Goal: Task Accomplishment & Management: Use online tool/utility

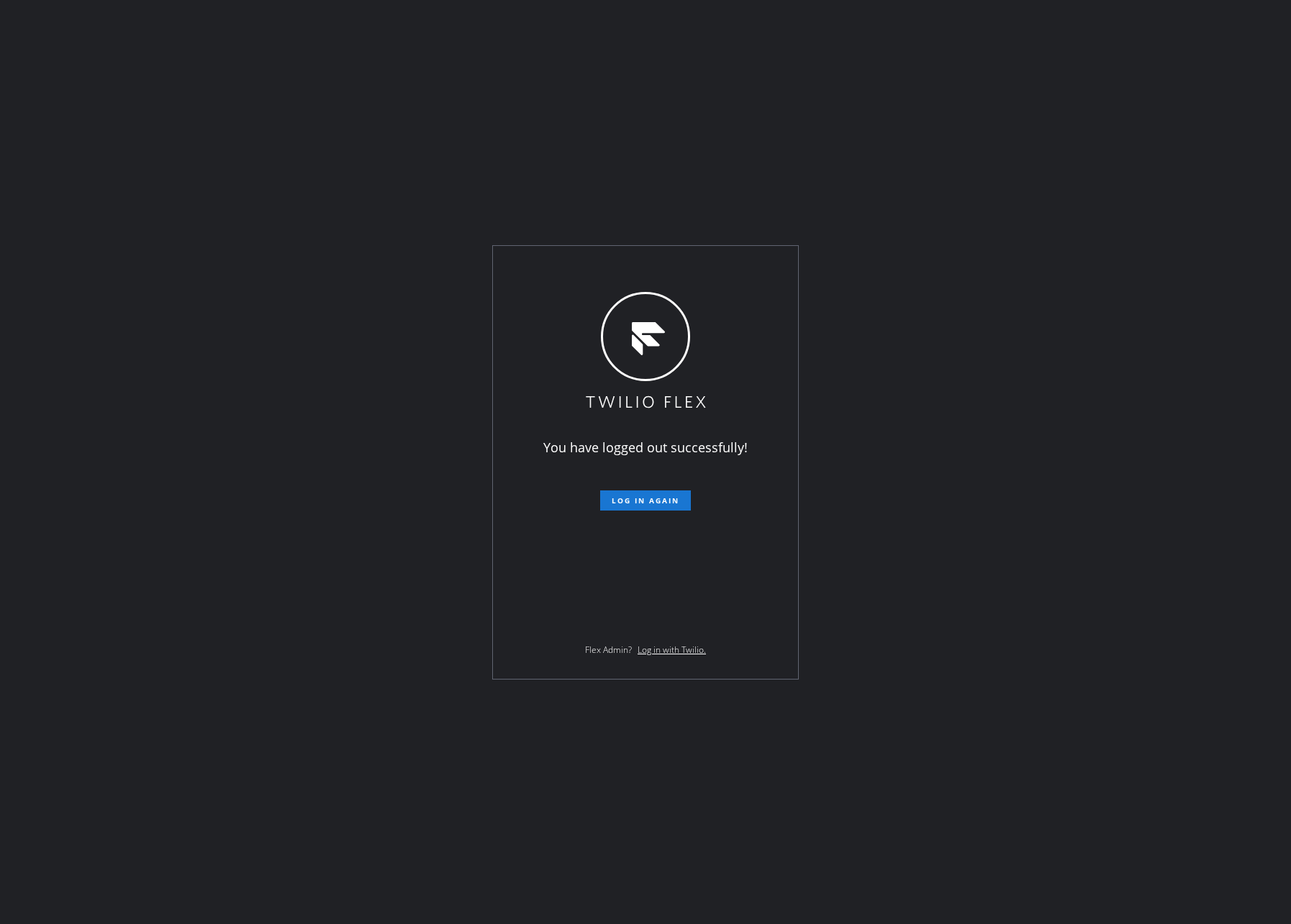
click at [567, 752] on div "You have logged out successfully! Log in again Flex Admin? Log in with Twilio." at bounding box center [646, 462] width 1291 height 924
click at [670, 501] on span "Log in again" at bounding box center [646, 501] width 68 height 10
click at [268, 474] on div "You have logged out successfully! Log in again Flex Admin? Log in with Twilio." at bounding box center [646, 462] width 1291 height 924
drag, startPoint x: 1106, startPoint y: 708, endPoint x: 1257, endPoint y: 725, distance: 152.0
click at [1144, 714] on div "You have logged out successfully! Log in again Flex Admin? Log in with Twilio." at bounding box center [646, 462] width 1291 height 924
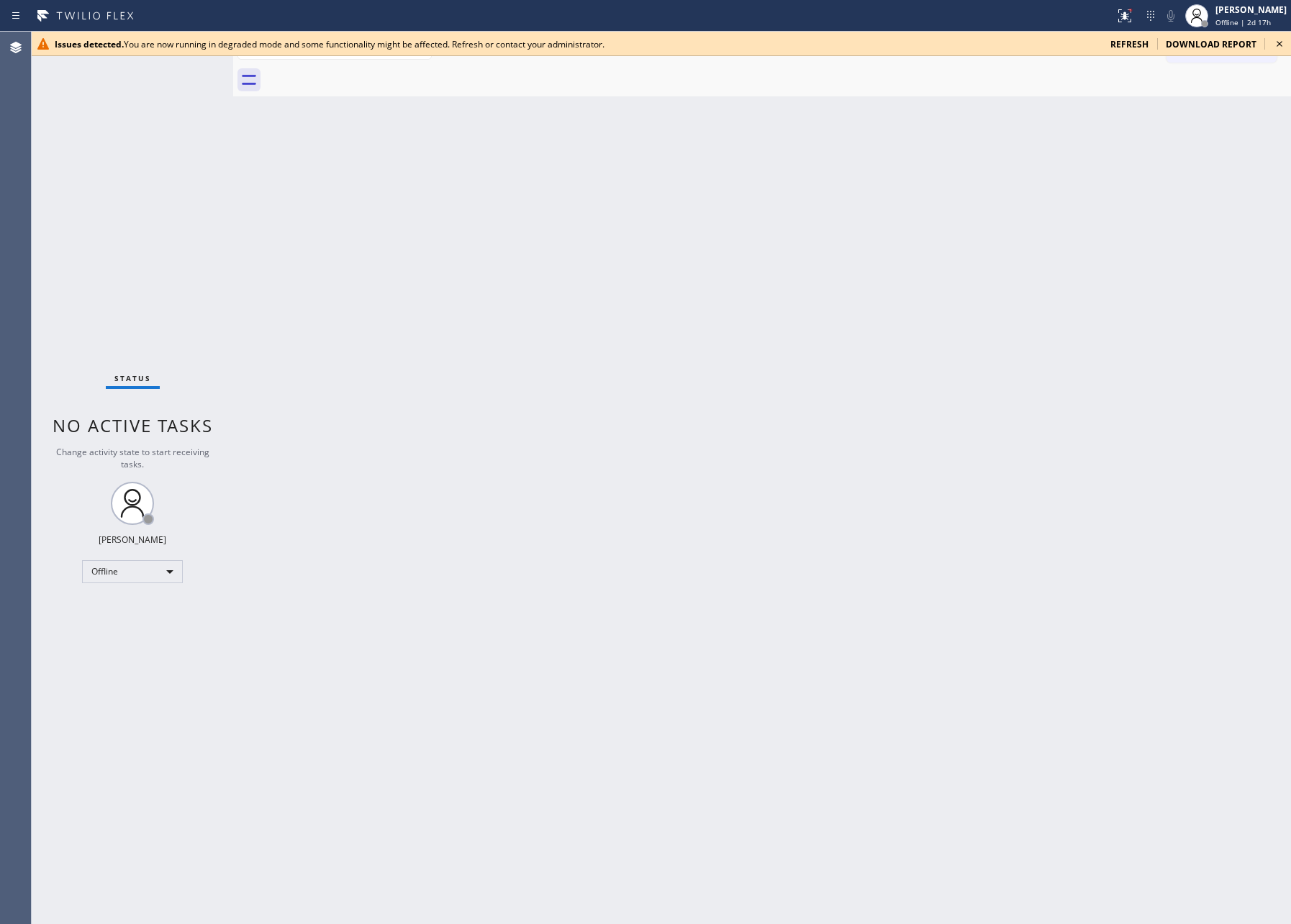
click at [563, 650] on div "Back to Dashboard Change Sender ID Customers Technicians Select a contact Outbo…" at bounding box center [762, 478] width 1058 height 892
click at [162, 562] on div "Offline" at bounding box center [132, 571] width 100 height 23
click at [119, 608] on li "Available" at bounding box center [130, 609] width 97 height 17
click at [667, 702] on div "Back to Dashboard Change Sender ID Customers Technicians Select a contact Outbo…" at bounding box center [762, 478] width 1058 height 892
click at [1132, 41] on span "refresh" at bounding box center [1130, 44] width 38 height 12
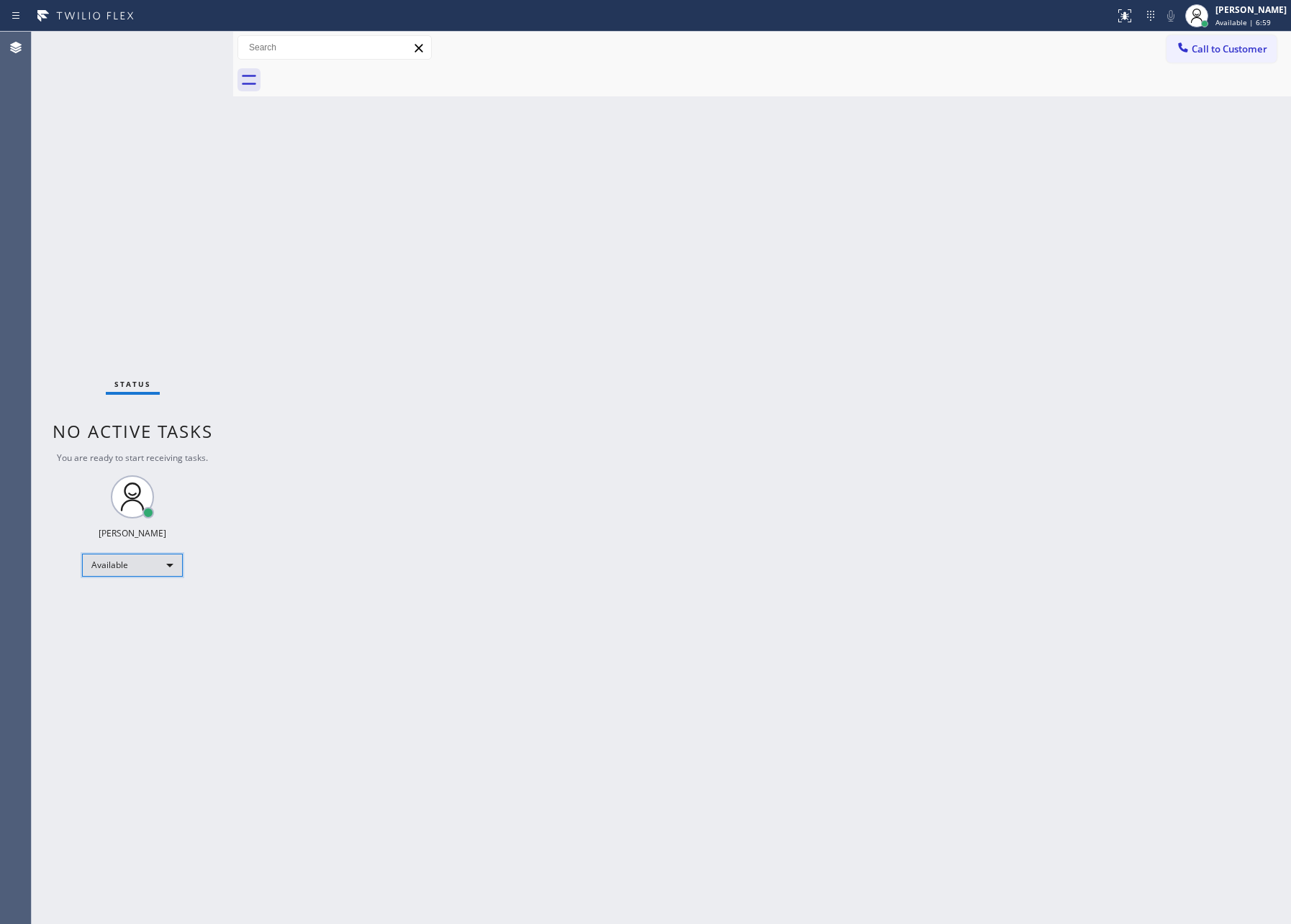
click at [145, 562] on div "Available" at bounding box center [132, 565] width 100 height 23
click at [131, 624] on li "Unavailable" at bounding box center [130, 620] width 97 height 17
click at [372, 572] on div "Back to Dashboard Change Sender ID Customers Technicians Select a contact Outbo…" at bounding box center [762, 478] width 1058 height 892
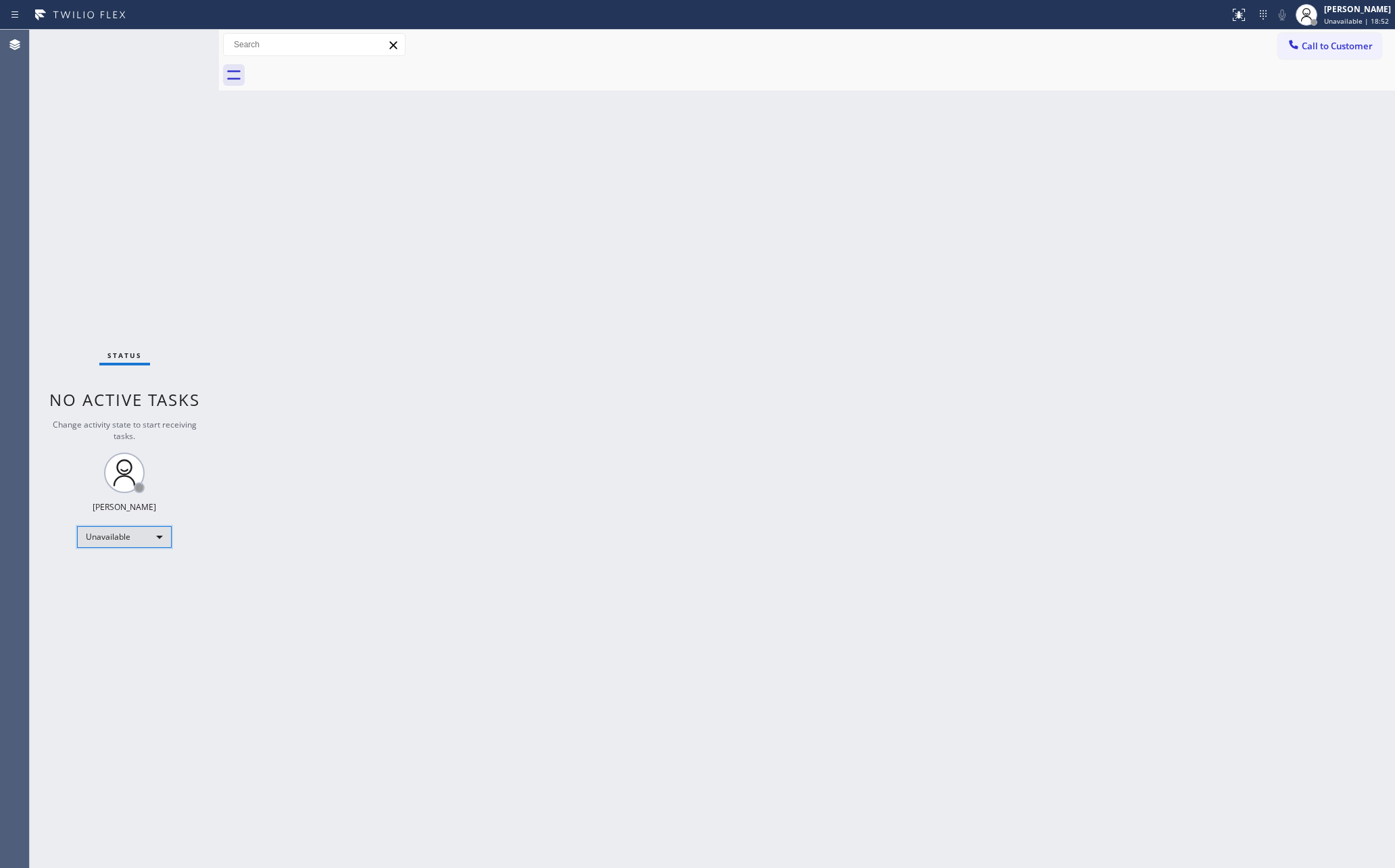
click at [90, 536] on div "Unavailable" at bounding box center [124, 537] width 94 height 22
drag, startPoint x: 106, startPoint y: 570, endPoint x: 118, endPoint y: 571, distance: 12.0
click at [107, 570] on li "Available" at bounding box center [123, 572] width 91 height 16
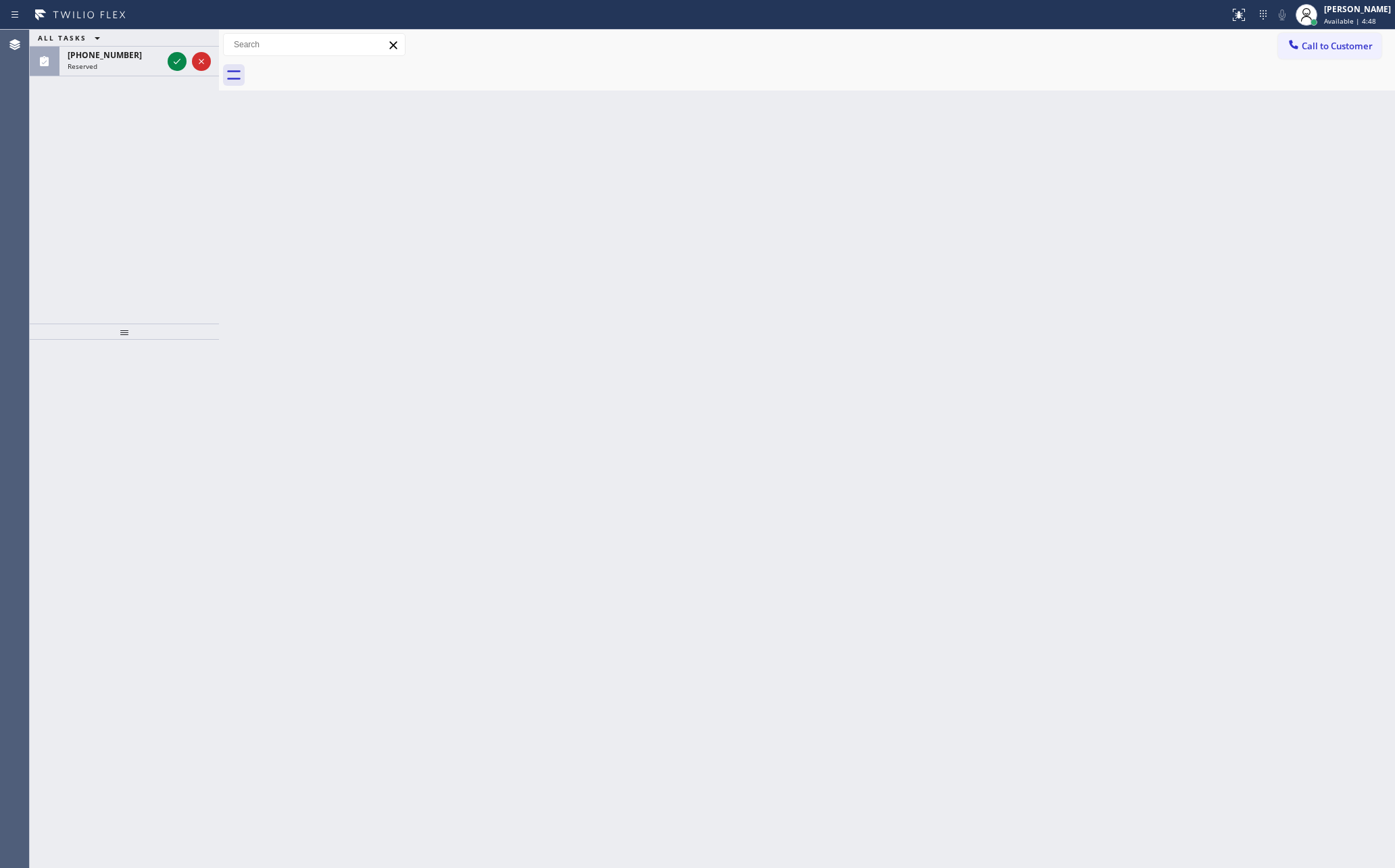
drag, startPoint x: 585, startPoint y: 398, endPoint x: 374, endPoint y: 274, distance: 244.7
click at [585, 399] on div "Back to Dashboard Change Sender ID Customers Technicians Select a contact Outbo…" at bounding box center [807, 449] width 1176 height 838
click at [177, 60] on icon at bounding box center [177, 61] width 16 height 16
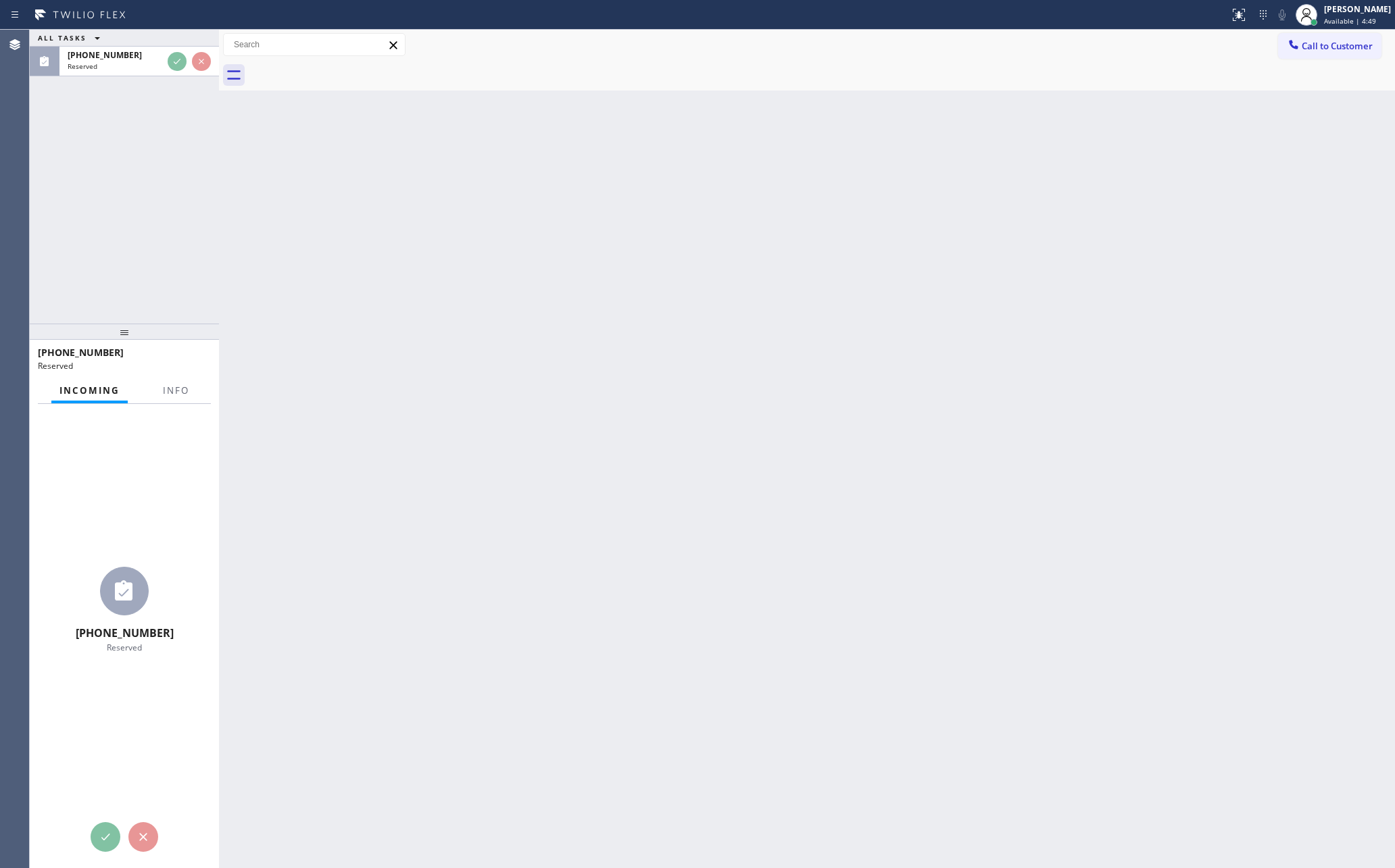
click at [194, 177] on div "ALL TASKS ALL TASKS ACTIVE TASKS TASKS IN WRAP UP (630) 973-6490 Reserved" at bounding box center [124, 177] width 189 height 294
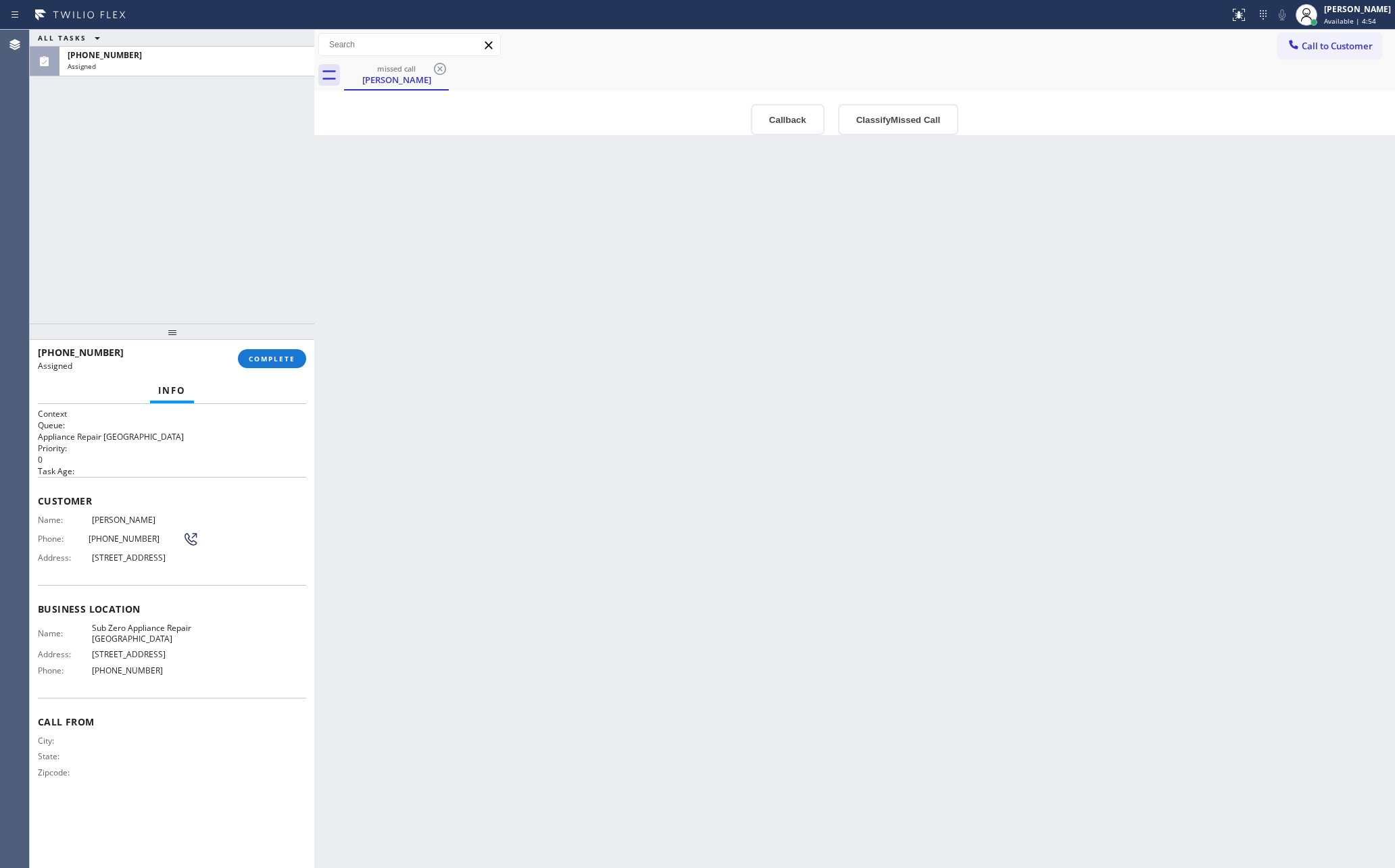
drag, startPoint x: 218, startPoint y: 203, endPoint x: 270, endPoint y: 262, distance: 78.6
click at [314, 207] on div at bounding box center [314, 449] width 0 height 838
click at [245, 231] on div "ALL TASKS ALL TASKS ACTIVE TASKS TASKS IN WRAP UP (630) 973-6490 Assigned" at bounding box center [172, 177] width 285 height 294
click at [272, 353] on button "COMPLETE" at bounding box center [274, 358] width 69 height 19
click at [203, 187] on div "ALL TASKS ALL TASKS ACTIVE TASKS TASKS IN WRAP UP (630) 973-6490 Assigned" at bounding box center [173, 177] width 286 height 294
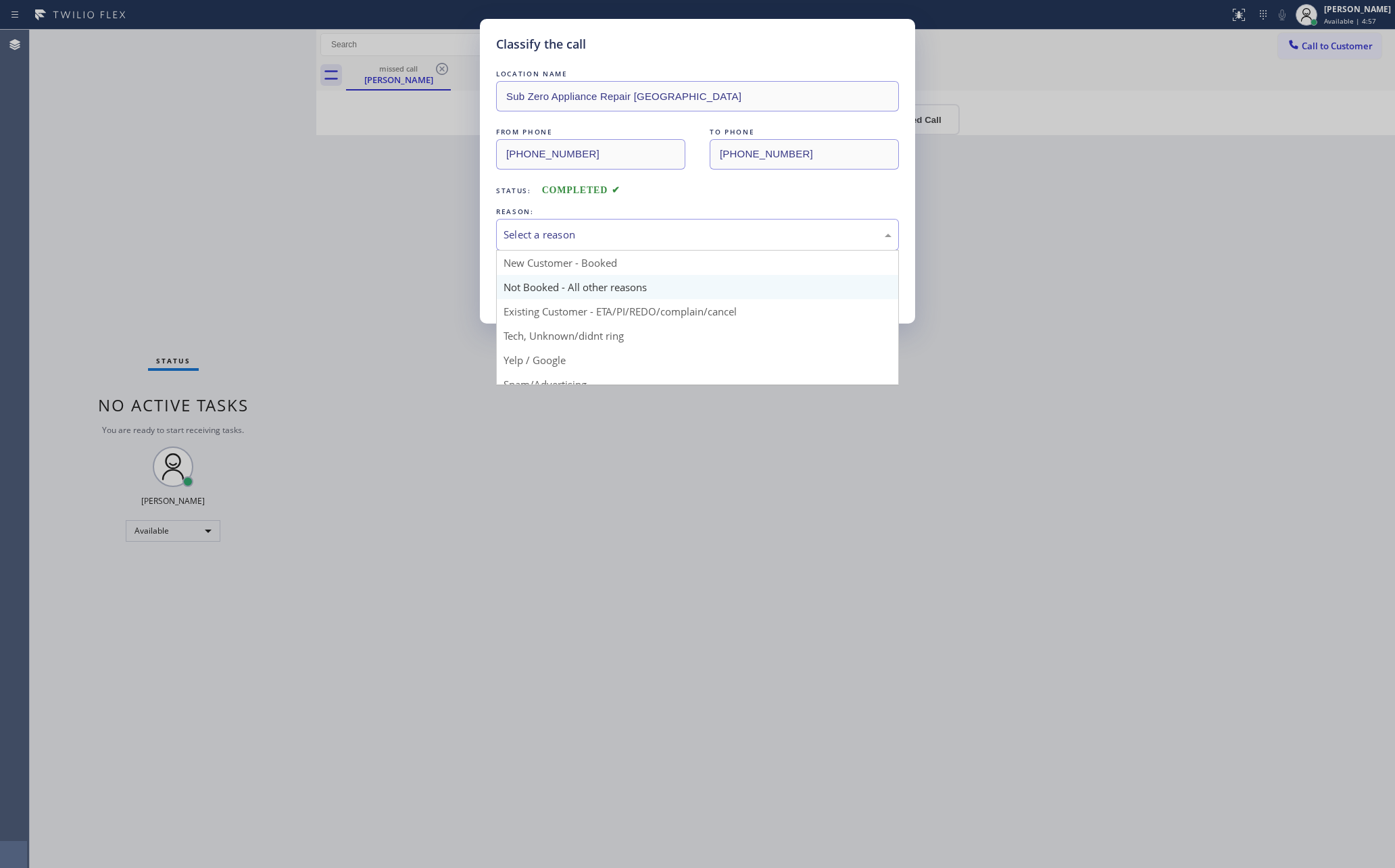
drag, startPoint x: 562, startPoint y: 223, endPoint x: 535, endPoint y: 282, distance: 64.9
click at [560, 225] on div "Select a reason" at bounding box center [698, 235] width 403 height 31
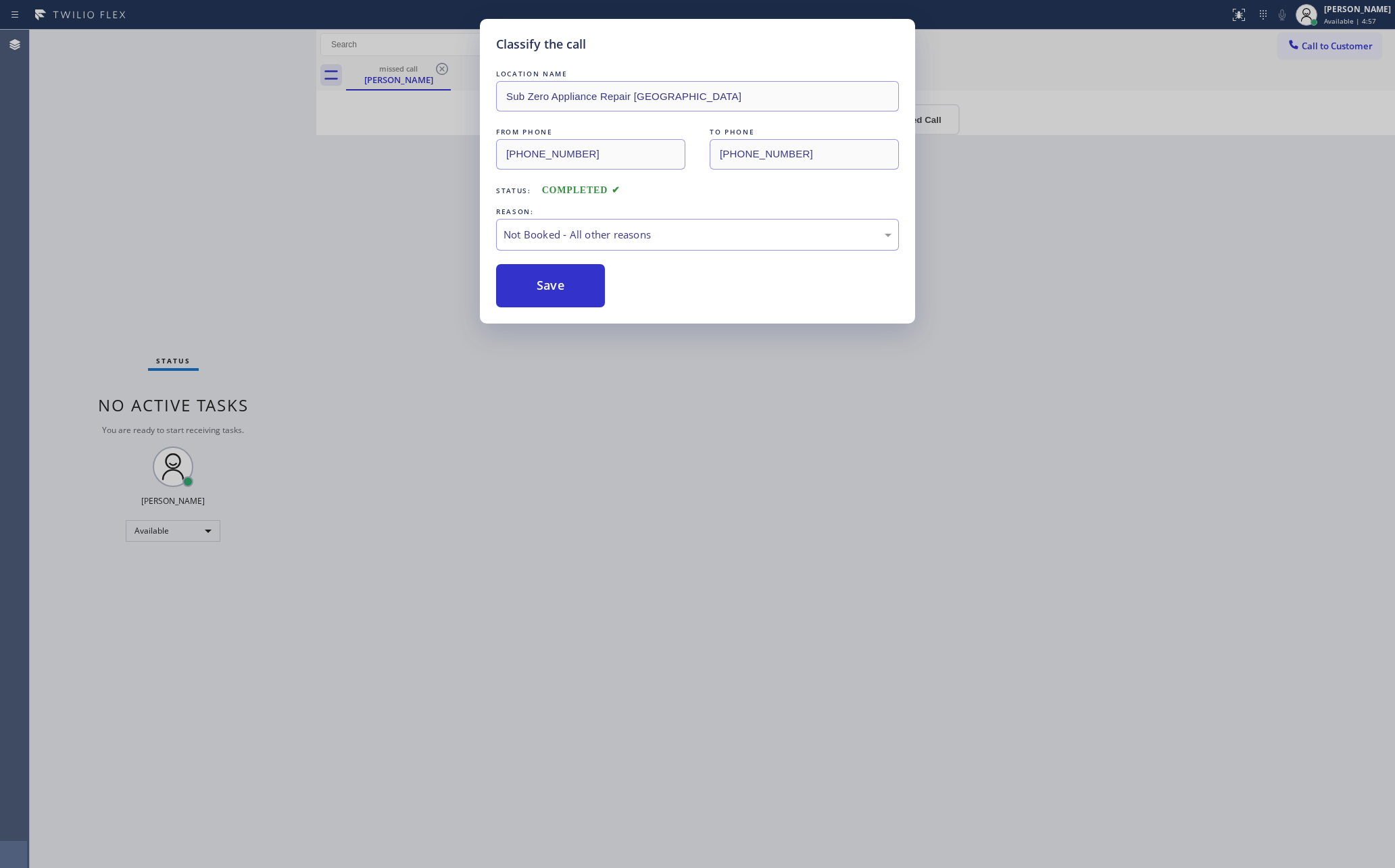
click at [533, 282] on button "Save" at bounding box center [550, 286] width 109 height 44
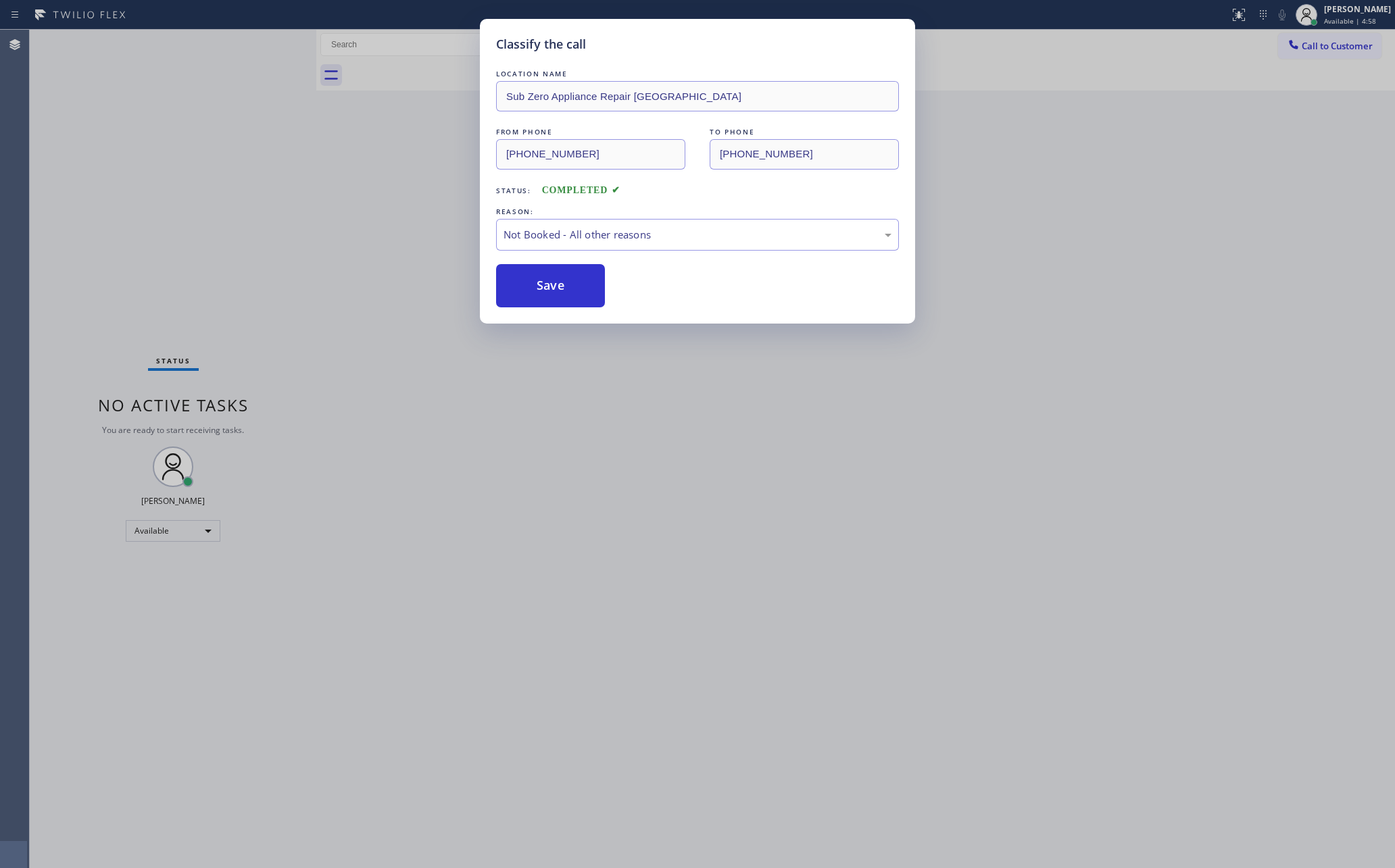
click at [533, 282] on button "Save" at bounding box center [550, 286] width 109 height 44
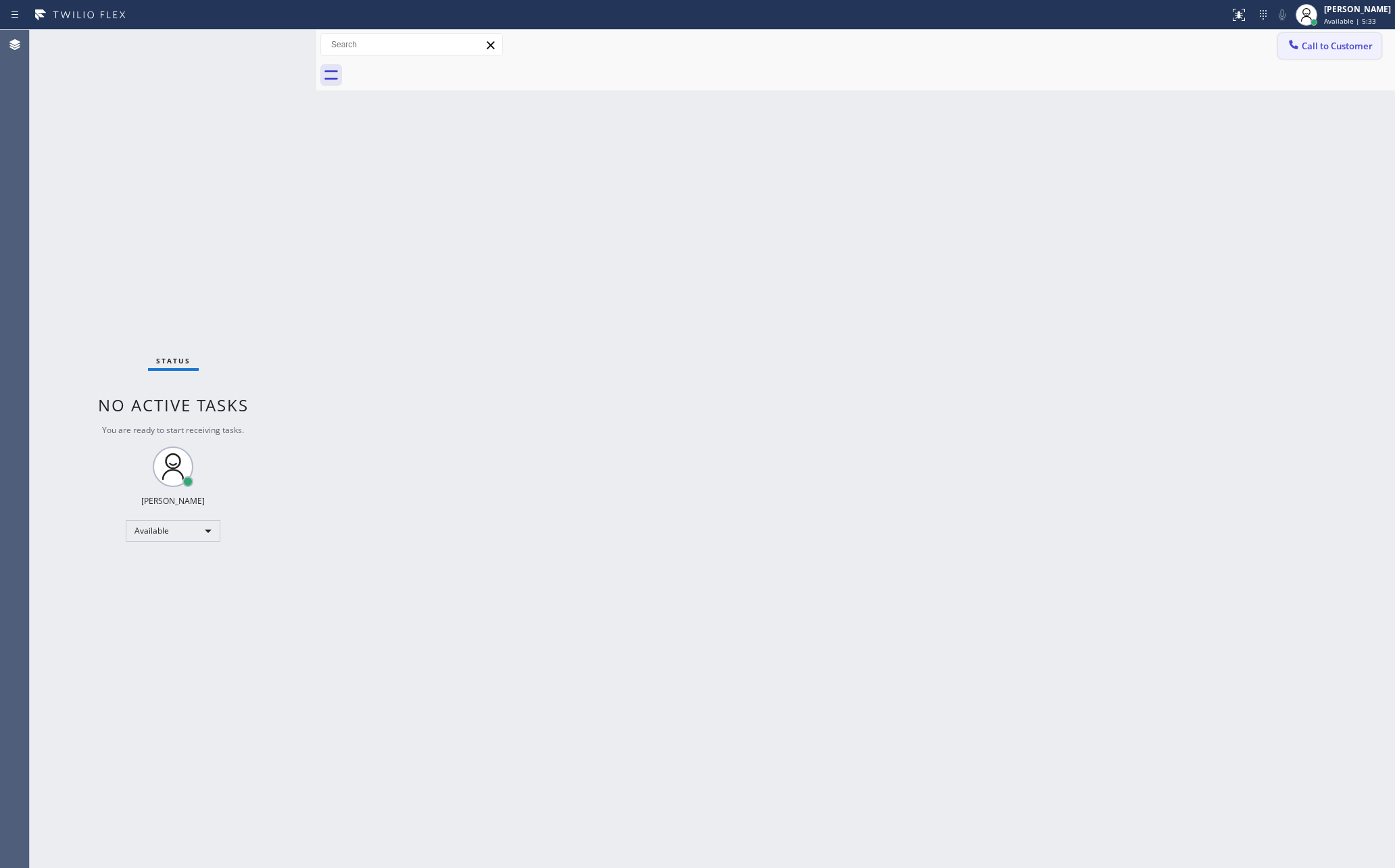
click at [1212, 41] on span "Call to Customer" at bounding box center [1338, 45] width 71 height 12
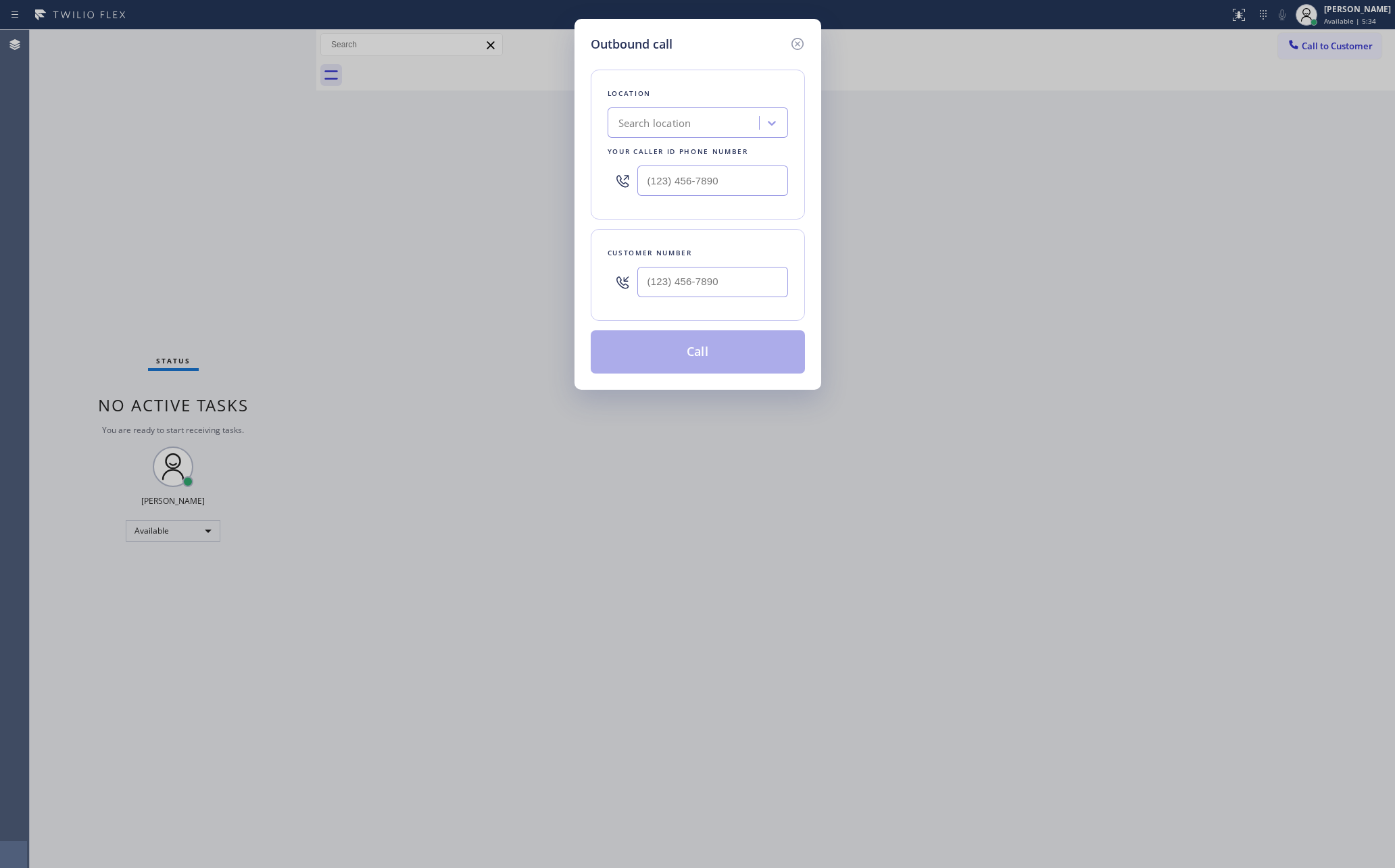
click at [725, 127] on div "Search location" at bounding box center [685, 123] width 148 height 23
paste input "Same Day Subzero Repair [GEOGRAPHIC_DATA]"
type input "Same Day Subzero Repair [GEOGRAPHIC_DATA]"
click at [713, 161] on div "Same Day Subzero Repair [GEOGRAPHIC_DATA]" at bounding box center [698, 158] width 181 height 38
type input "[PHONE_NUMBER]"
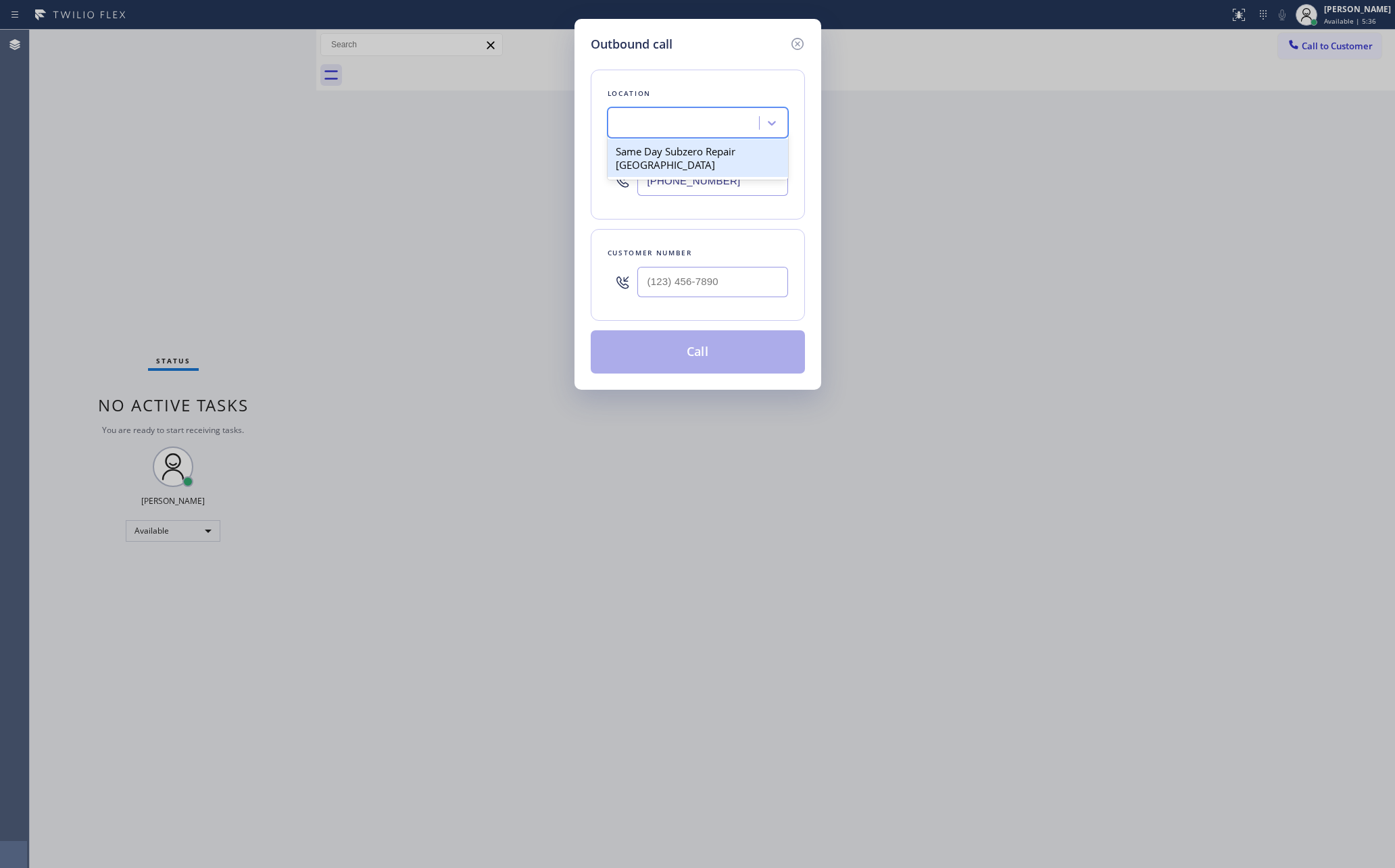
scroll to position [0, 1]
click at [743, 264] on div at bounding box center [713, 282] width 151 height 44
click at [735, 276] on input "(___) ___-____" at bounding box center [713, 282] width 151 height 31
paste input "513) 253-8368"
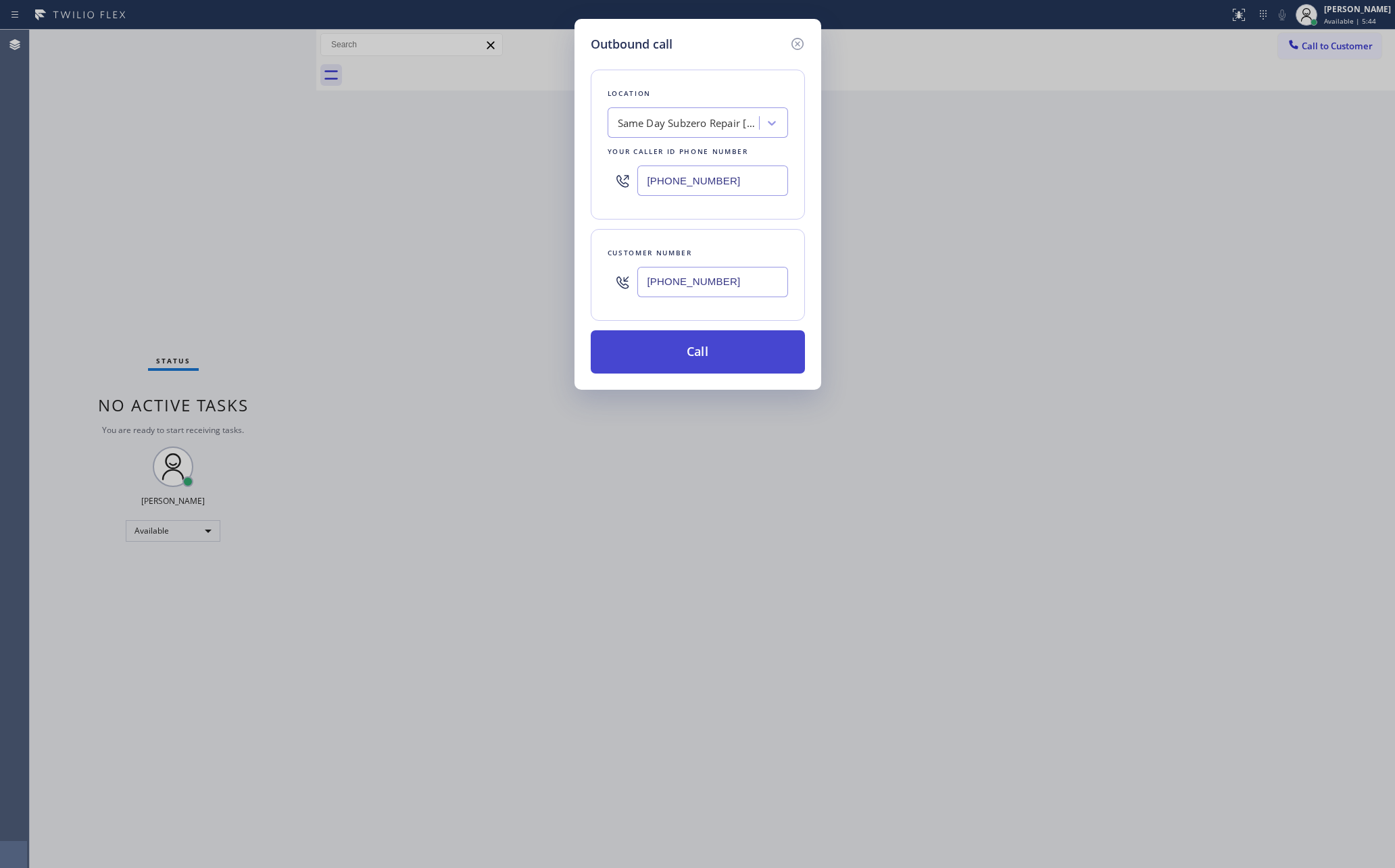
type input "[PHONE_NUMBER]"
click at [712, 365] on button "Call" at bounding box center [698, 352] width 214 height 44
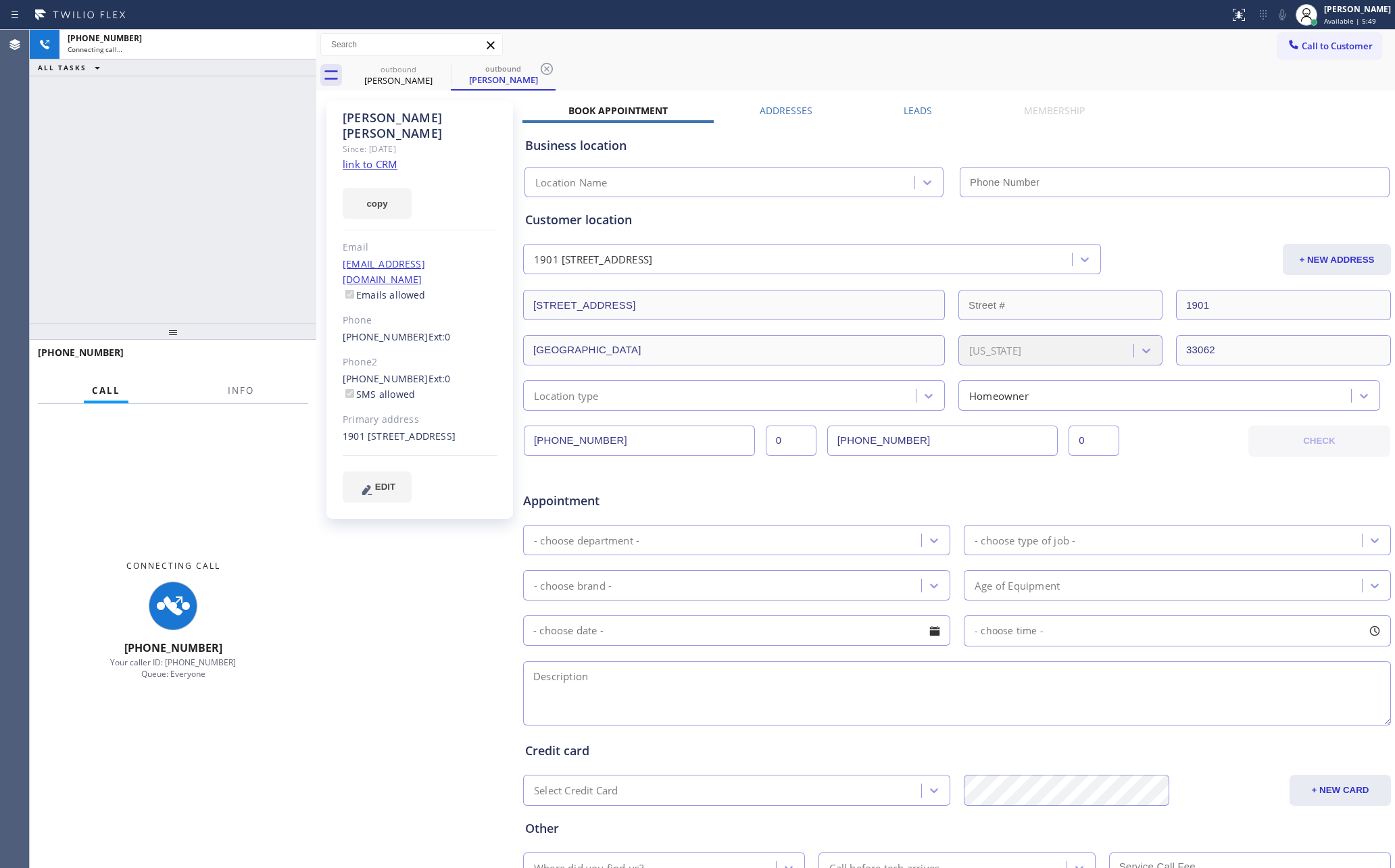
type input "[PHONE_NUMBER]"
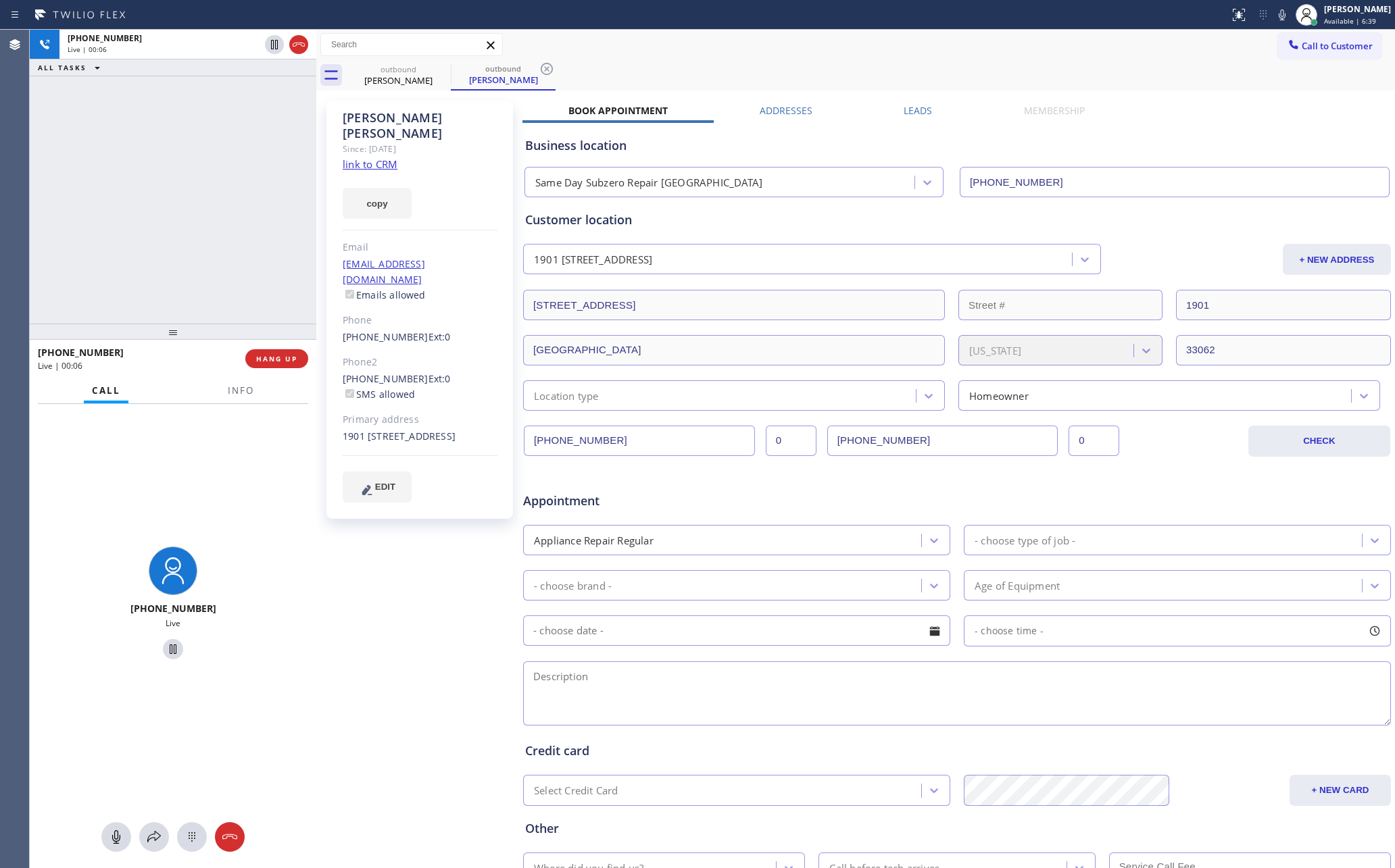
click at [110, 194] on div "+15132538368 Live | 00:06 ALL TASKS ALL TASKS ACTIVE TASKS TASKS IN WRAP UP" at bounding box center [173, 177] width 286 height 294
click at [1212, 114] on div "Book Appointment Addresses Leads Membership Business location Same Day Subzero …" at bounding box center [957, 537] width 869 height 866
click at [1209, 124] on div "Business location Same Day Subzero Repair Pompano Beach (561) 944-6636" at bounding box center [957, 160] width 869 height 74
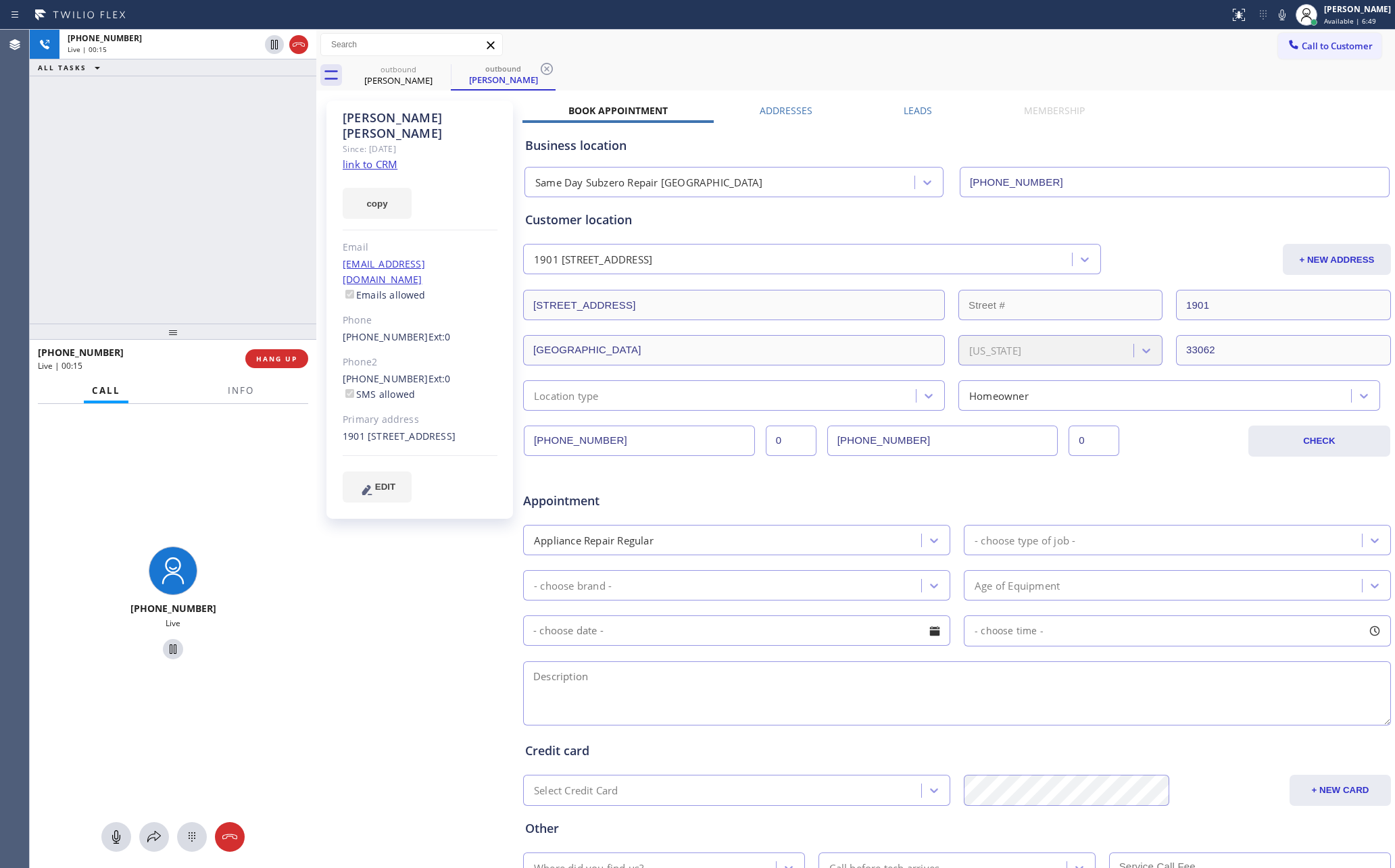
click at [1209, 124] on div "Business location Same Day Subzero Repair Pompano Beach (561) 944-6636" at bounding box center [957, 160] width 869 height 74
drag, startPoint x: 1304, startPoint y: 300, endPoint x: 843, endPoint y: 67, distance: 516.5
click at [843, 67] on div "outbound Julie Dunn outbound Julie Dunn" at bounding box center [870, 76] width 1049 height 31
click at [830, 69] on div "outbound Julie Dunn outbound Julie Dunn" at bounding box center [870, 76] width 1049 height 31
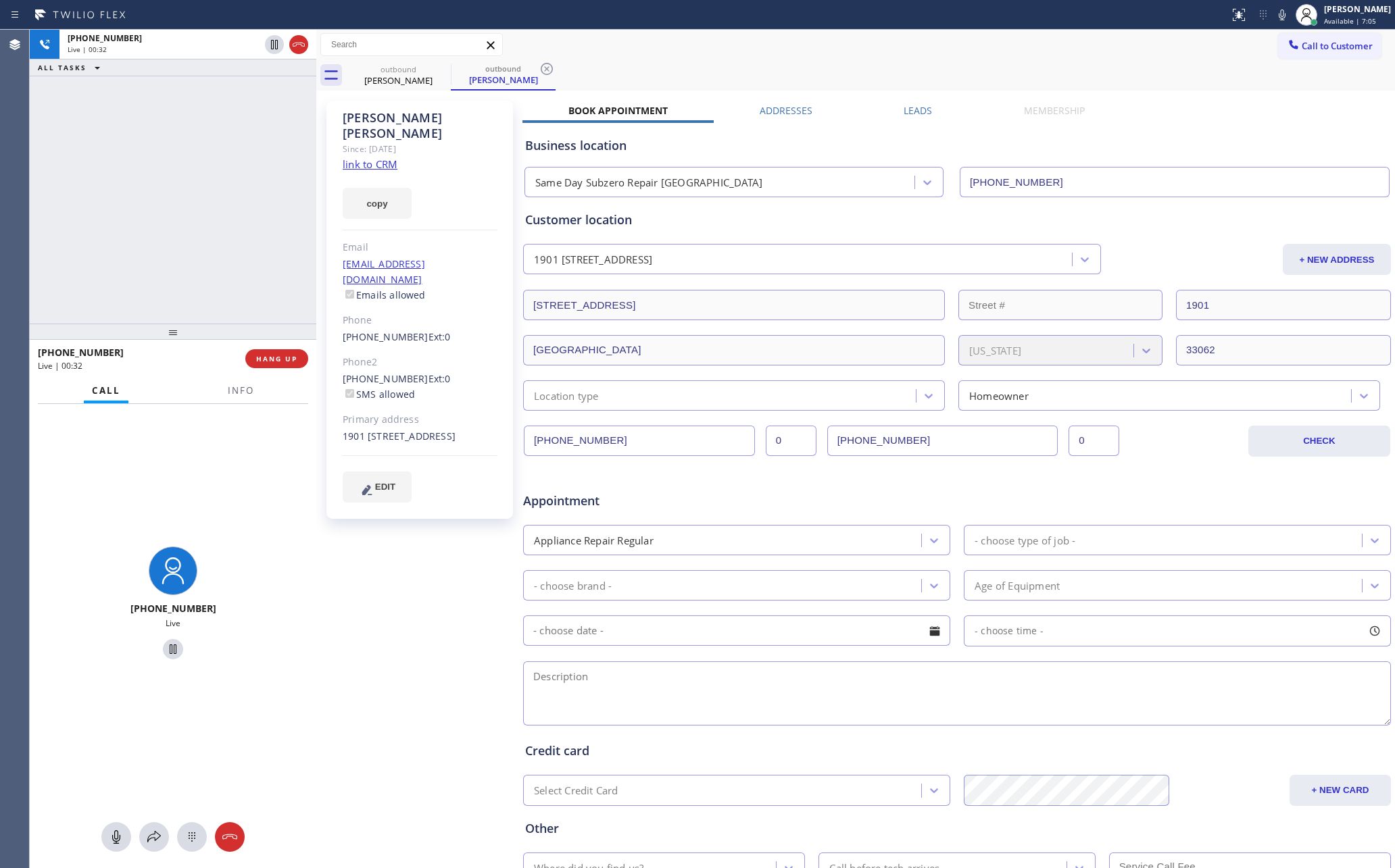
click at [1154, 77] on div "outbound Julie Dunn outbound Julie Dunn" at bounding box center [870, 76] width 1049 height 31
click at [907, 112] on label "Leads" at bounding box center [918, 110] width 28 height 13
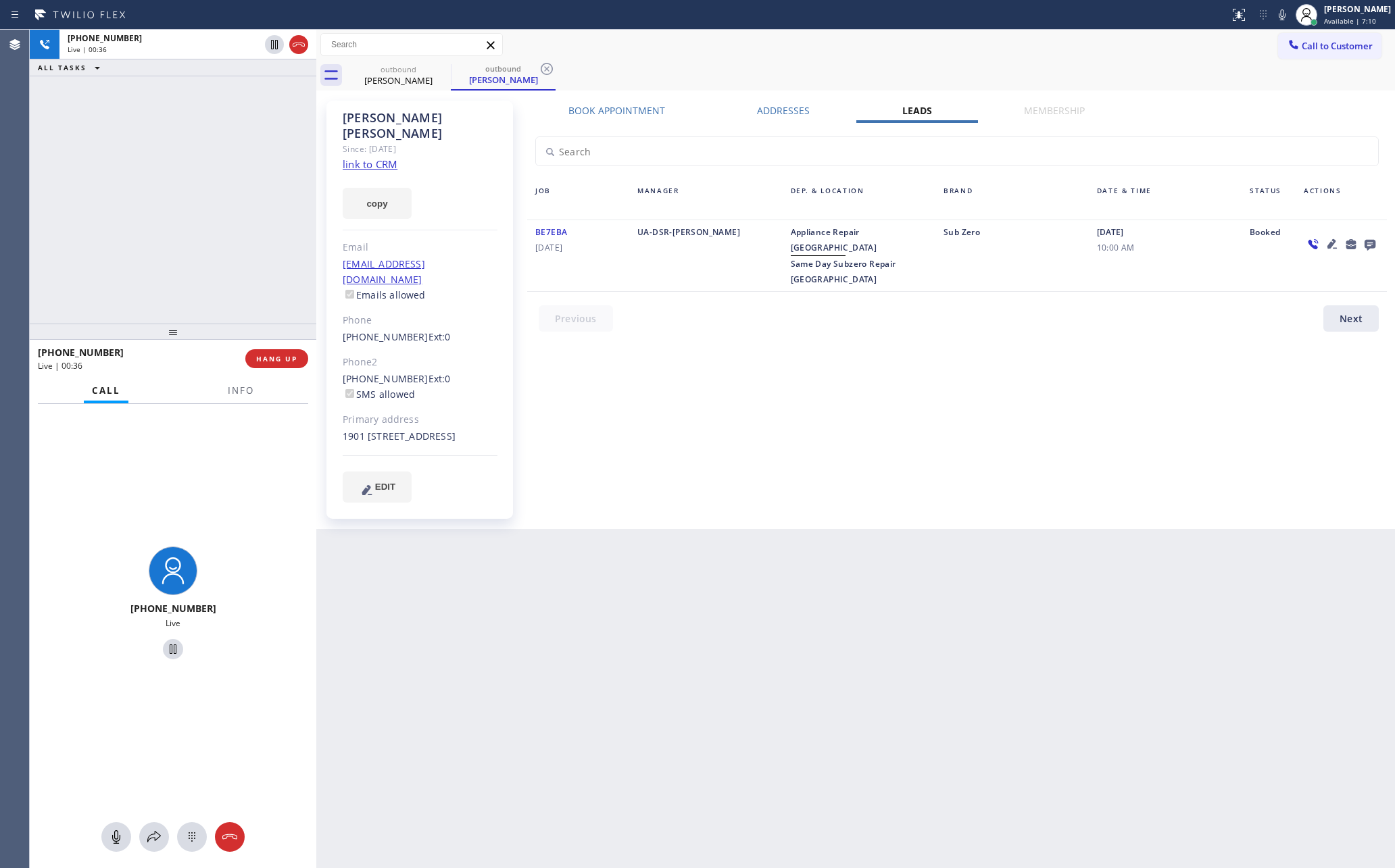
drag, startPoint x: 1009, startPoint y: 284, endPoint x: 1077, endPoint y: 303, distance: 70.6
click at [1010, 284] on div "Job Manager Dep. & Location Brand Date & Time Status Actions BE7EBA 09/16/2025 …" at bounding box center [957, 230] width 869 height 215
click at [1212, 244] on icon at bounding box center [1370, 245] width 10 height 10
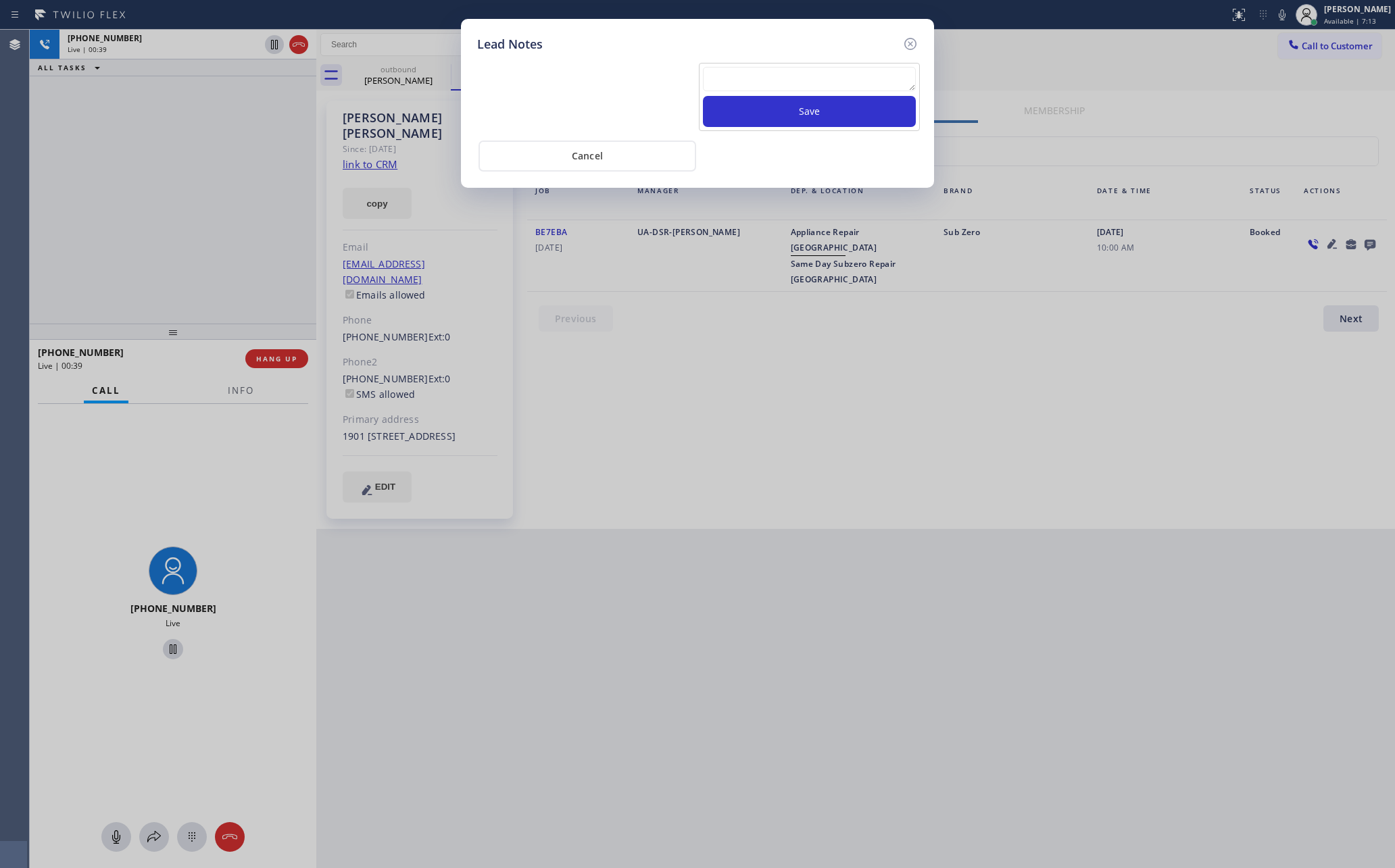
drag, startPoint x: 847, startPoint y: 84, endPoint x: 864, endPoint y: 56, distance: 32.8
click at [862, 60] on div "Save" at bounding box center [698, 96] width 448 height 71
type textarea "please transfer"
click at [856, 114] on button "Save" at bounding box center [810, 111] width 213 height 31
click at [860, 159] on div "Cancel" at bounding box center [698, 155] width 441 height 34
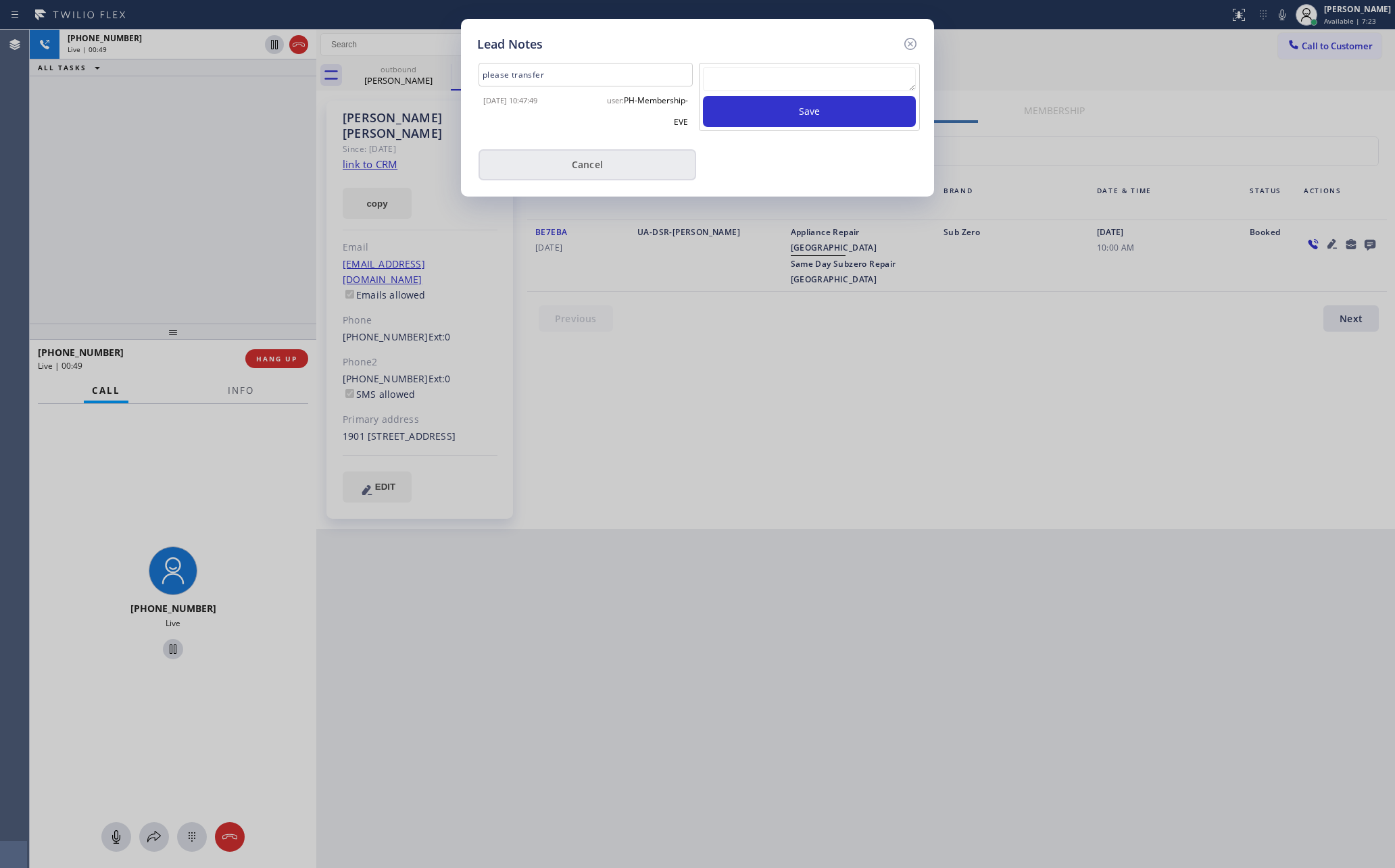
click at [609, 157] on button "Cancel" at bounding box center [588, 164] width 218 height 31
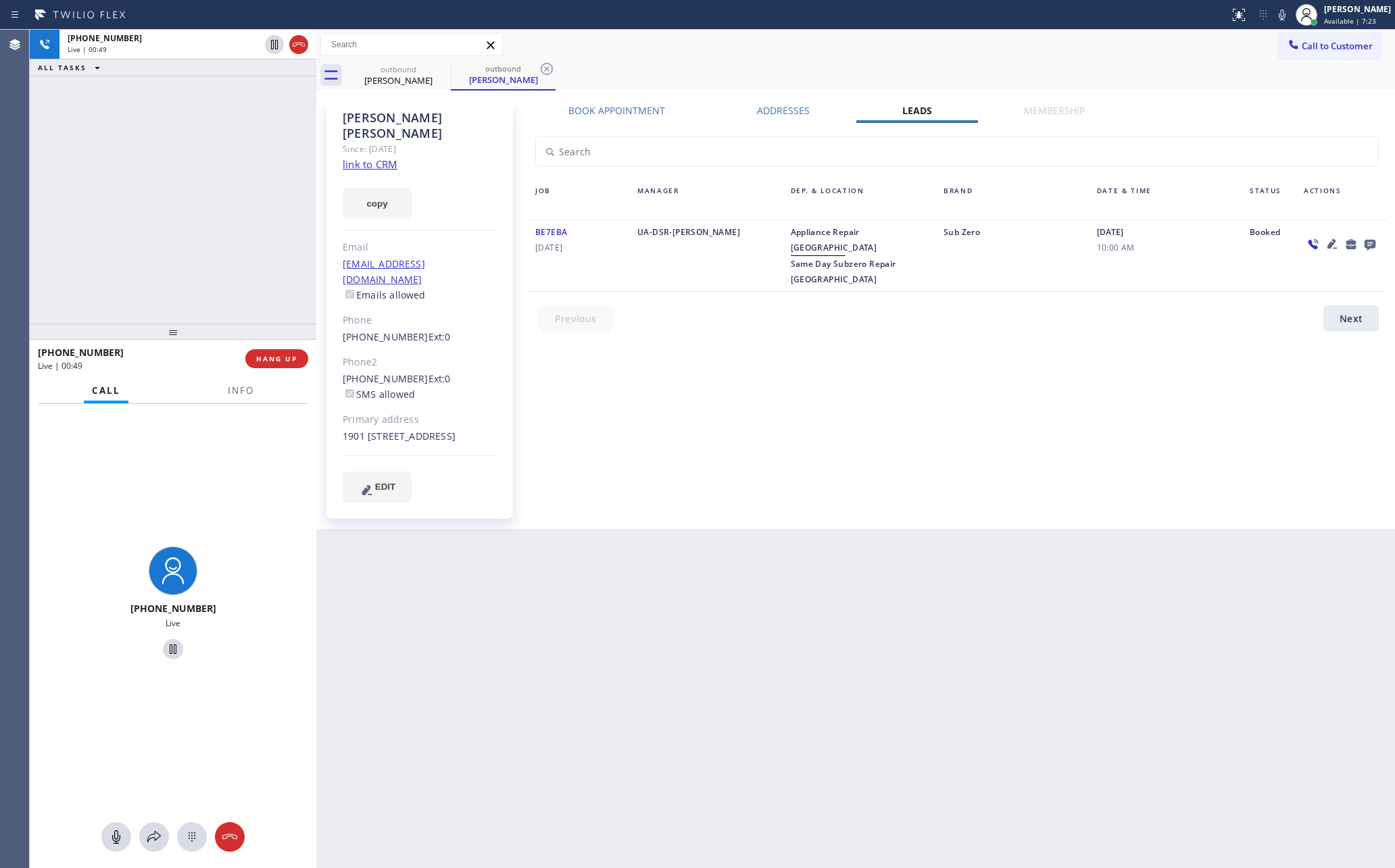
drag, startPoint x: 718, startPoint y: 493, endPoint x: 878, endPoint y: 313, distance: 240.8
click at [745, 463] on div "Book Appointment Addresses Leads Membership Business location Same Day Subzero …" at bounding box center [957, 314] width 869 height 422
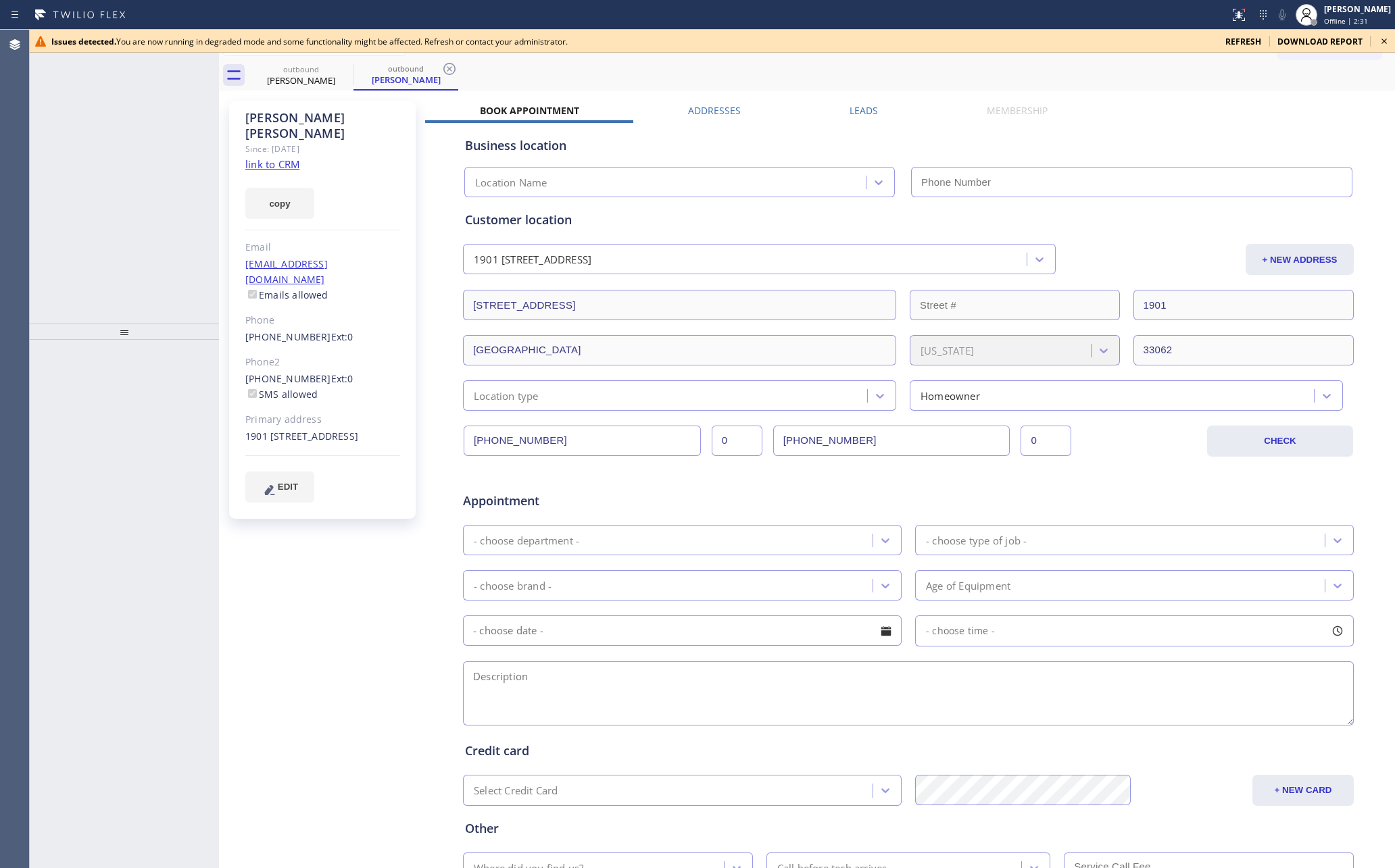
type input "(561) 944-6636"
click at [164, 102] on div "+15132538368 Wrap up | 10:08" at bounding box center [136, 91] width 154 height 30
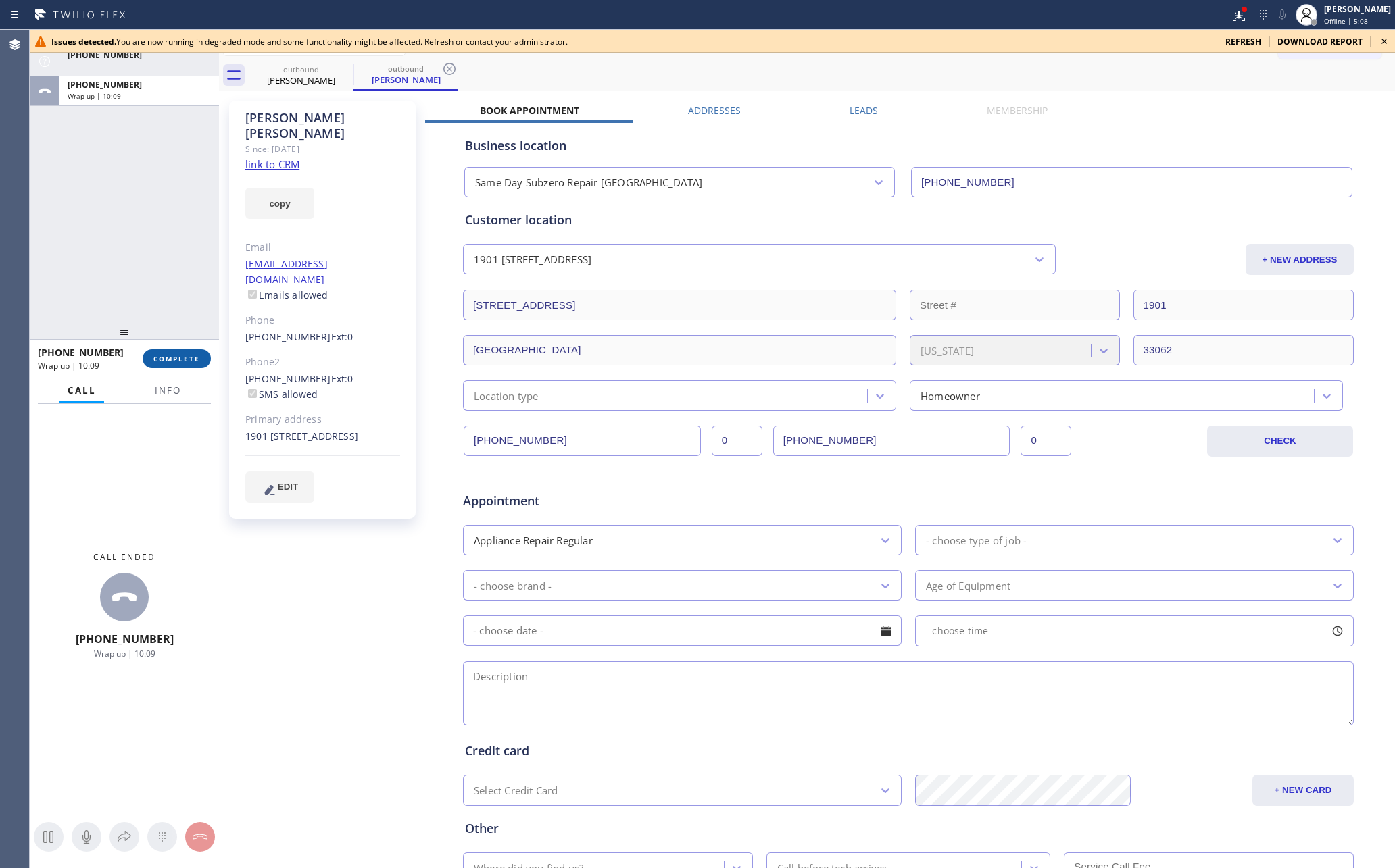
click at [191, 359] on span "COMPLETE" at bounding box center [177, 359] width 47 height 10
click at [187, 226] on div "ALL TASKS ALL TASKS ACTIVE TASKS TASKS IN WRAP UP (805) 901-1910 +15132538368 W…" at bounding box center [124, 177] width 189 height 294
click at [170, 280] on div "ALL TASKS ALL TASKS ACTIVE TASKS TASKS IN WRAP UP (805) 901-1910 +15132538368" at bounding box center [124, 177] width 189 height 294
click at [1248, 45] on span "refresh" at bounding box center [1243, 41] width 35 height 11
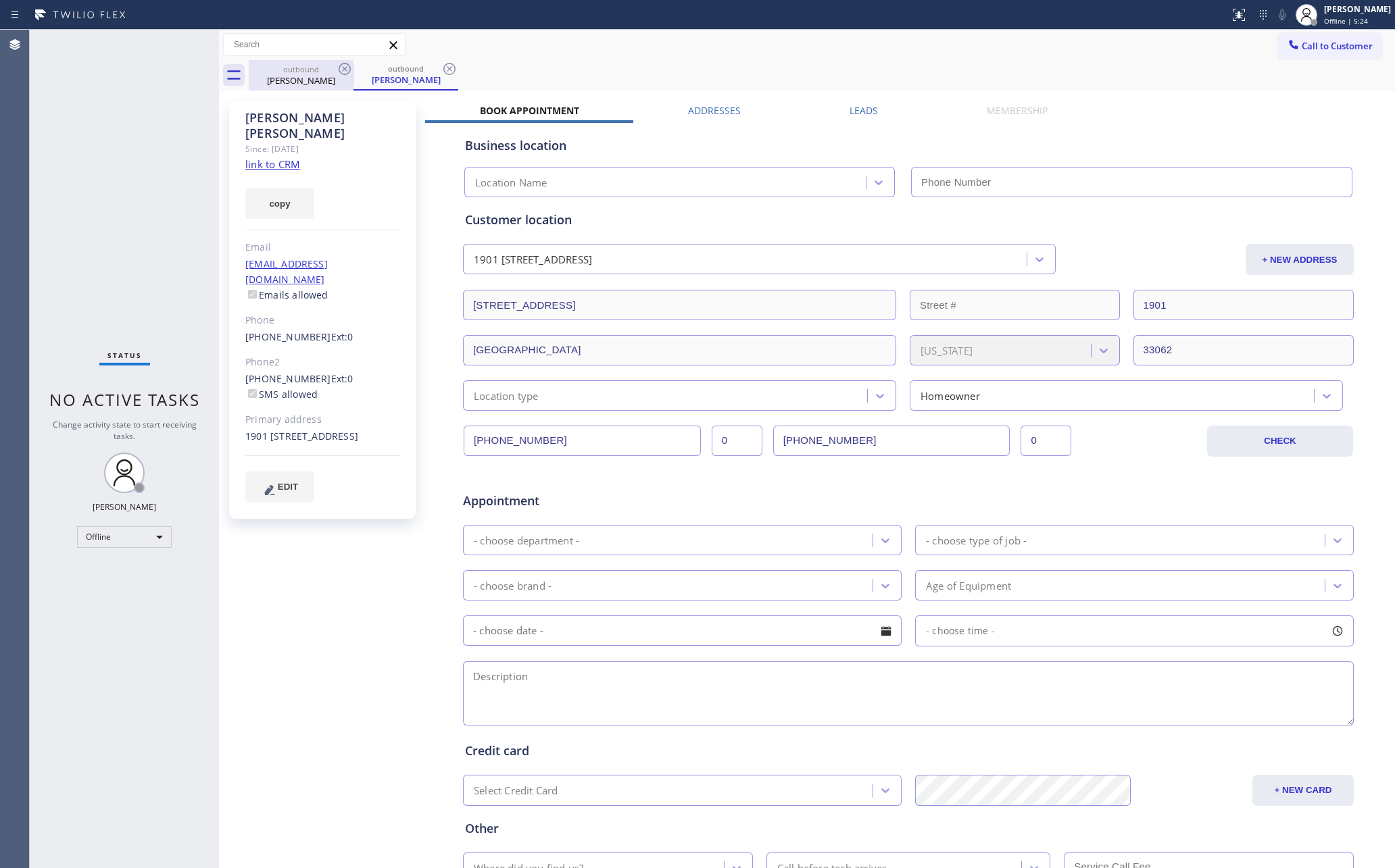
click at [312, 74] on div "[PERSON_NAME]" at bounding box center [301, 80] width 102 height 12
click at [345, 73] on icon at bounding box center [345, 69] width 16 height 16
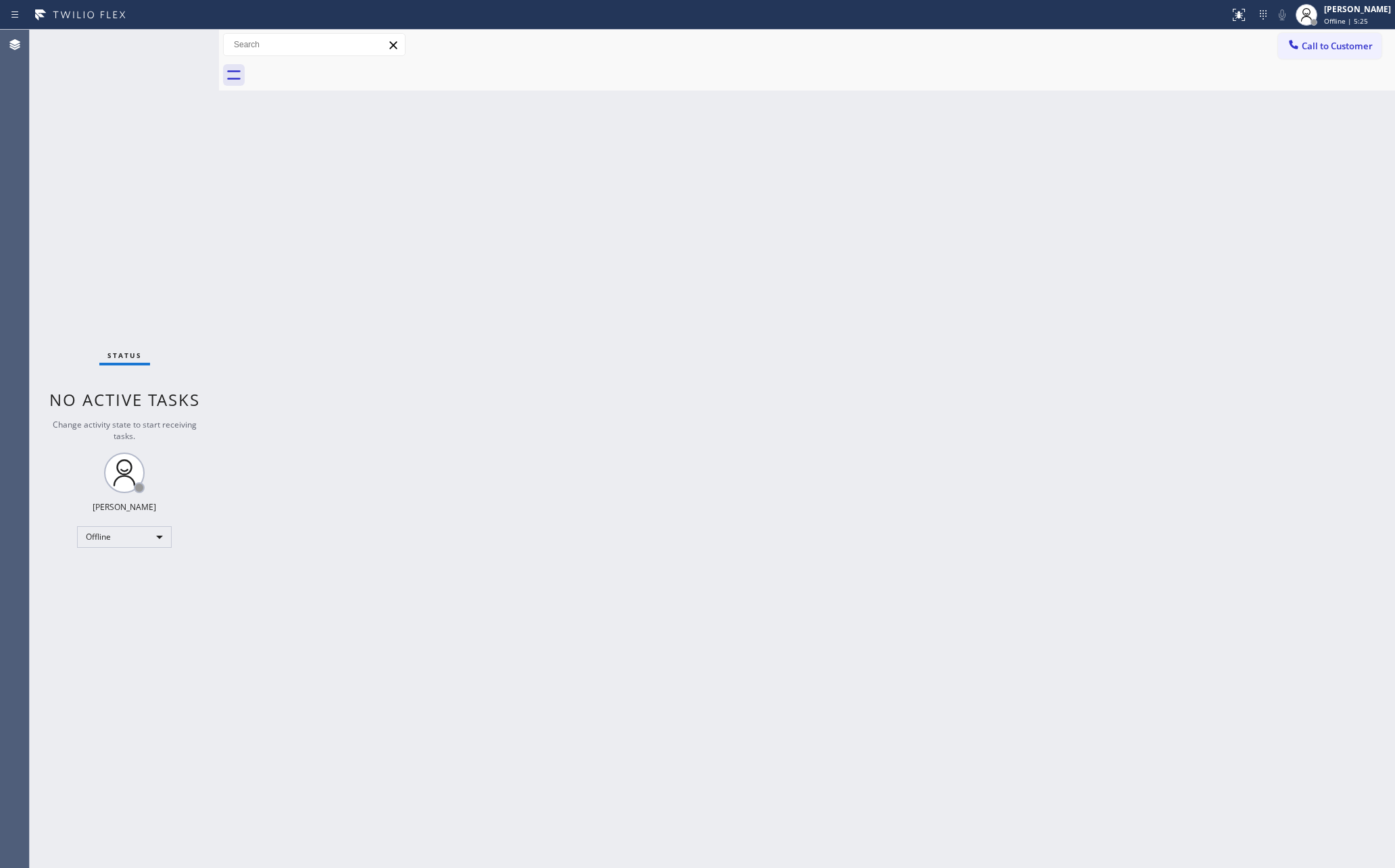
click at [345, 73] on div at bounding box center [822, 76] width 1147 height 31
click at [152, 533] on div "Offline" at bounding box center [124, 537] width 94 height 22
drag, startPoint x: 136, startPoint y: 572, endPoint x: 159, endPoint y: 575, distance: 23.2
click at [147, 575] on li "Available" at bounding box center [123, 572] width 91 height 16
click at [142, 203] on div "Status No active tasks You are ready to start receiving tasks. [PERSON_NAME] Av…" at bounding box center [124, 449] width 189 height 838
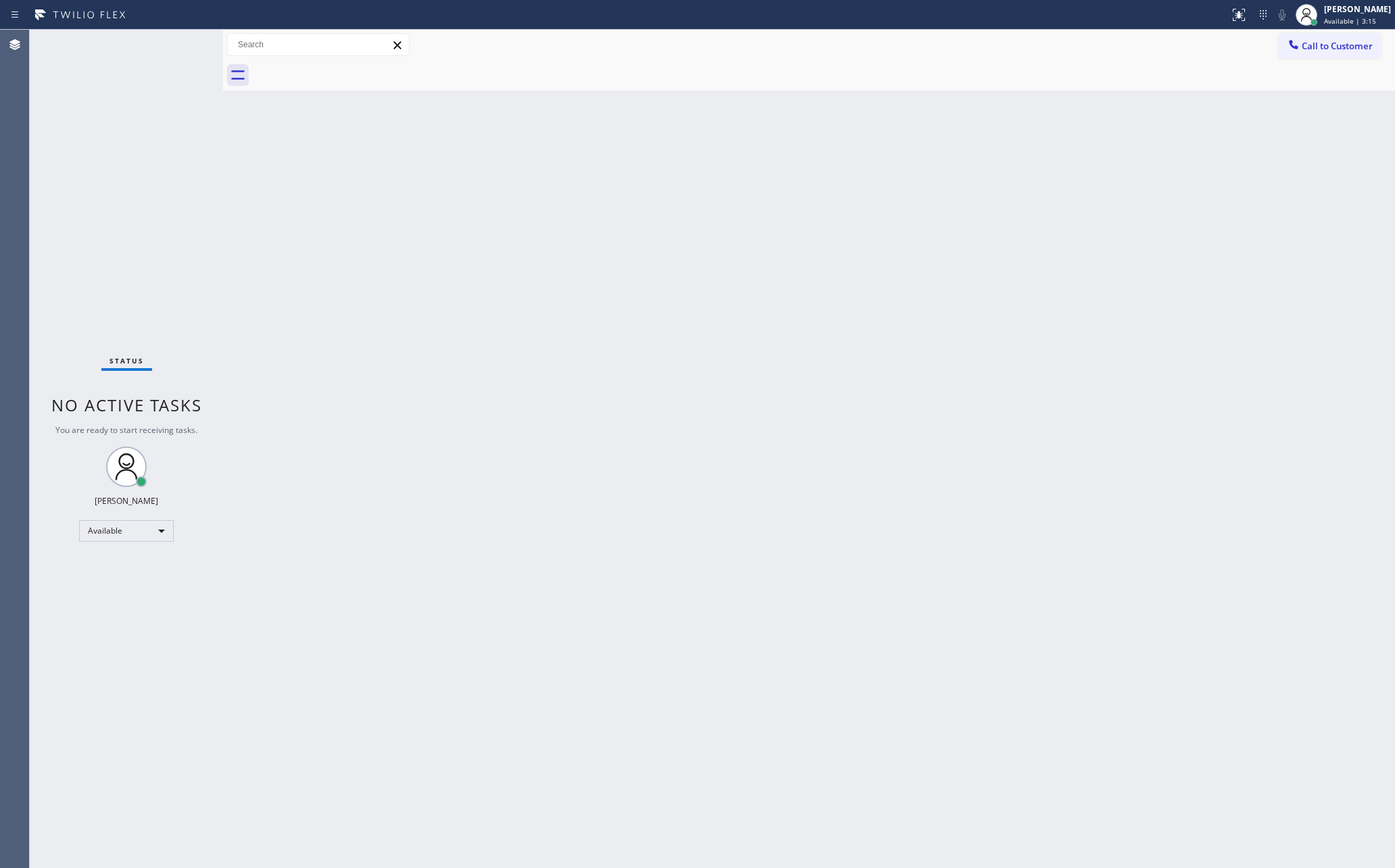
drag, startPoint x: 217, startPoint y: 193, endPoint x: 294, endPoint y: 203, distance: 77.6
click at [223, 203] on div at bounding box center [223, 449] width 0 height 838
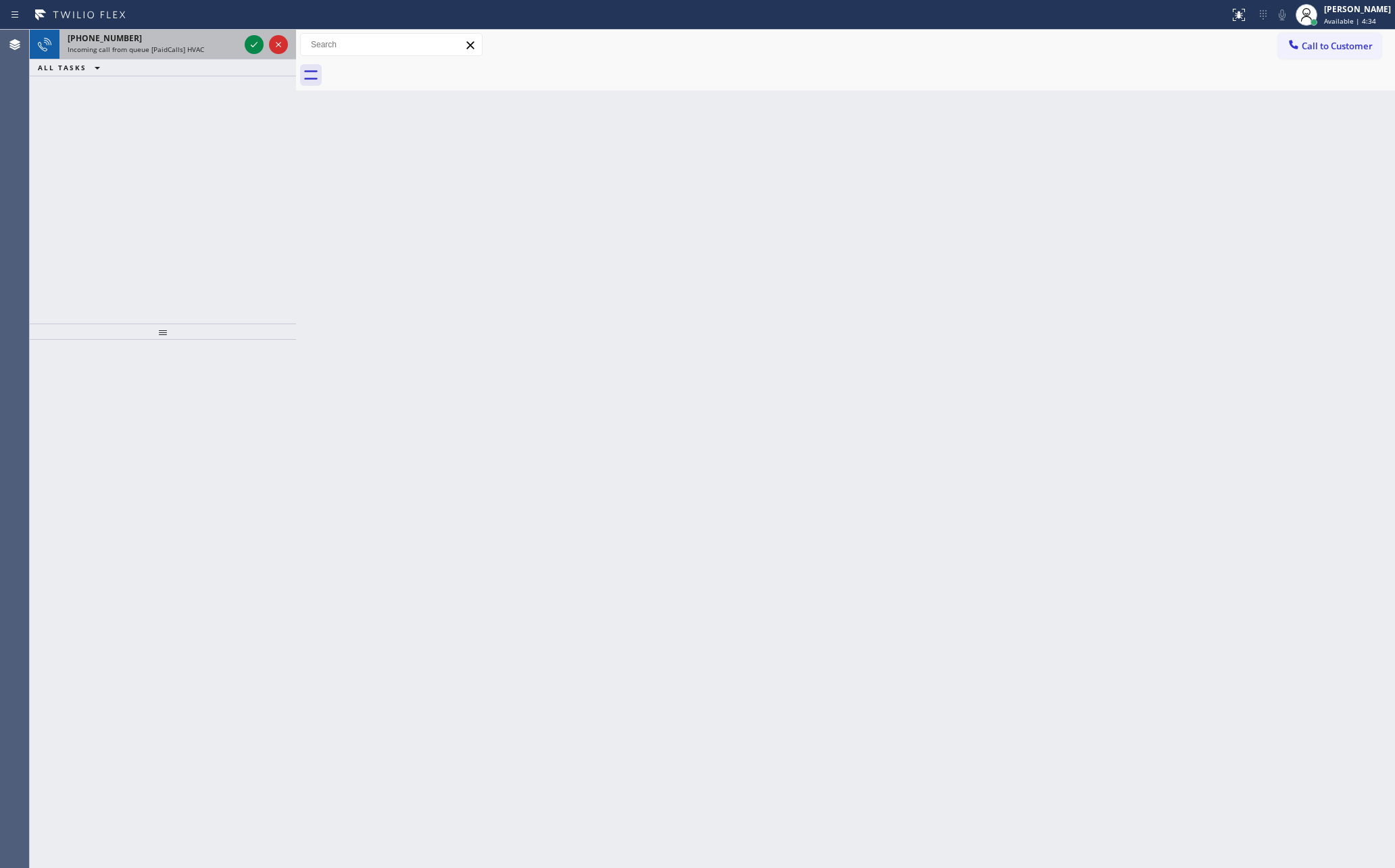
click at [223, 48] on div "Incoming call from queue [PaidCalls] HVAC" at bounding box center [153, 49] width 172 height 10
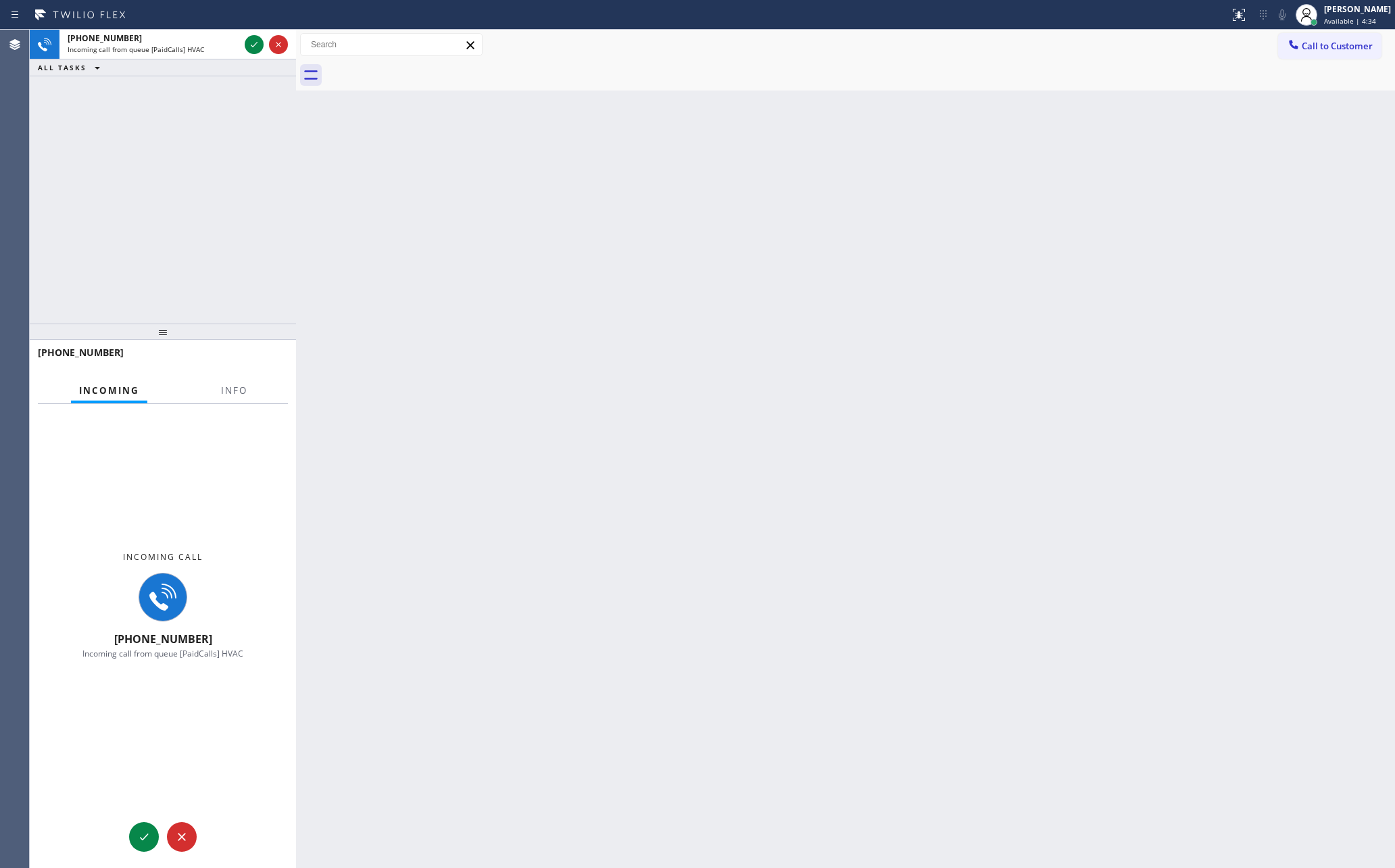
drag, startPoint x: 246, startPoint y: 232, endPoint x: 278, endPoint y: 429, distance: 199.6
click at [250, 260] on div "[PHONE_NUMBER] Incoming call from queue [PaidCalls] HVAC ALL TASKS ALL TASKS AC…" at bounding box center [163, 177] width 266 height 294
click at [234, 392] on span "Info" at bounding box center [234, 390] width 27 height 12
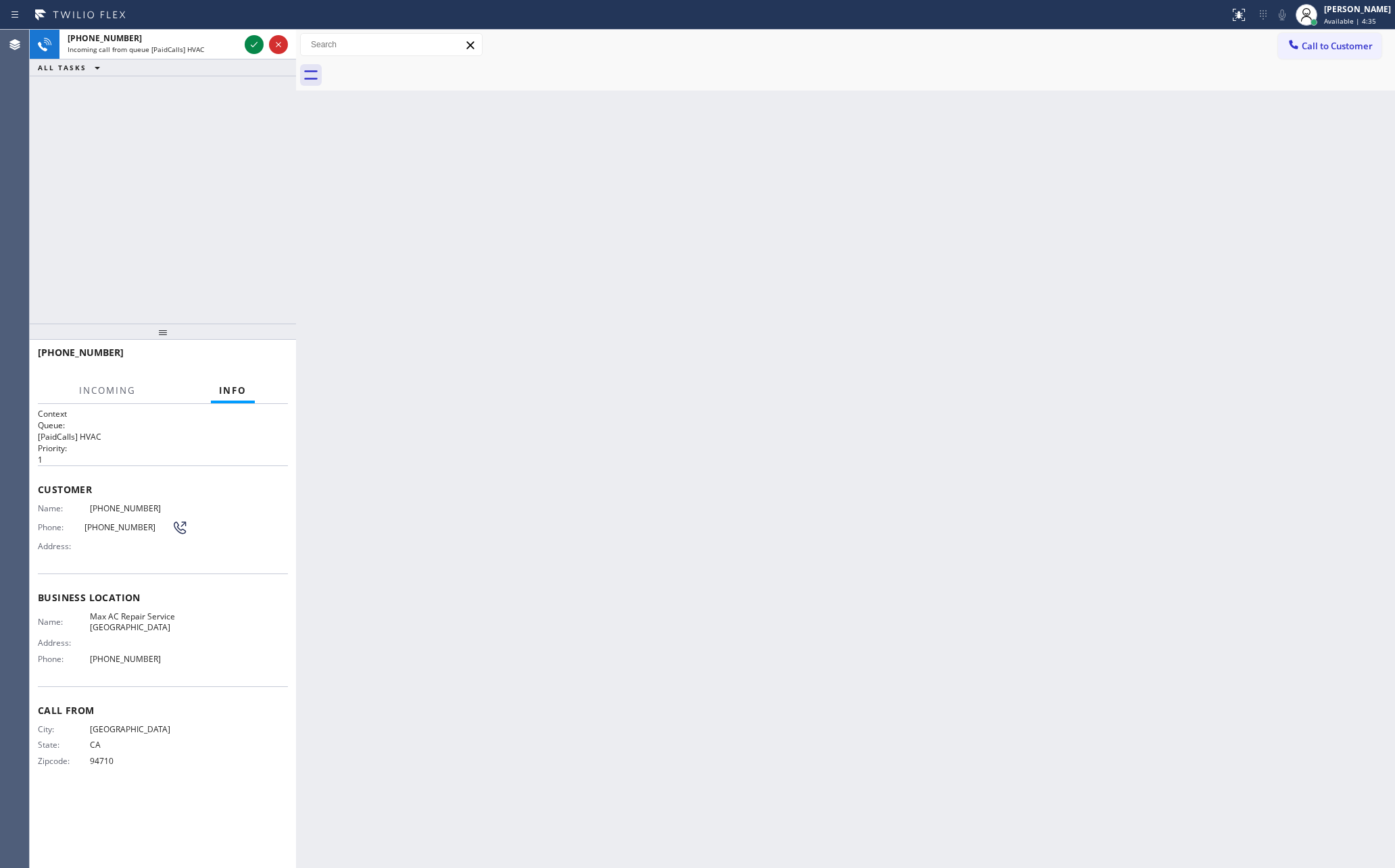
click at [199, 250] on div "[PHONE_NUMBER] Incoming call from queue [PaidCalls] HVAC ALL TASKS ALL TASKS AC…" at bounding box center [163, 177] width 266 height 294
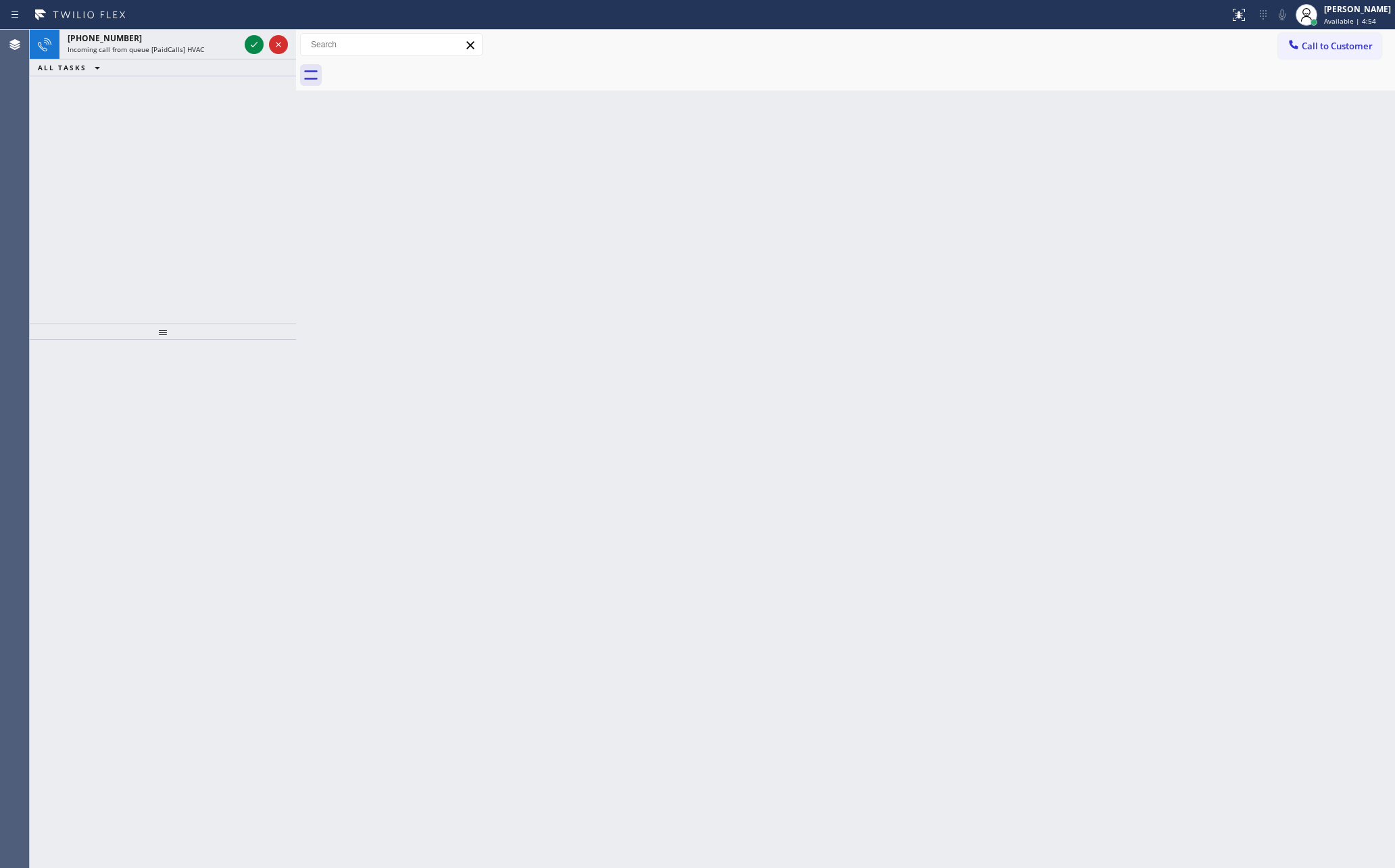
click at [506, 162] on div "[PHONE_NUMBER] Incoming call from queue [PaidCalls] HVAC ALL TASKS ALL TASKS AC…" at bounding box center [712, 449] width 1365 height 838
click at [1355, 8] on div "[PERSON_NAME]" at bounding box center [1357, 9] width 67 height 11
click at [1335, 69] on button "Available" at bounding box center [1328, 72] width 135 height 18
click at [1351, 17] on span "Available | 4:56" at bounding box center [1350, 21] width 52 height 10
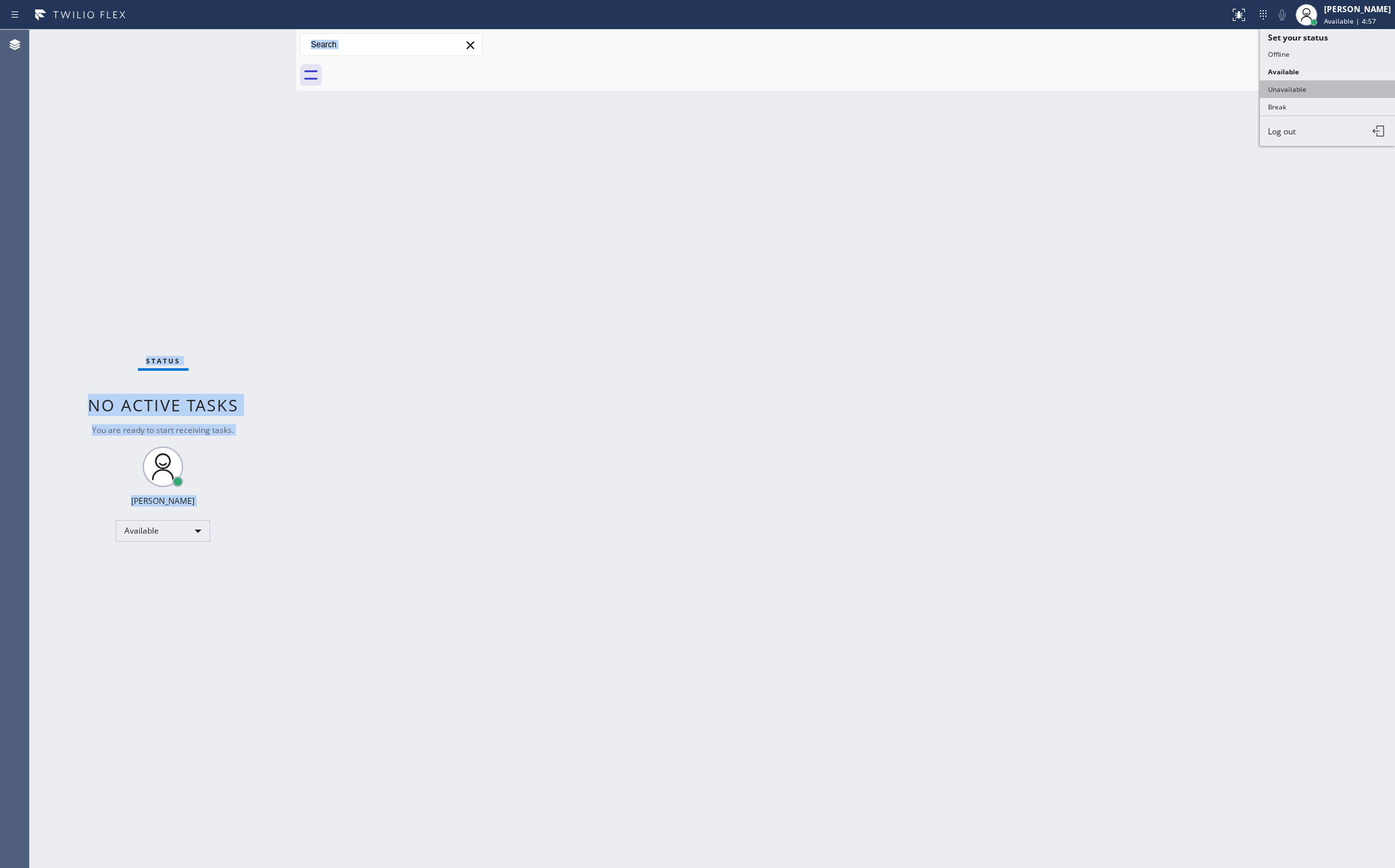
click at [1324, 81] on button "Unavailable" at bounding box center [1328, 89] width 135 height 18
click at [173, 534] on div "Unavailable" at bounding box center [162, 531] width 94 height 22
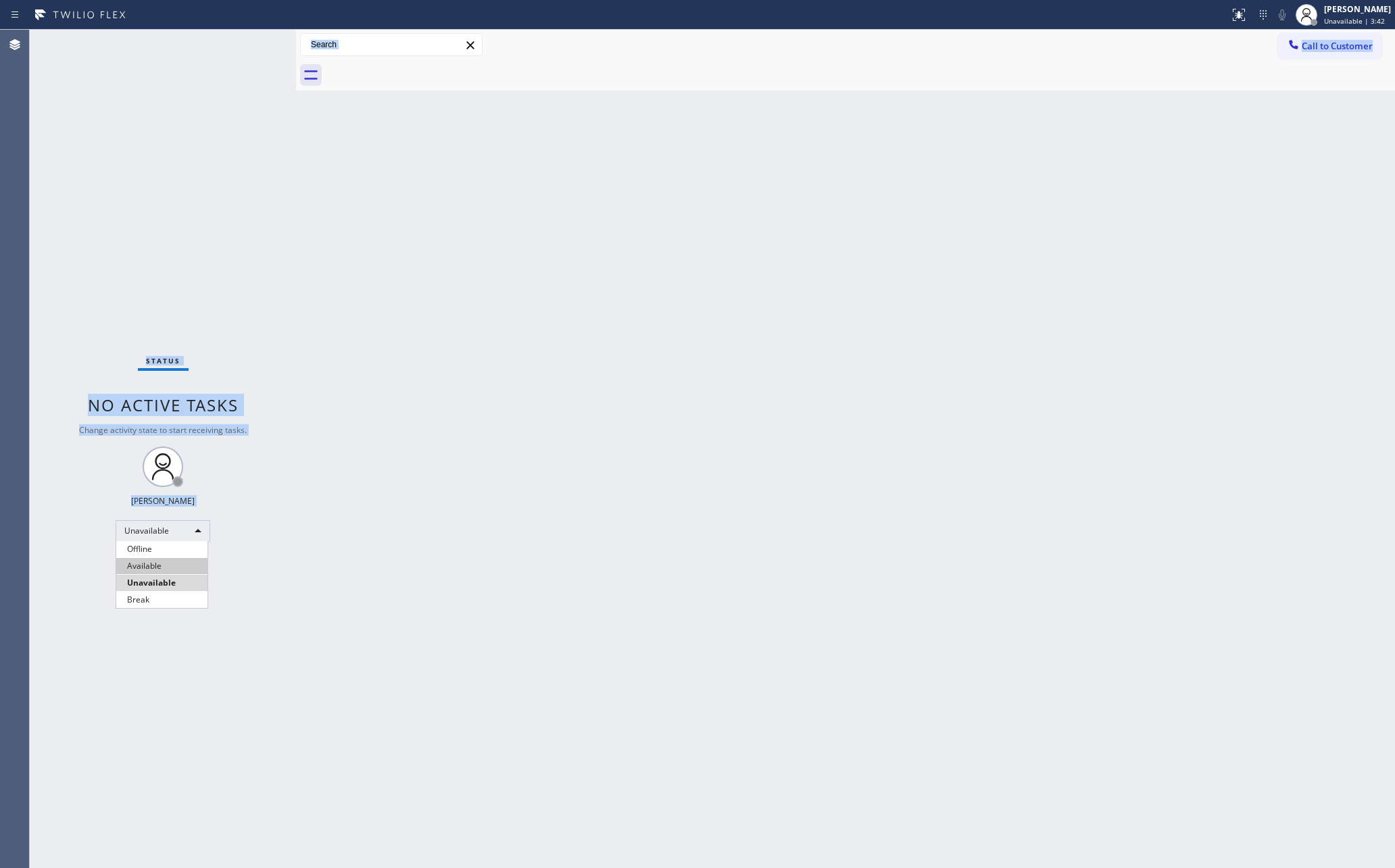
click at [159, 571] on li "Available" at bounding box center [161, 566] width 91 height 16
click at [643, 571] on div "Back to Dashboard Change Sender ID Customers Technicians Select a contact Outbo…" at bounding box center [845, 449] width 1099 height 838
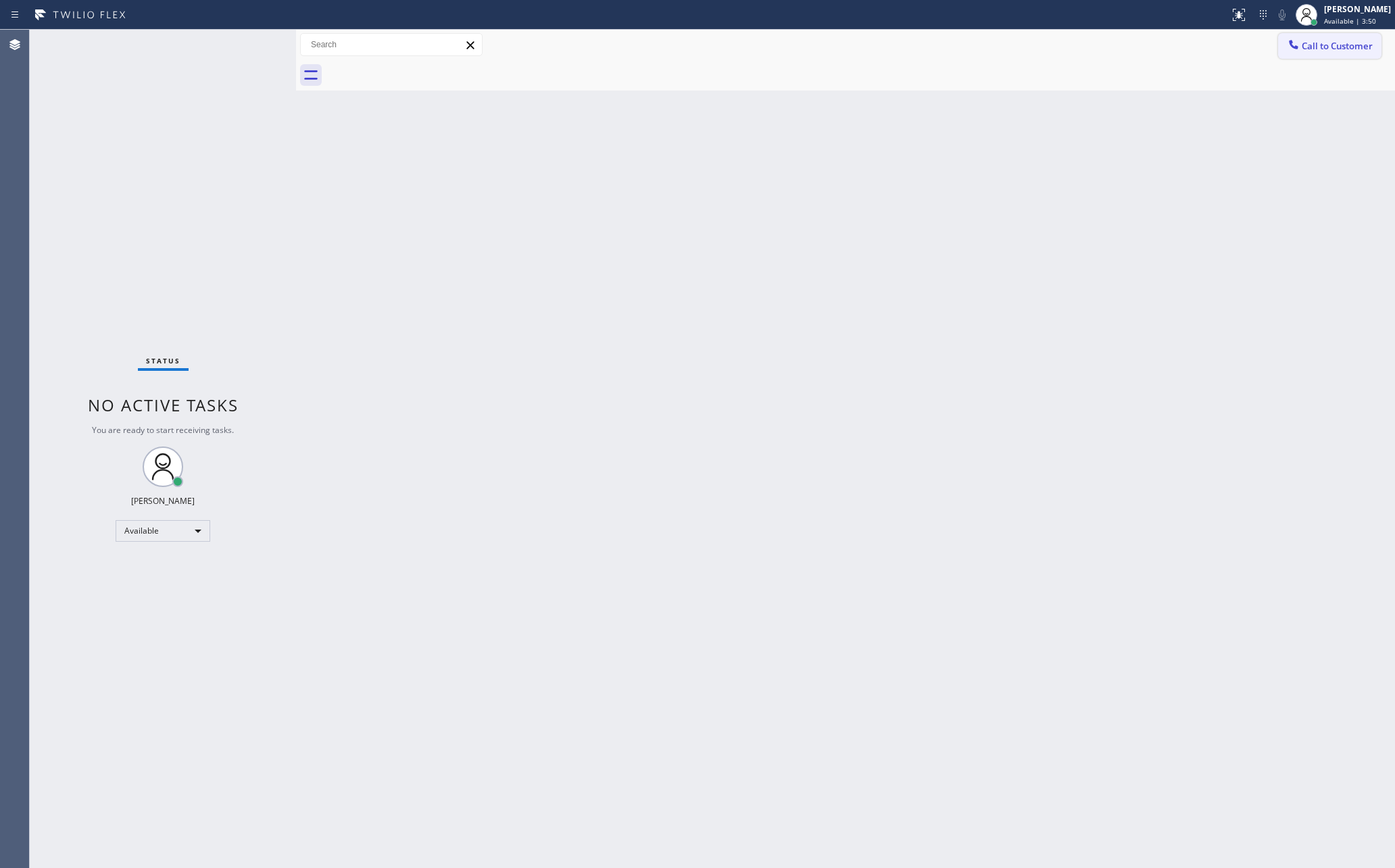
click at [1357, 48] on span "Call to Customer" at bounding box center [1338, 45] width 71 height 12
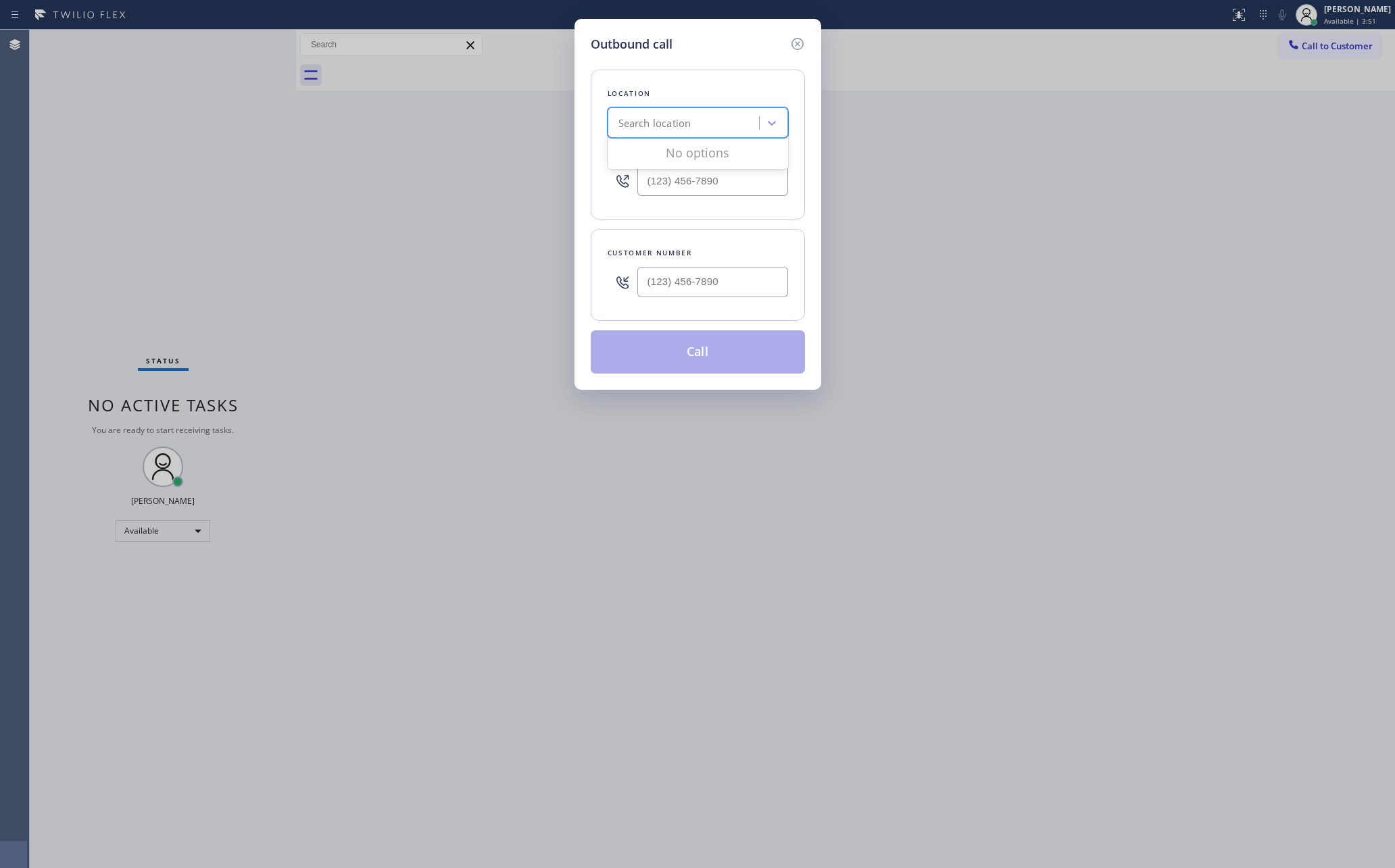
click at [724, 122] on div "Search location" at bounding box center [685, 123] width 148 height 23
paste input "Oasis Plumbers [GEOGRAPHIC_DATA][PERSON_NAME]"
type input "Oasis Plumbers [GEOGRAPHIC_DATA][PERSON_NAME]"
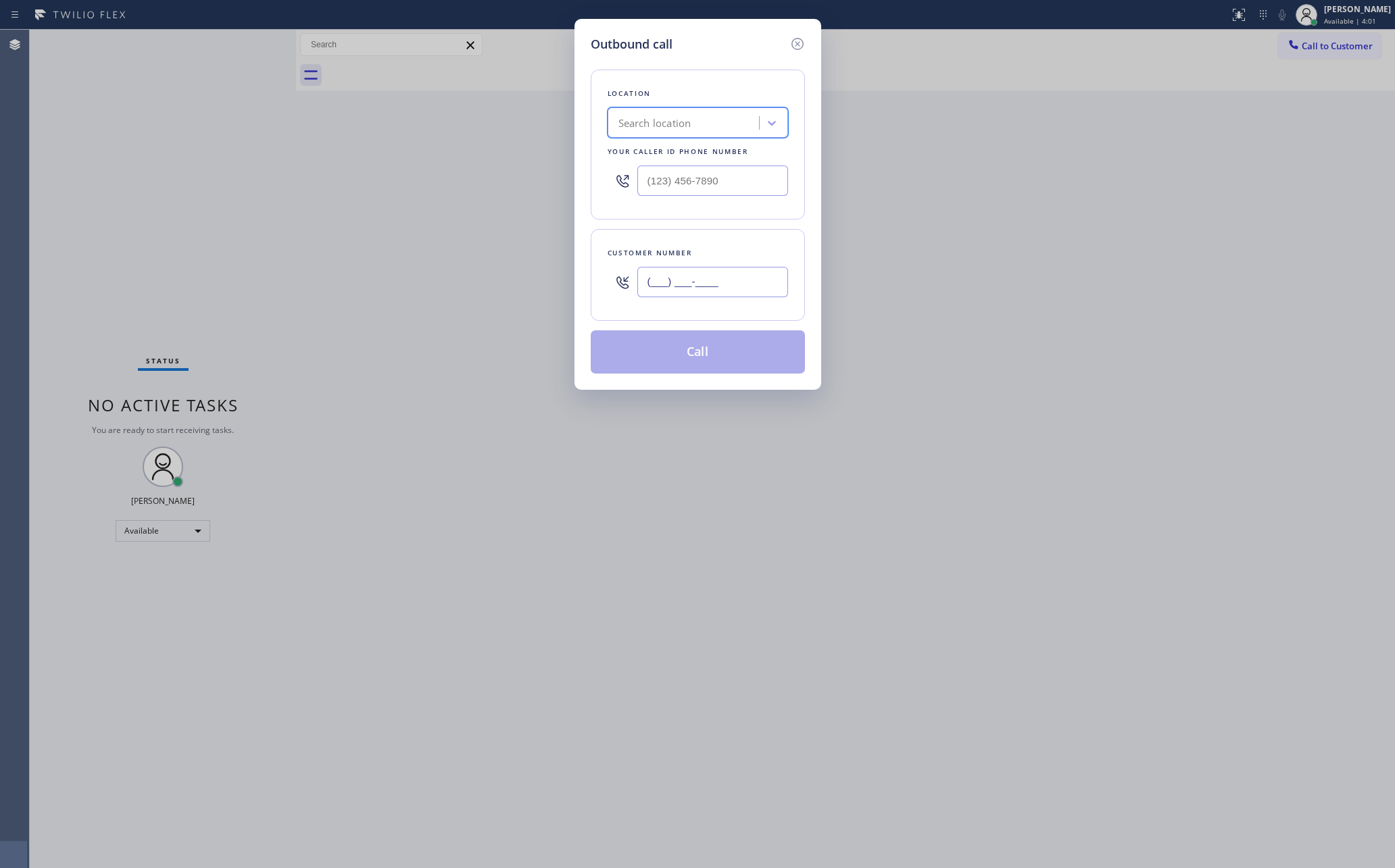
click at [739, 272] on input "(___) ___-____" at bounding box center [713, 282] width 151 height 31
paste input "304) 240-2879"
type input "[PHONE_NUMBER]"
click at [604, 272] on div "Customer number [PHONE_NUMBER]" at bounding box center [698, 275] width 214 height 92
click at [676, 124] on div "Search location" at bounding box center [655, 123] width 73 height 15
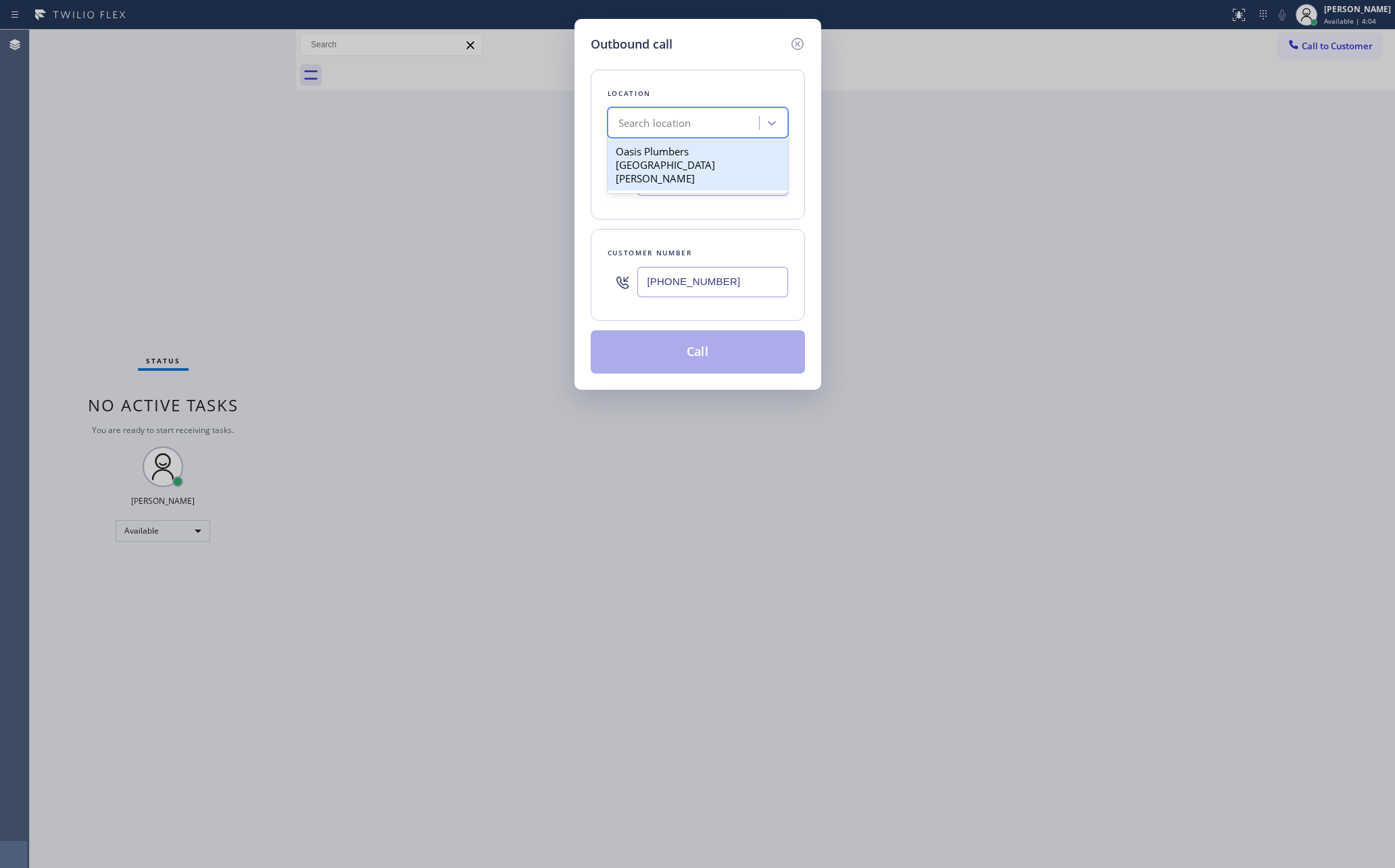
click at [680, 146] on div "Oasis Plumbers [GEOGRAPHIC_DATA][PERSON_NAME]" at bounding box center [698, 165] width 181 height 52
type input "[PHONE_NUMBER]"
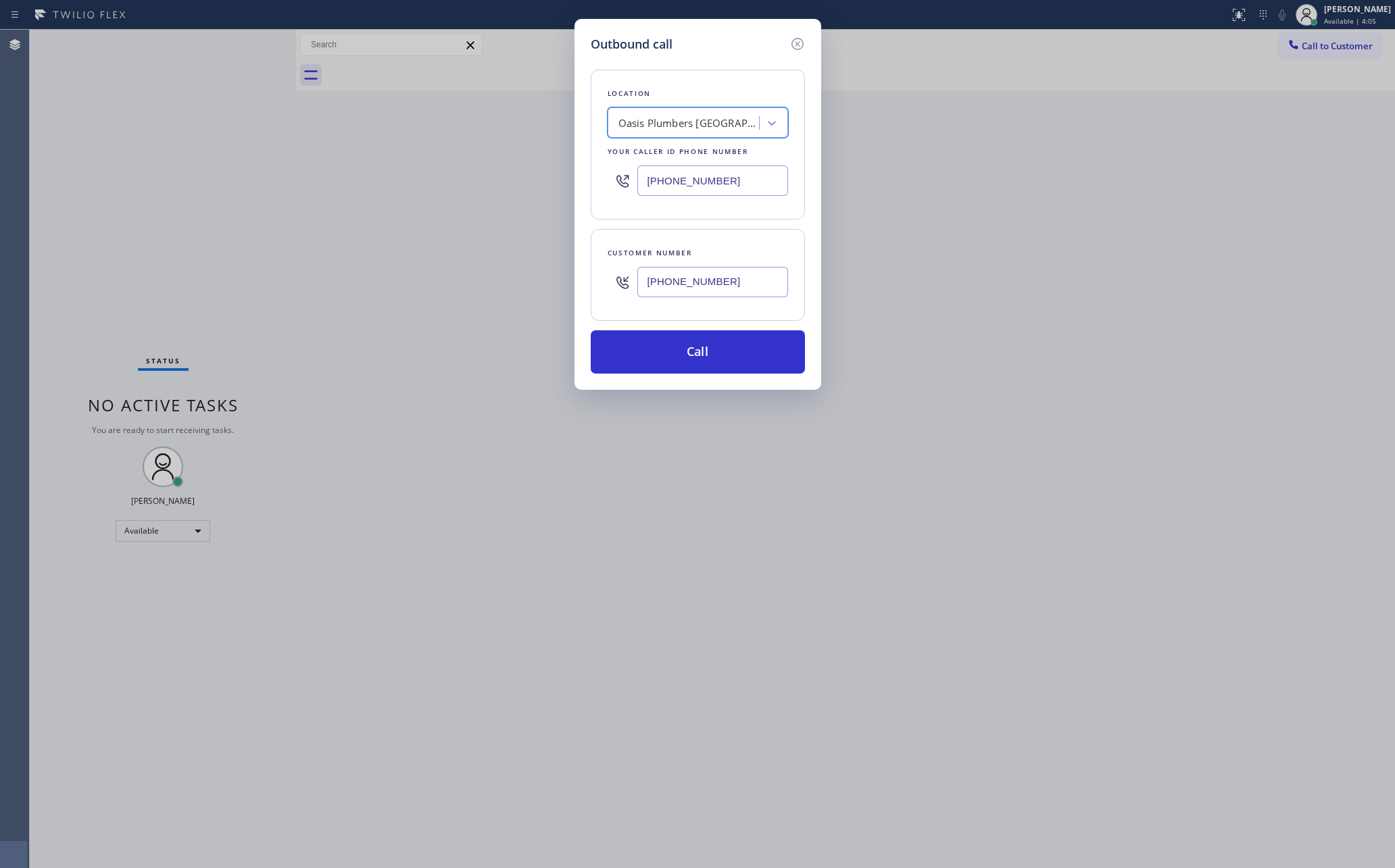
drag, startPoint x: 717, startPoint y: 341, endPoint x: 714, endPoint y: 330, distance: 11.4
click at [717, 339] on button "Call" at bounding box center [698, 352] width 214 height 44
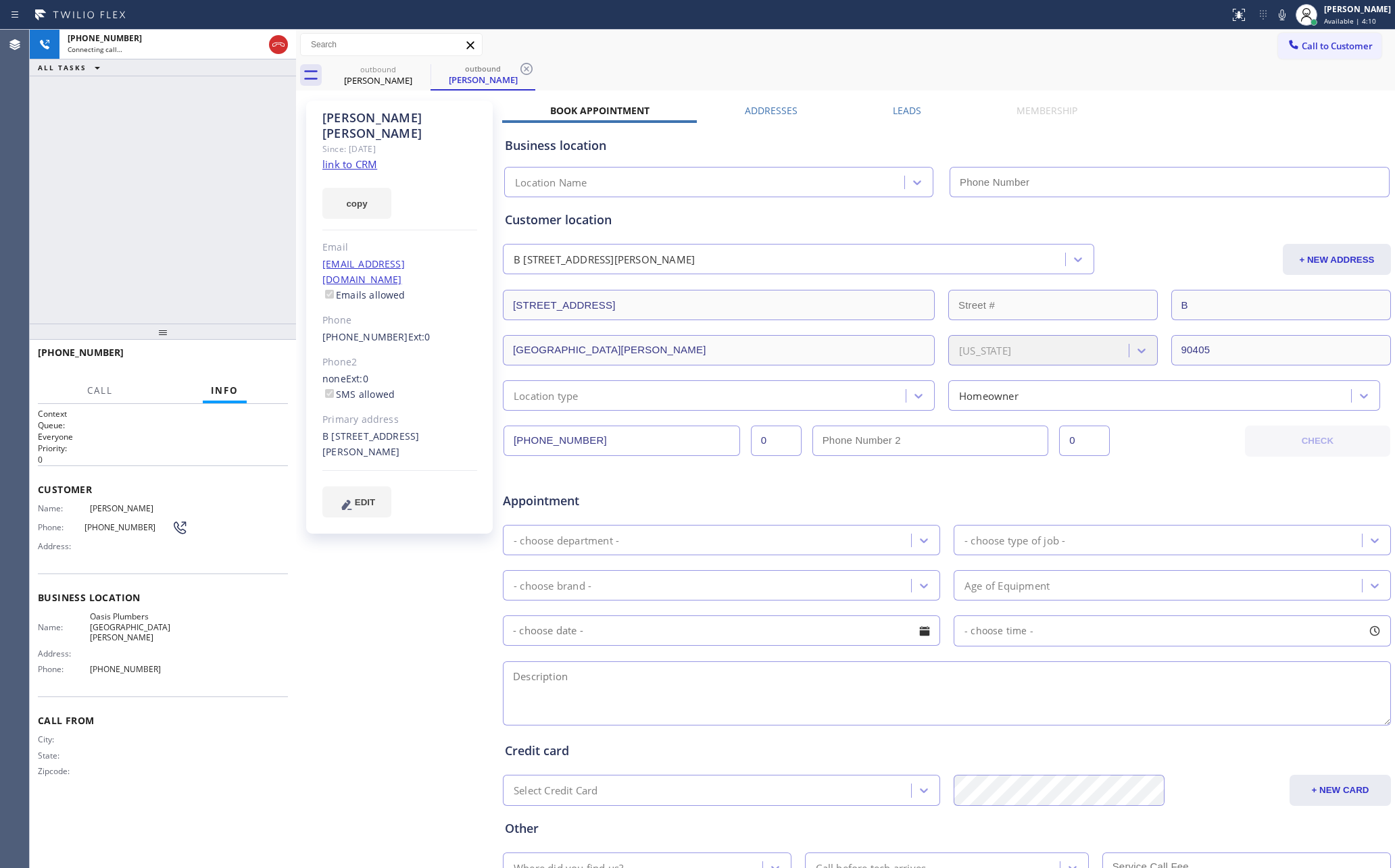
type input "[PHONE_NUMBER]"
click at [144, 209] on div "[PHONE_NUMBER] Connecting call… ALL TASKS ALL TASKS ACTIVE TASKS TASKS IN WRAP …" at bounding box center [163, 177] width 266 height 294
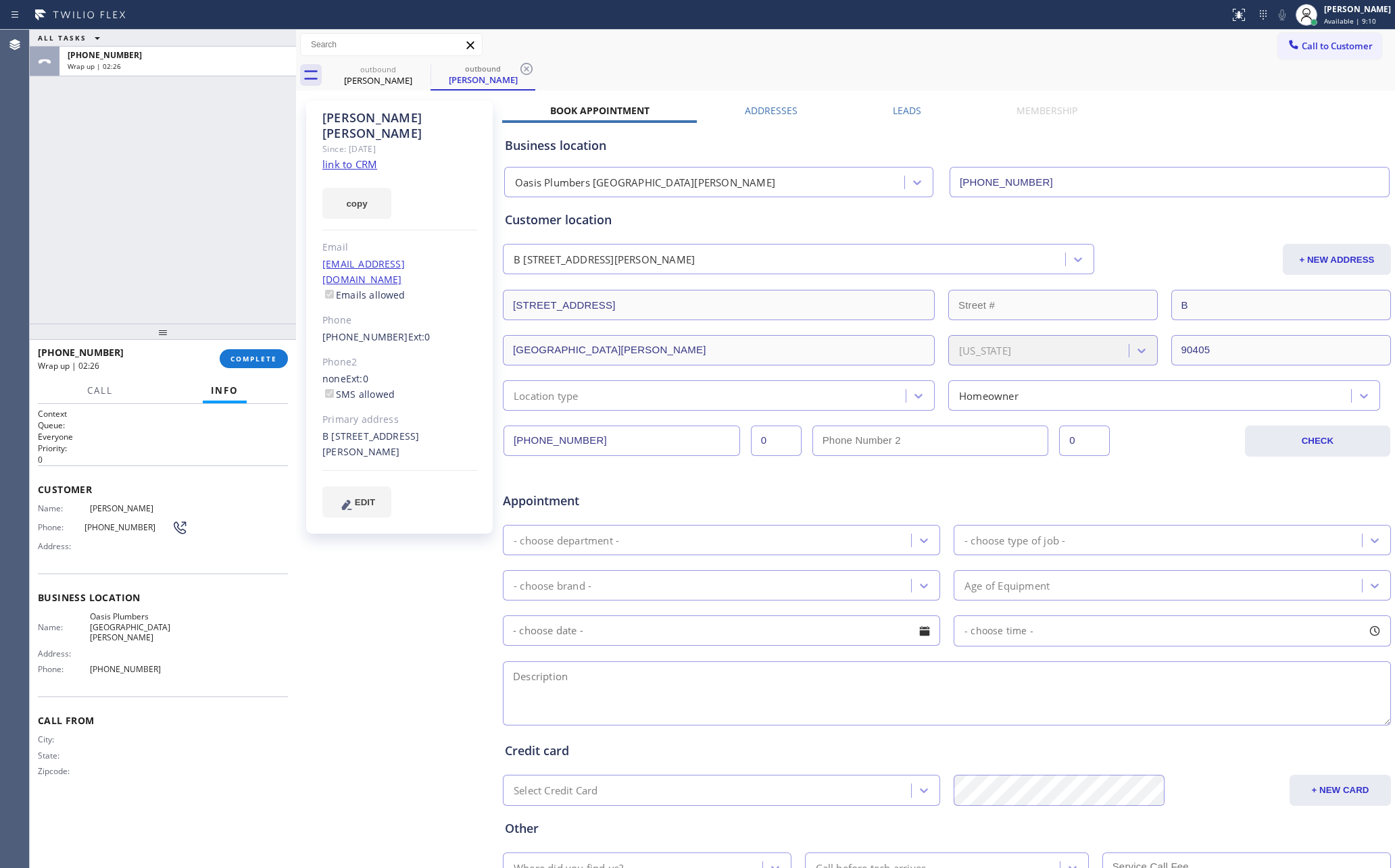
drag, startPoint x: 138, startPoint y: 247, endPoint x: 266, endPoint y: 417, distance: 212.8
click at [160, 280] on div "ALL TASKS ALL TASKS ACTIVE TASKS TASKS IN WRAP UP [PHONE_NUMBER] Wrap up | 02:26" at bounding box center [163, 177] width 266 height 294
click at [206, 159] on div "ALL TASKS ALL TASKS ACTIVE TASKS TASKS IN WRAP UP [PHONE_NUMBER] Wrap up | 02:26" at bounding box center [163, 177] width 266 height 294
drag, startPoint x: 206, startPoint y: 159, endPoint x: 239, endPoint y: 264, distance: 110.1
click at [207, 159] on div "ALL TASKS ALL TASKS ACTIVE TASKS TASKS IN WRAP UP [PHONE_NUMBER] Wrap up | 02:27" at bounding box center [163, 177] width 266 height 294
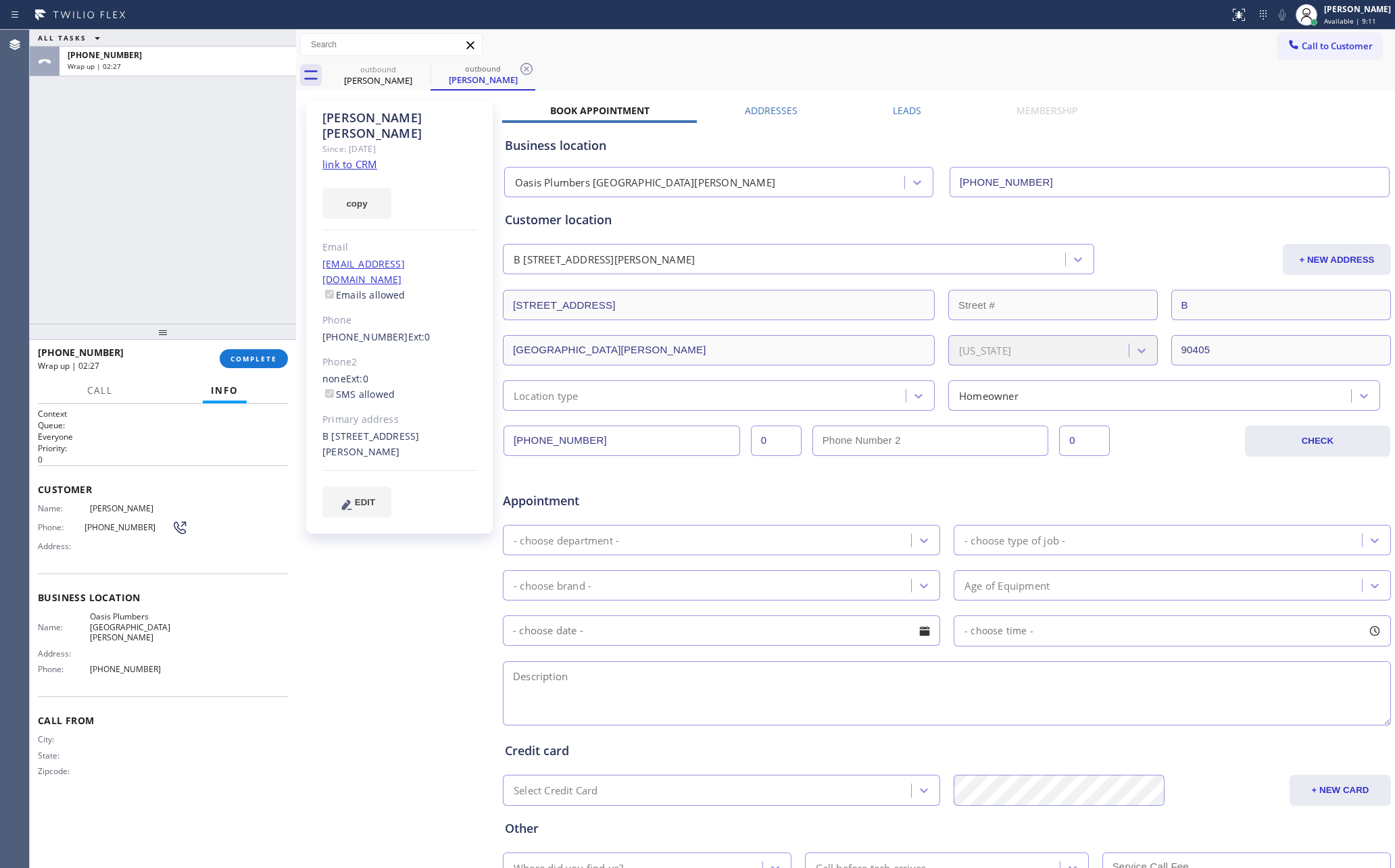
drag, startPoint x: 230, startPoint y: 270, endPoint x: 274, endPoint y: 341, distance: 83.5
click at [253, 290] on div "ALL TASKS ALL TASKS ACTIVE TASKS TASKS IN WRAP UP [PHONE_NUMBER] Wrap up | 02:27" at bounding box center [163, 177] width 266 height 294
click at [264, 355] on span "COMPLETE" at bounding box center [254, 359] width 47 height 10
click at [215, 221] on div "ALL TASKS ALL TASKS ACTIVE TASKS TASKS IN WRAP UP [PHONE_NUMBER] Wrap up | 02:29" at bounding box center [163, 177] width 266 height 294
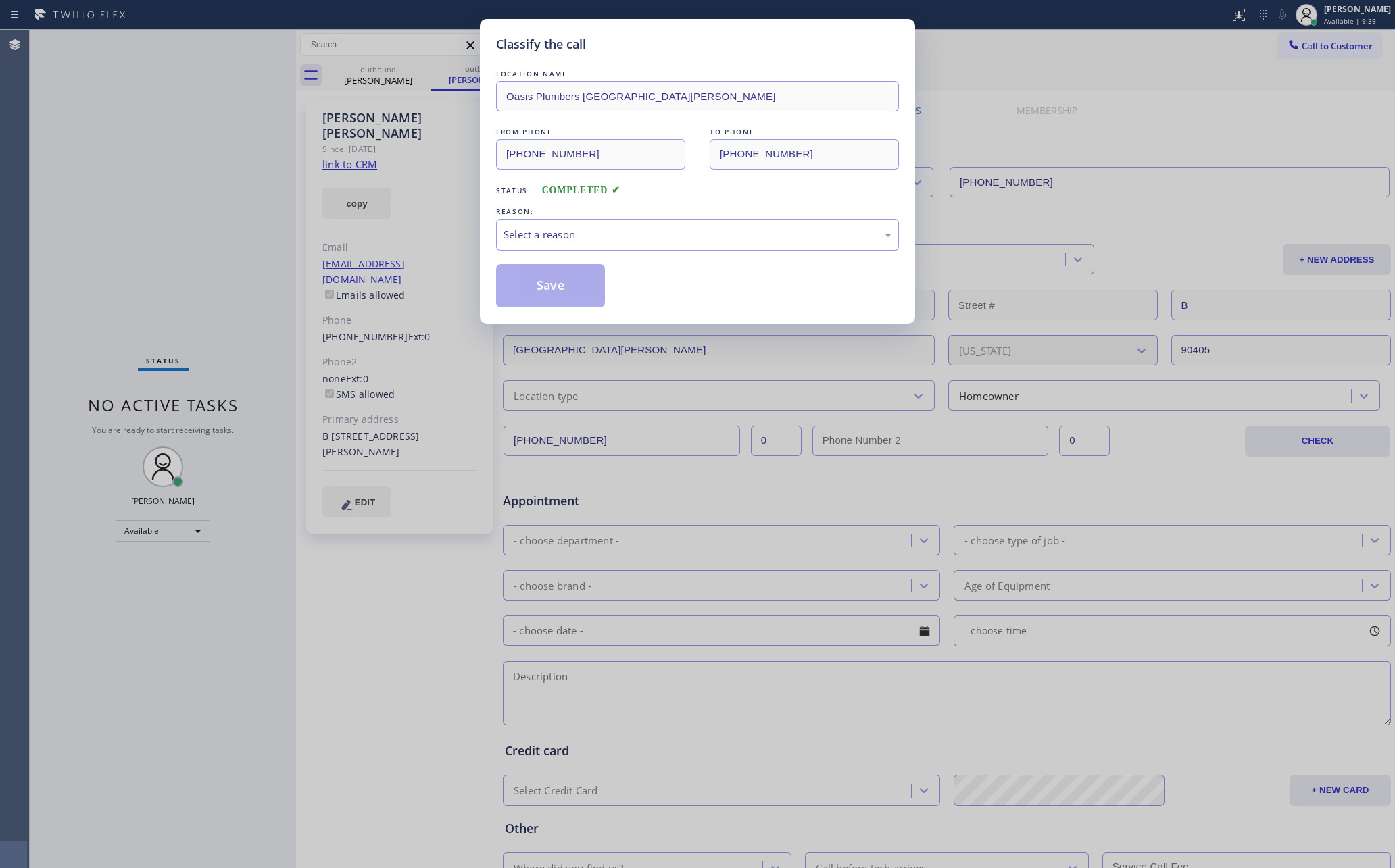
click at [525, 201] on div "LOCATION NAME [GEOGRAPHIC_DATA] [GEOGRAPHIC_DATA][PERSON_NAME] FROM PHONE [PHON…" at bounding box center [698, 187] width 403 height 240
click at [564, 238] on div "Select a reason" at bounding box center [698, 235] width 388 height 15
click at [570, 290] on button "Save" at bounding box center [550, 286] width 109 height 44
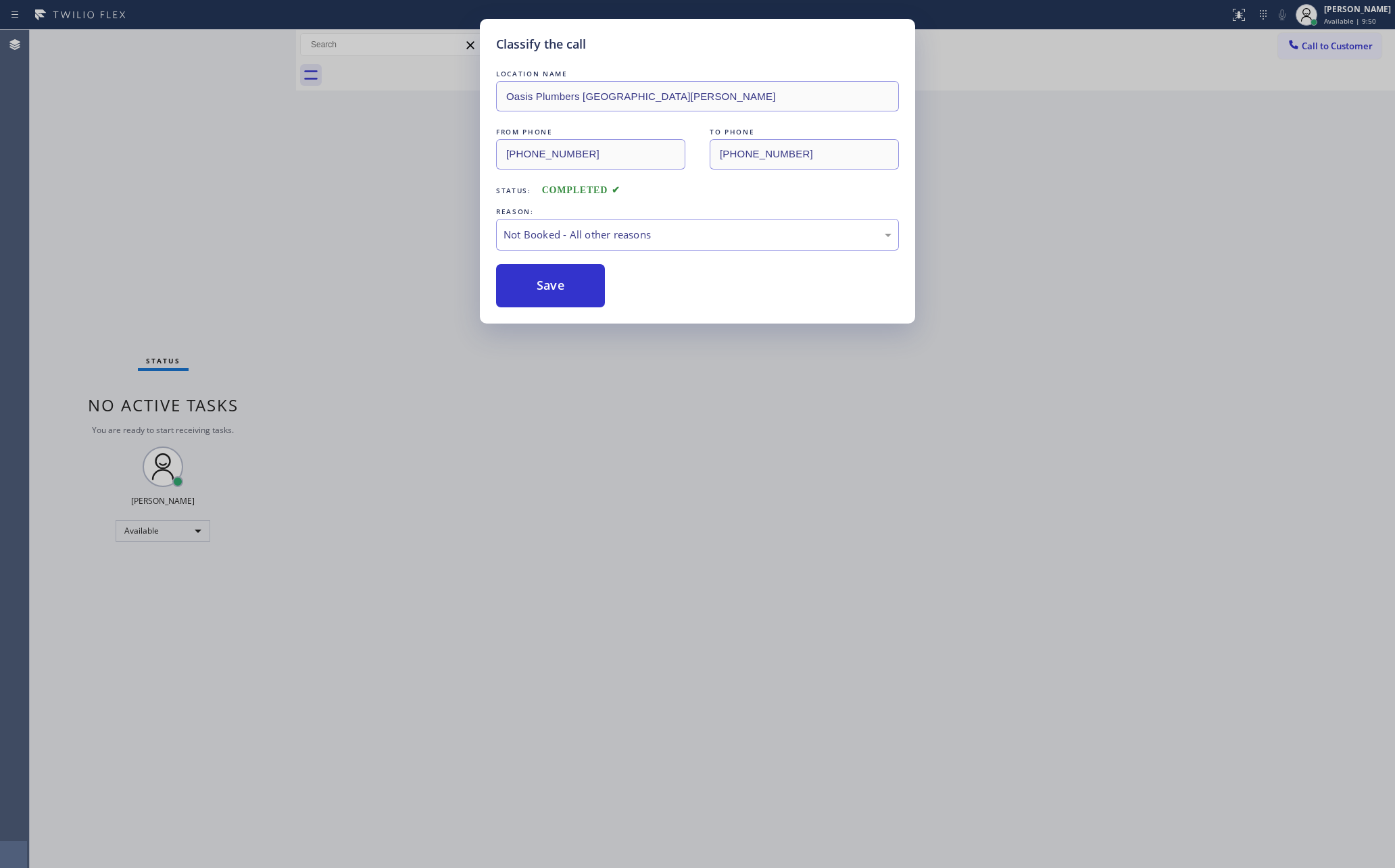
click at [270, 226] on div "Classify the call LOCATION NAME Oasis Plumbers [GEOGRAPHIC_DATA][PERSON_NAME] F…" at bounding box center [698, 434] width 1395 height 868
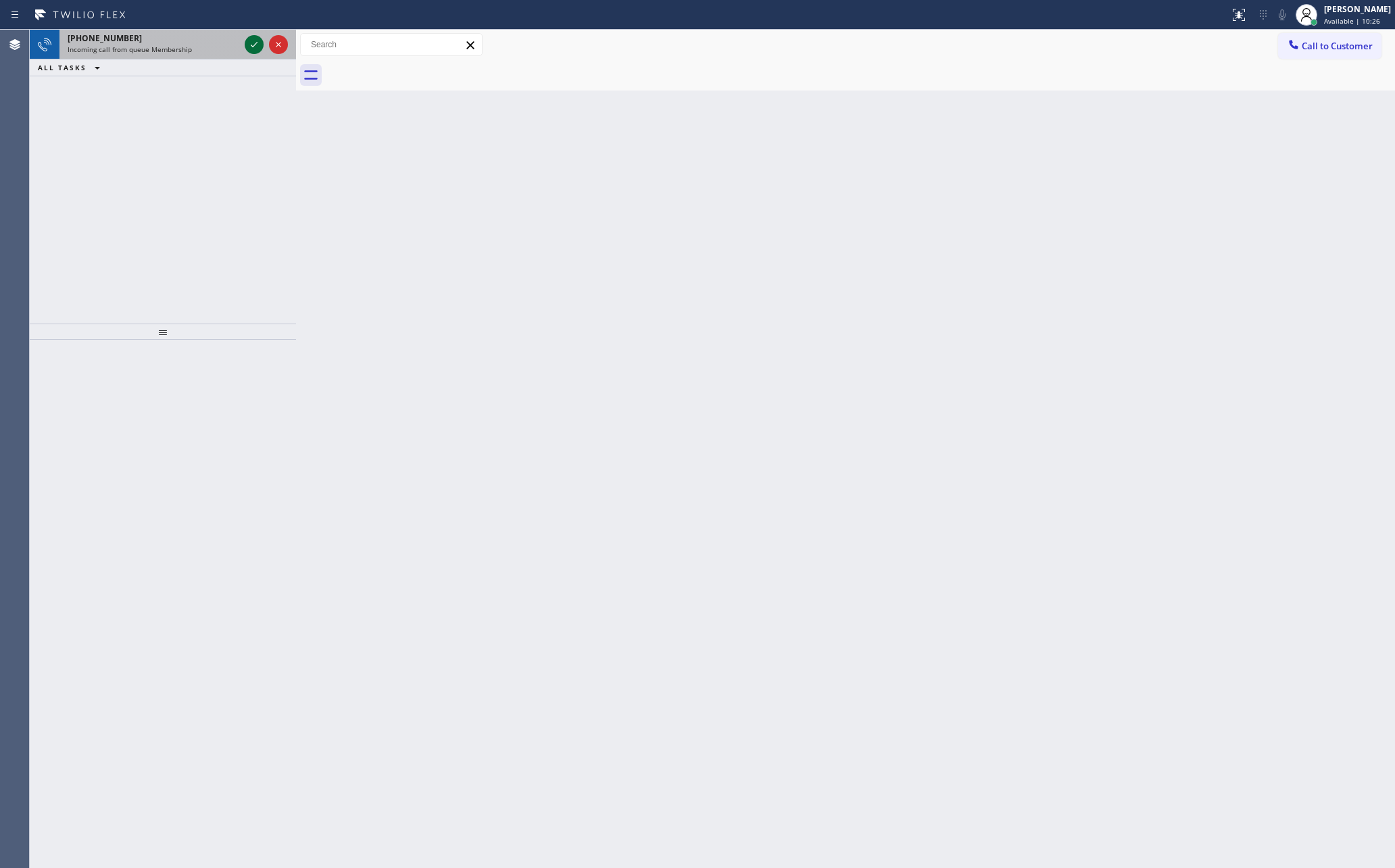
click at [257, 51] on icon at bounding box center [254, 44] width 16 height 16
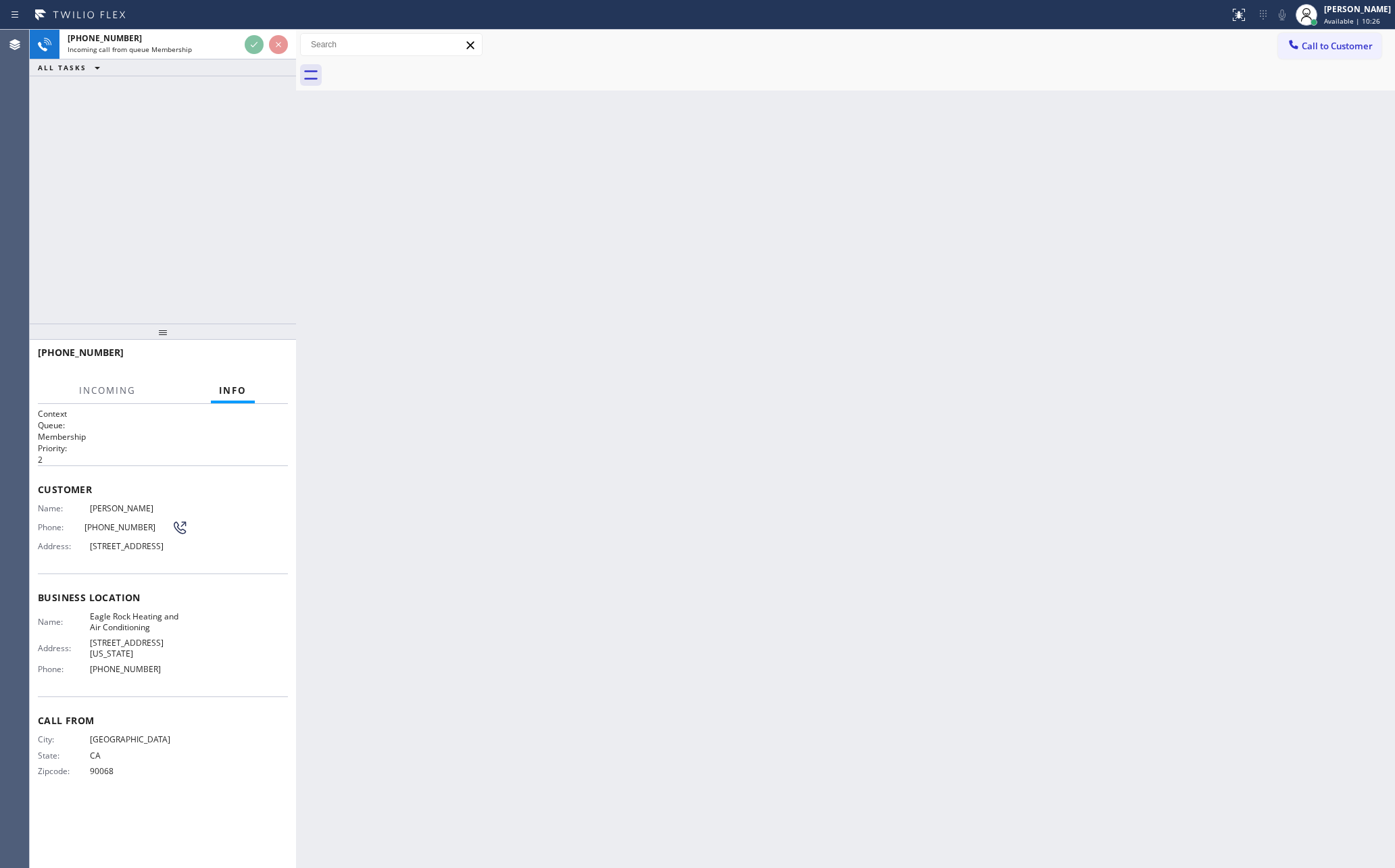
click at [249, 185] on div "[PHONE_NUMBER] Incoming call from queue Membership ALL TASKS ALL TASKS ACTIVE T…" at bounding box center [163, 177] width 266 height 294
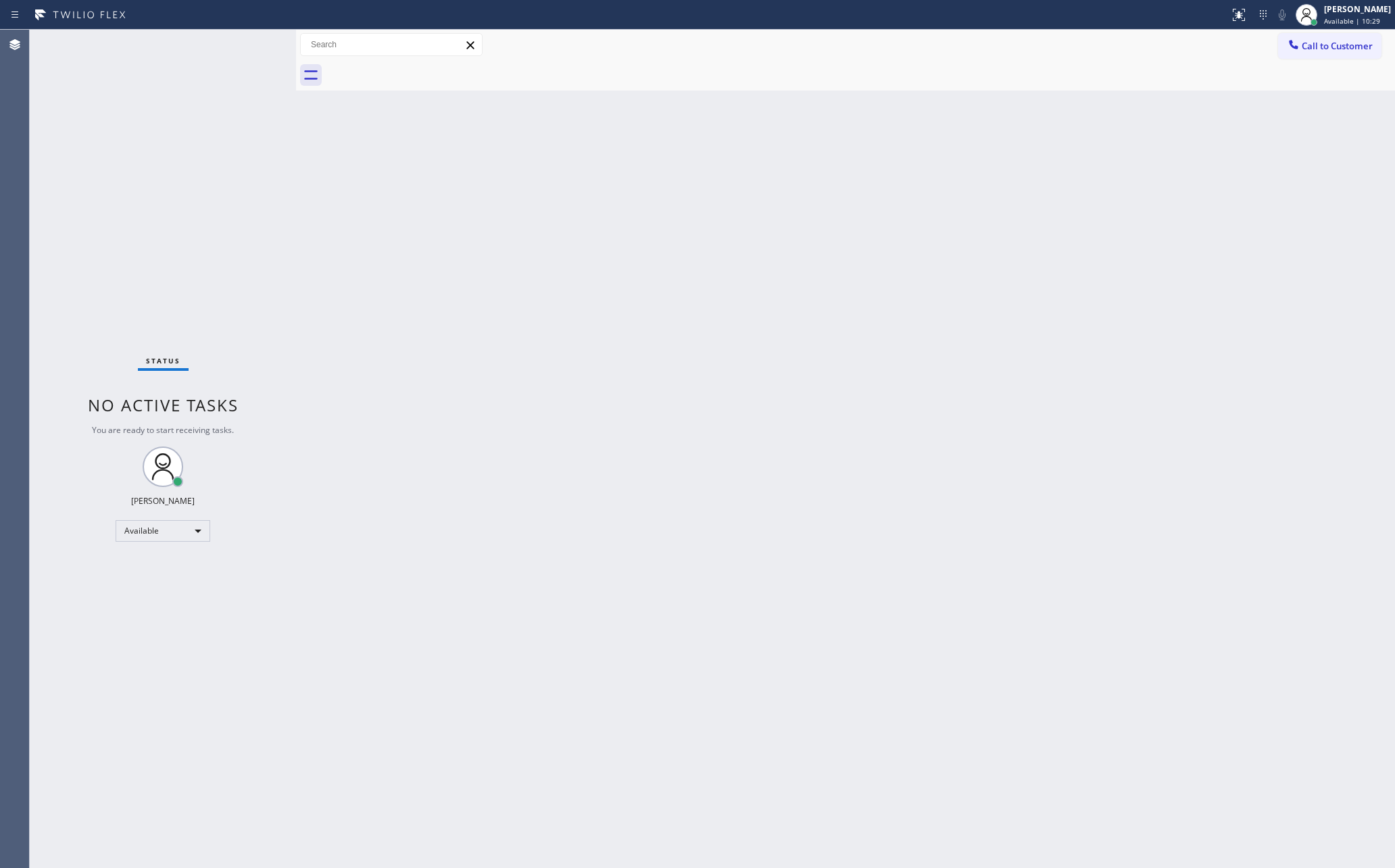
drag, startPoint x: 487, startPoint y: 327, endPoint x: 866, endPoint y: 551, distance: 440.2
click at [524, 331] on div "Back to Dashboard Change Sender ID Customers Technicians Select a contact Outbo…" at bounding box center [845, 449] width 1099 height 838
drag, startPoint x: 1341, startPoint y: 35, endPoint x: 1280, endPoint y: 52, distance: 63.3
click at [1339, 35] on button "Call to Customer" at bounding box center [1330, 46] width 103 height 26
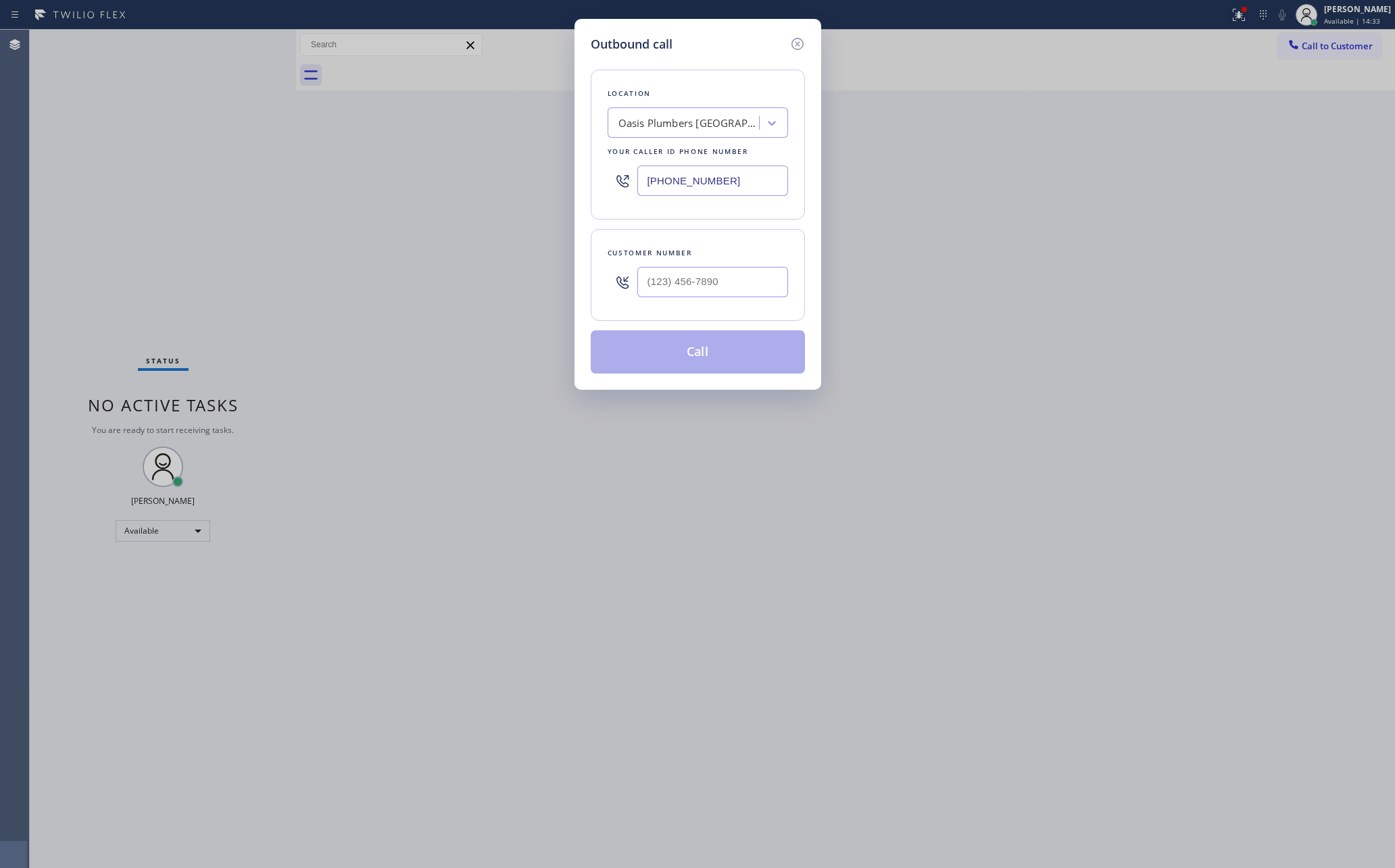
click at [741, 126] on div "Oasis Plumbers [GEOGRAPHIC_DATA][PERSON_NAME]" at bounding box center [689, 123] width 142 height 15
paste input "VoltCare Services"
type input "VoltCare Services"
click at [716, 160] on div "VoltCare Services" at bounding box center [698, 152] width 181 height 24
type input "[PHONE_NUMBER]"
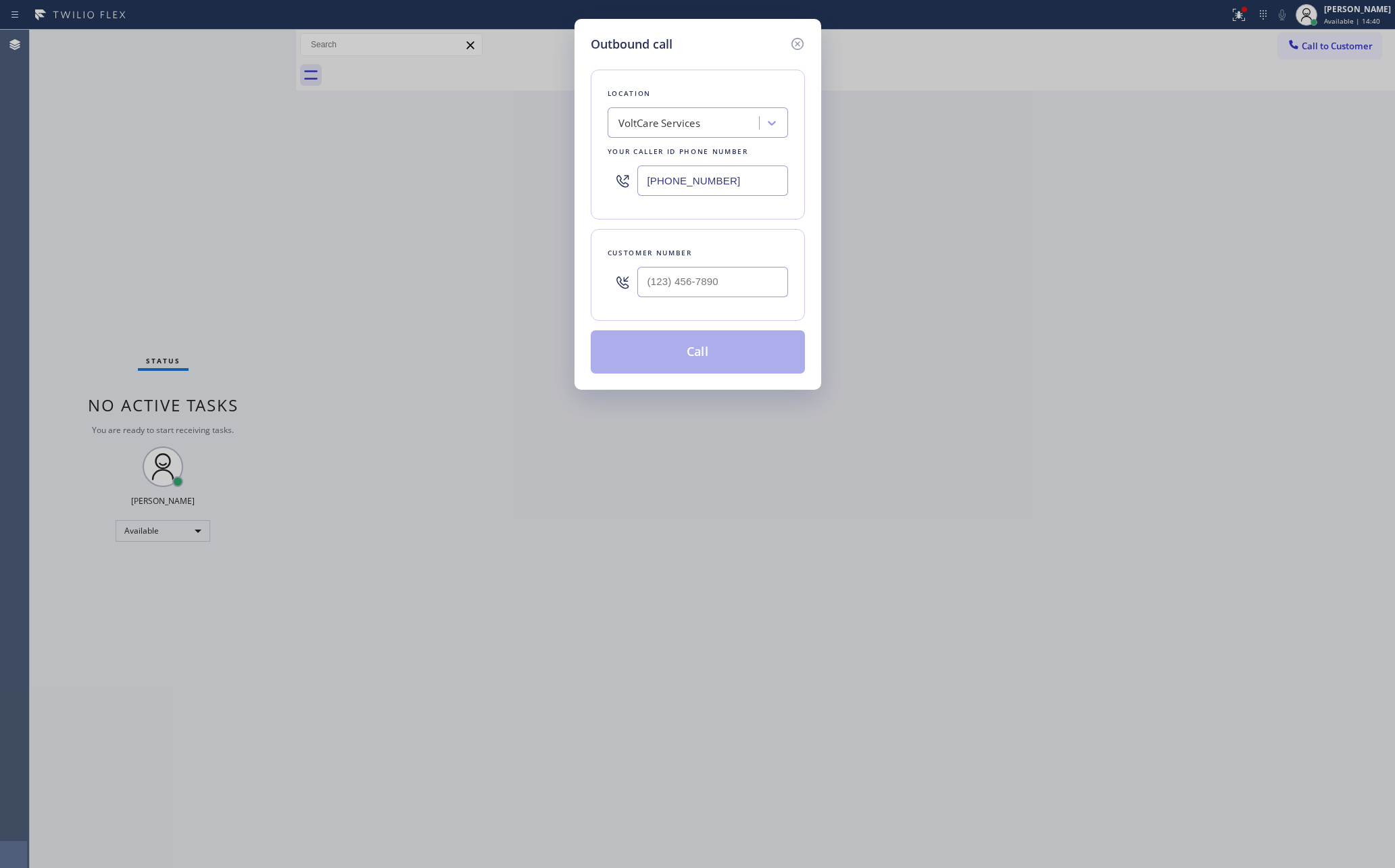
click at [701, 266] on div at bounding box center [713, 282] width 151 height 44
click at [701, 284] on input "(___) ___-____" at bounding box center [713, 282] width 151 height 31
paste input "562) 405-7870"
type input "[PHONE_NUMBER]"
click at [721, 367] on button "Call" at bounding box center [698, 352] width 214 height 44
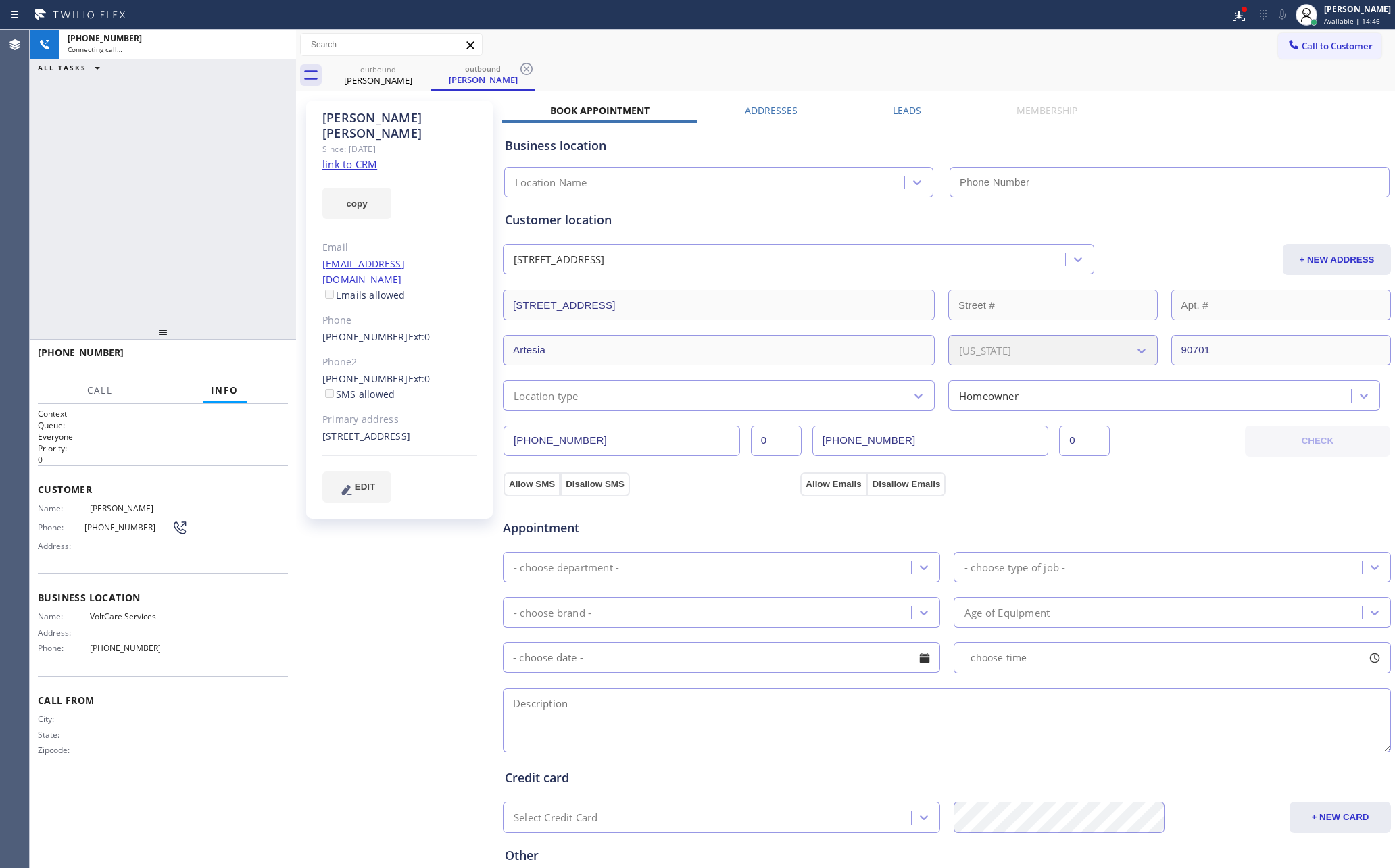
click at [159, 209] on div "[PHONE_NUMBER] Connecting call… ALL TASKS ALL TASKS ACTIVE TASKS TASKS IN WRAP …" at bounding box center [163, 177] width 266 height 294
type input "[PHONE_NUMBER]"
click at [165, 203] on div "[PHONE_NUMBER] Live | 00:08 ALL TASKS ALL TASKS ACTIVE TASKS TASKS IN WRAP UP" at bounding box center [163, 177] width 266 height 294
click at [165, 203] on div "[PHONE_NUMBER] Live | 00:10 ALL TASKS ALL TASKS ACTIVE TASKS TASKS IN WRAP UP" at bounding box center [163, 177] width 266 height 294
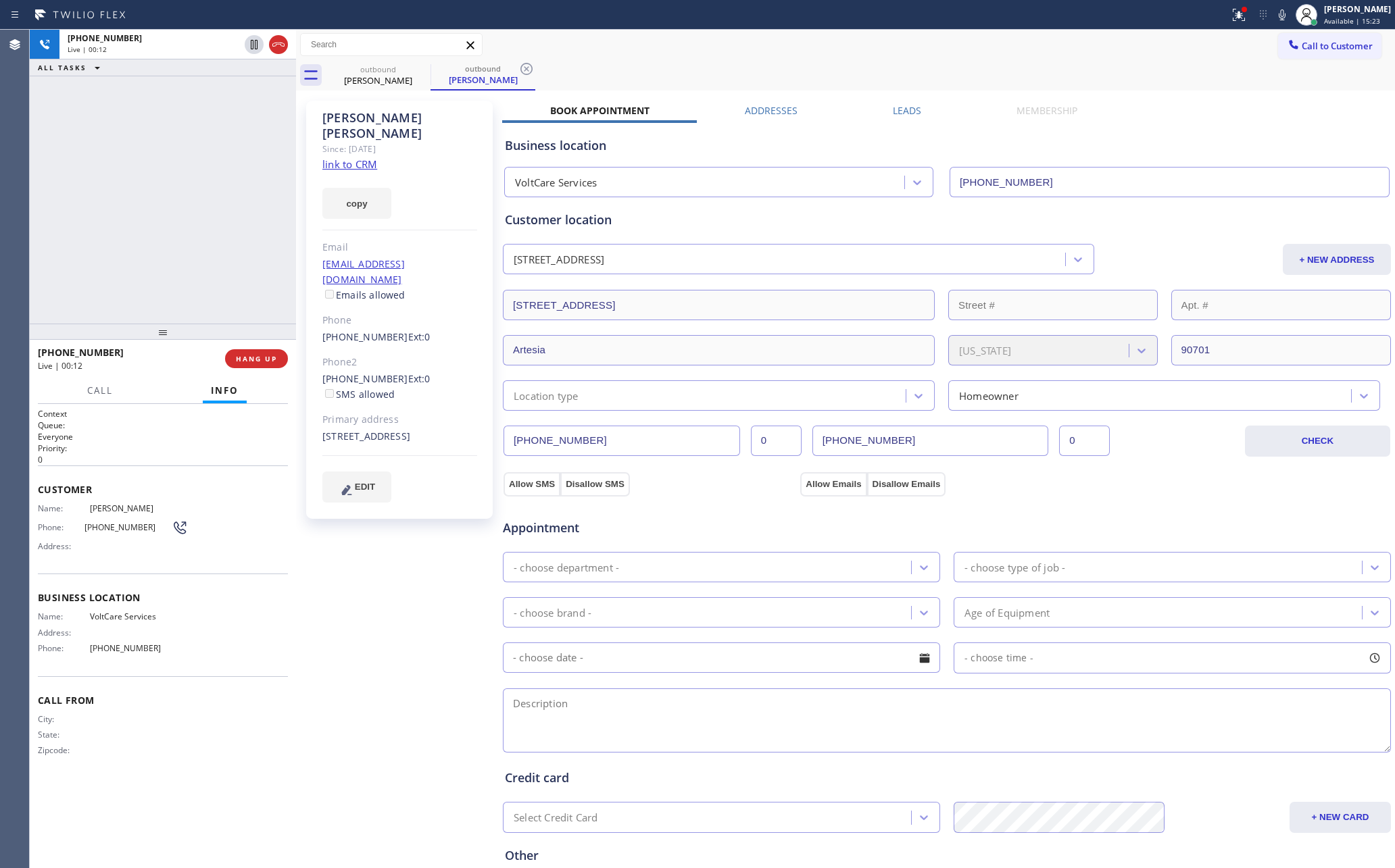
click at [165, 203] on div "[PHONE_NUMBER] Live | 00:12 ALL TASKS ALL TASKS ACTIVE TASKS TASKS IN WRAP UP" at bounding box center [163, 177] width 266 height 294
click at [165, 203] on div "[PHONE_NUMBER] Live | 00:14 ALL TASKS ALL TASKS ACTIVE TASKS TASKS IN WRAP UP" at bounding box center [163, 177] width 266 height 294
click at [889, 53] on div "Call to Customer Outbound call Location VoltCare Services Your caller id phone …" at bounding box center [845, 44] width 1099 height 23
click at [1016, 530] on div "Appointment" at bounding box center [947, 520] width 891 height 35
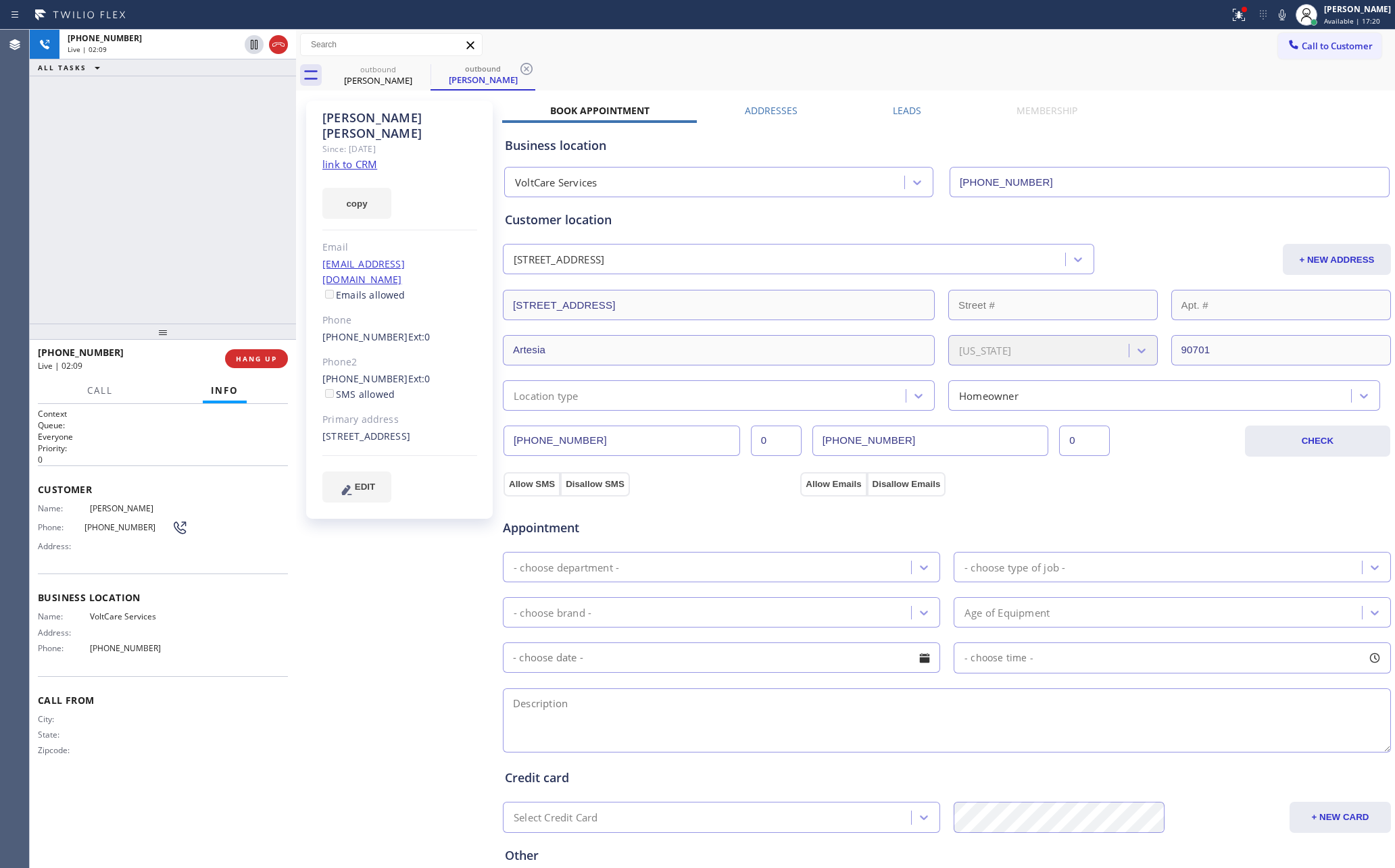
click at [947, 445] on input "[PHONE_NUMBER]" at bounding box center [931, 441] width 236 height 31
click at [947, 444] on input "[PHONE_NUMBER]" at bounding box center [931, 441] width 236 height 31
click at [90, 213] on div "[PHONE_NUMBER] Live | 02:16 ALL TASKS ALL TASKS ACTIVE TASKS TASKS IN WRAP UP" at bounding box center [163, 177] width 266 height 294
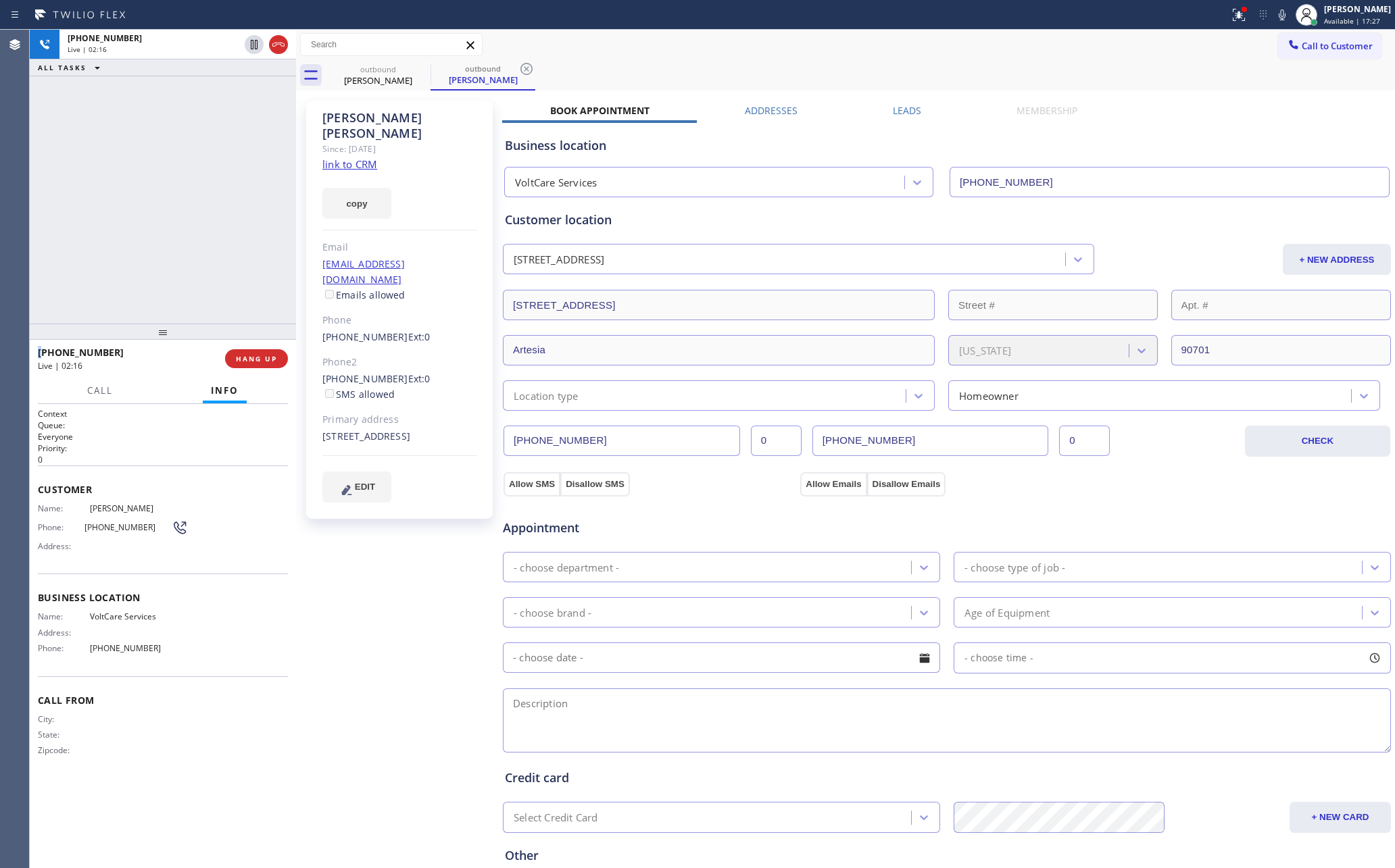
click at [90, 213] on div "[PHONE_NUMBER] Live | 02:16 ALL TASKS ALL TASKS ACTIVE TASKS TASKS IN WRAP UP" at bounding box center [163, 177] width 266 height 294
click at [815, 41] on div "Call to Customer Outbound call Location VoltCare Services Your caller id phone …" at bounding box center [845, 44] width 1099 height 23
click at [219, 258] on div "ALL TASKS ALL TASKS ACTIVE TASKS TASKS IN WRAP UP [PHONE_NUMBER] Wrap up | 02:12" at bounding box center [163, 177] width 266 height 294
click at [918, 444] on input "[PHONE_NUMBER]" at bounding box center [931, 441] width 236 height 31
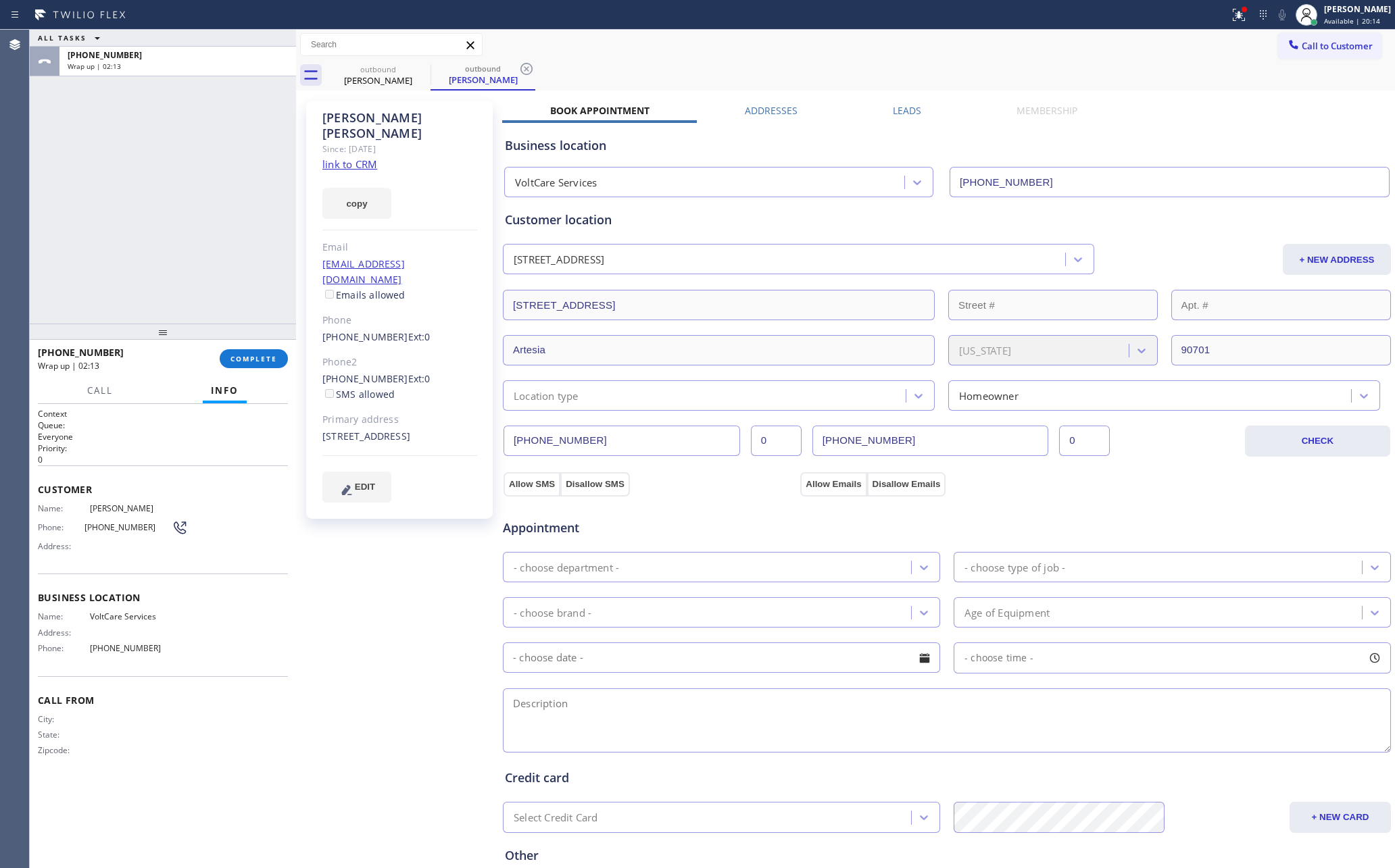
click at [918, 444] on input "[PHONE_NUMBER]" at bounding box center [931, 441] width 236 height 31
click at [1318, 55] on button "Call to Customer" at bounding box center [1330, 46] width 103 height 26
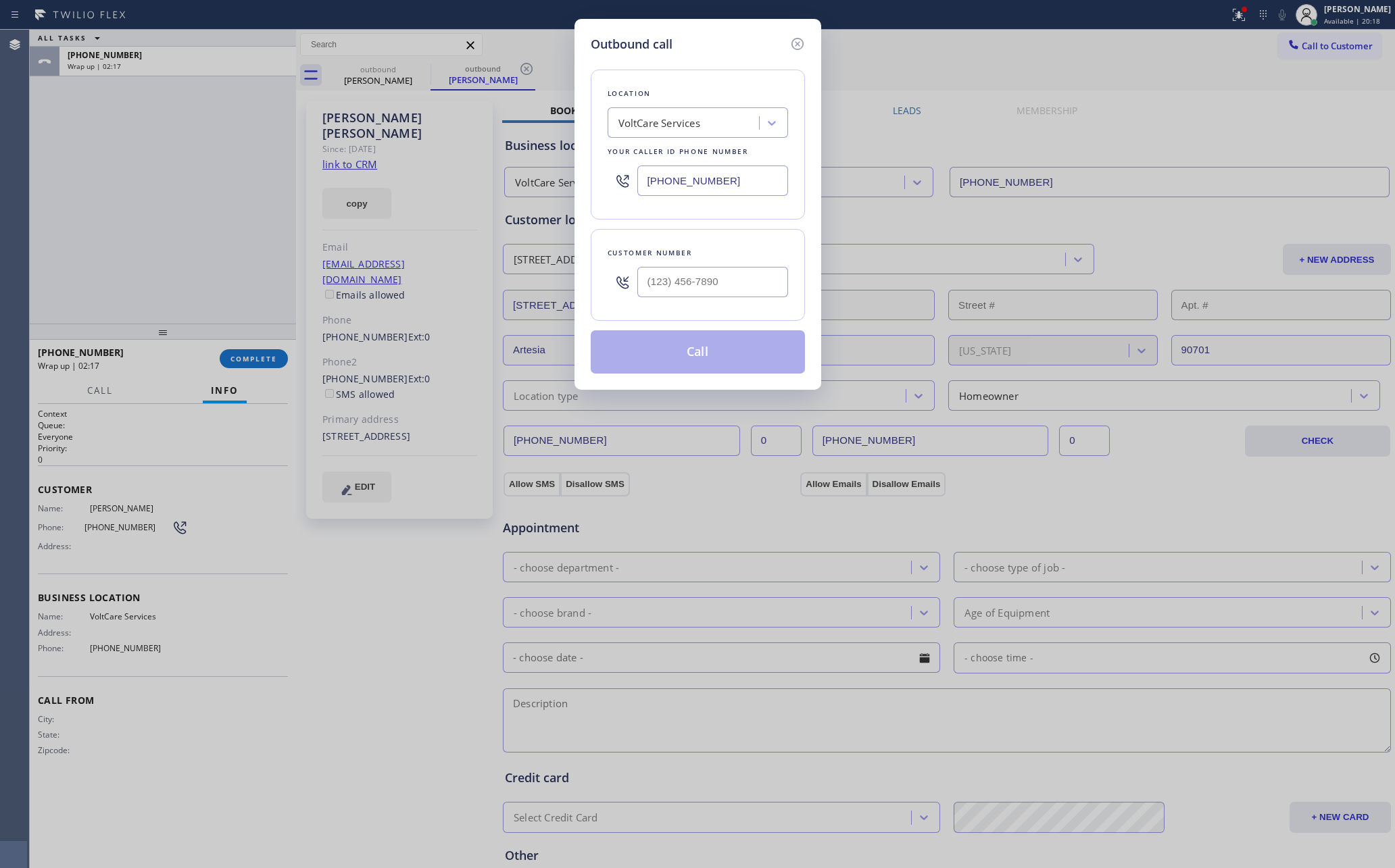
drag, startPoint x: 731, startPoint y: 265, endPoint x: 730, endPoint y: 284, distance: 19.0
click at [731, 268] on div at bounding box center [713, 282] width 151 height 44
click at [730, 284] on input "(___) ___-____" at bounding box center [713, 282] width 151 height 31
paste input "562) 405-7869"
type input "[PHONE_NUMBER]"
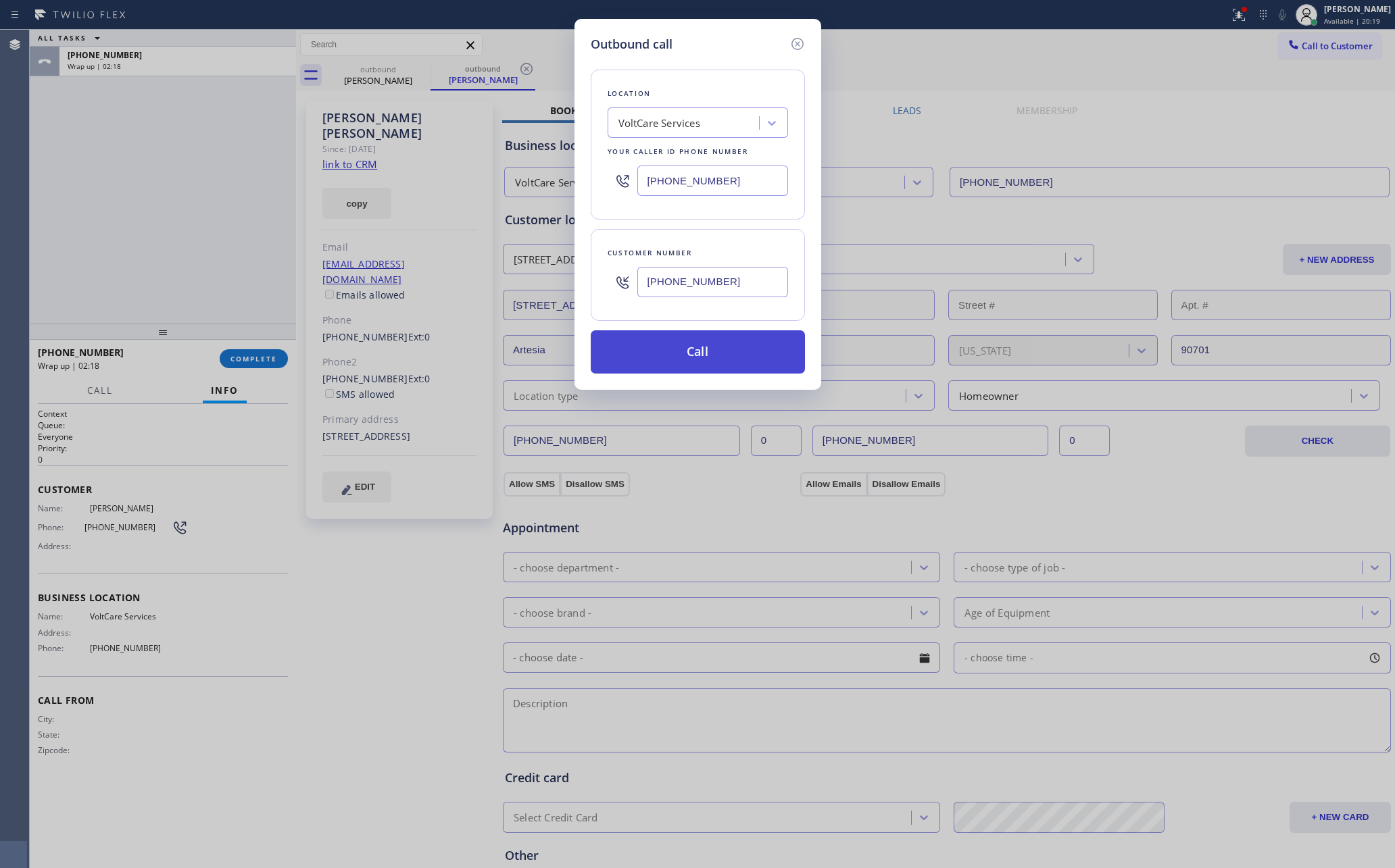
click at [733, 359] on button "Call" at bounding box center [698, 352] width 214 height 44
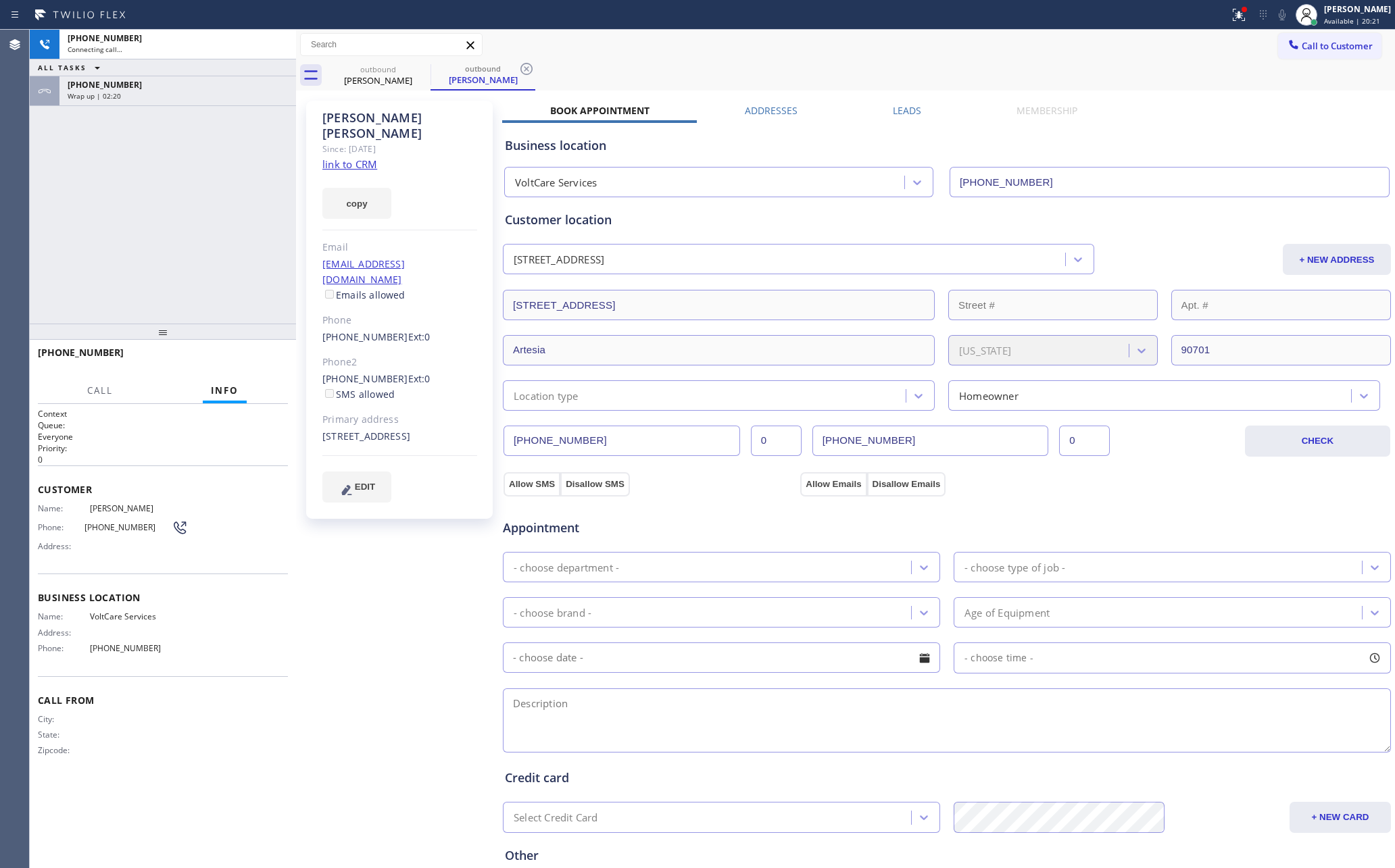
click at [183, 270] on div "[PHONE_NUMBER] Connecting call… ALL TASKS ALL TASKS ACTIVE TASKS TASKS IN WRAP …" at bounding box center [163, 177] width 266 height 294
click at [203, 91] on div "Wrap up | 02:20" at bounding box center [177, 96] width 220 height 10
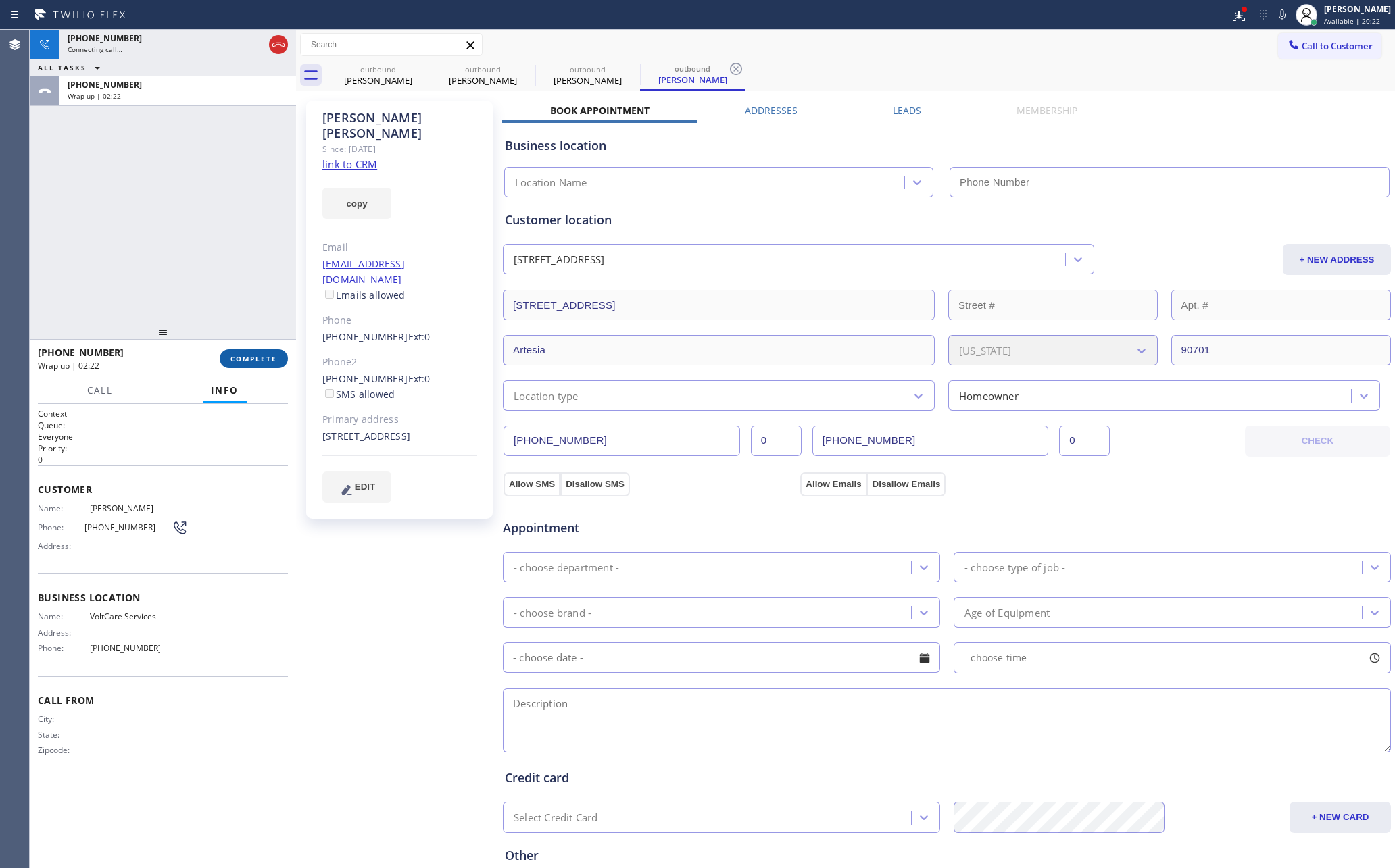
click at [244, 349] on button "COMPLETE" at bounding box center [253, 358] width 69 height 19
click at [211, 172] on div "[PHONE_NUMBER] Connecting call… ALL TASKS ALL TASKS ACTIVE TASKS TASKS IN WRAP …" at bounding box center [163, 177] width 266 height 294
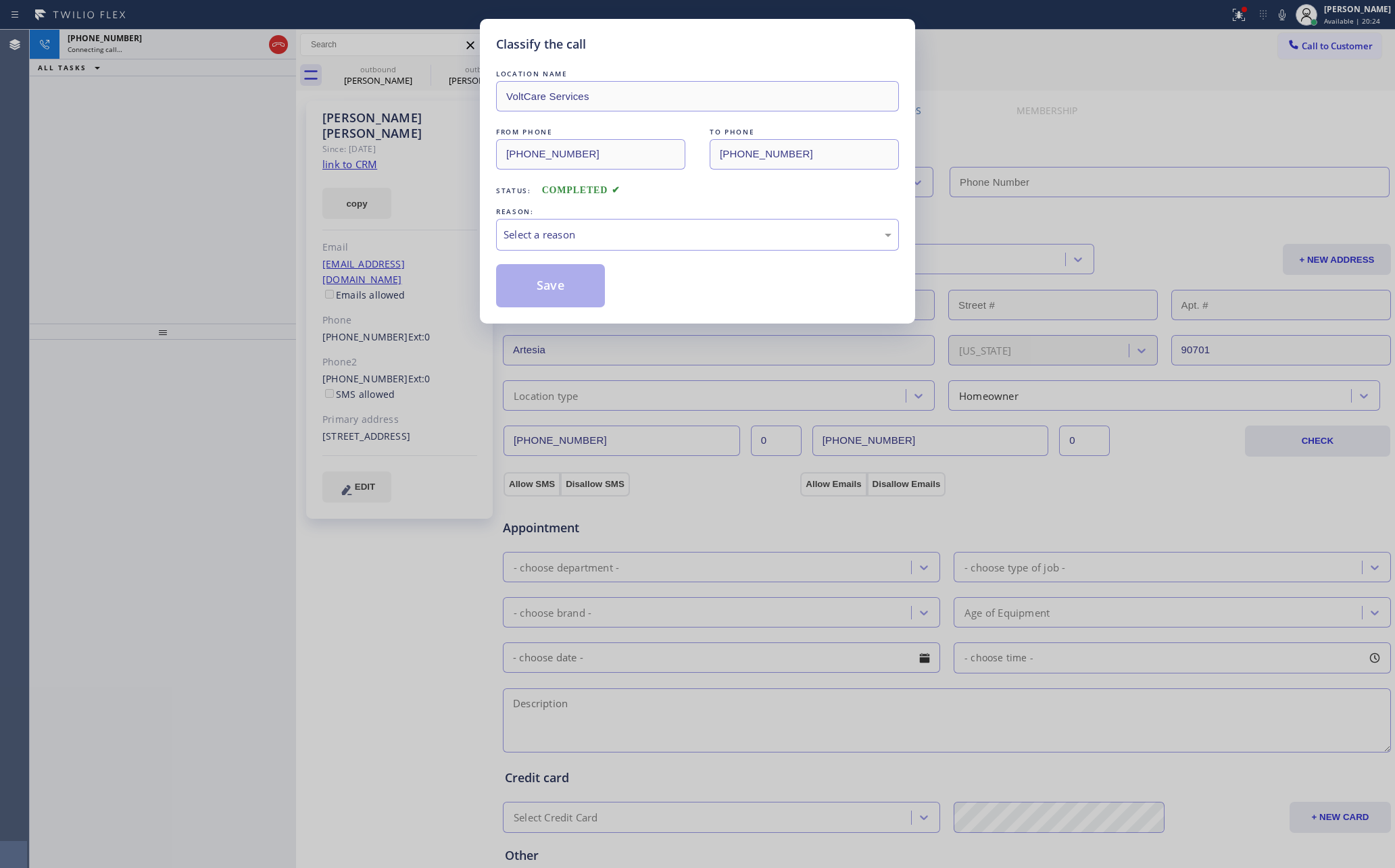
type input "[PHONE_NUMBER]"
click at [603, 236] on div "Select a reason" at bounding box center [698, 235] width 388 height 15
click at [558, 290] on button "Save" at bounding box center [550, 286] width 109 height 44
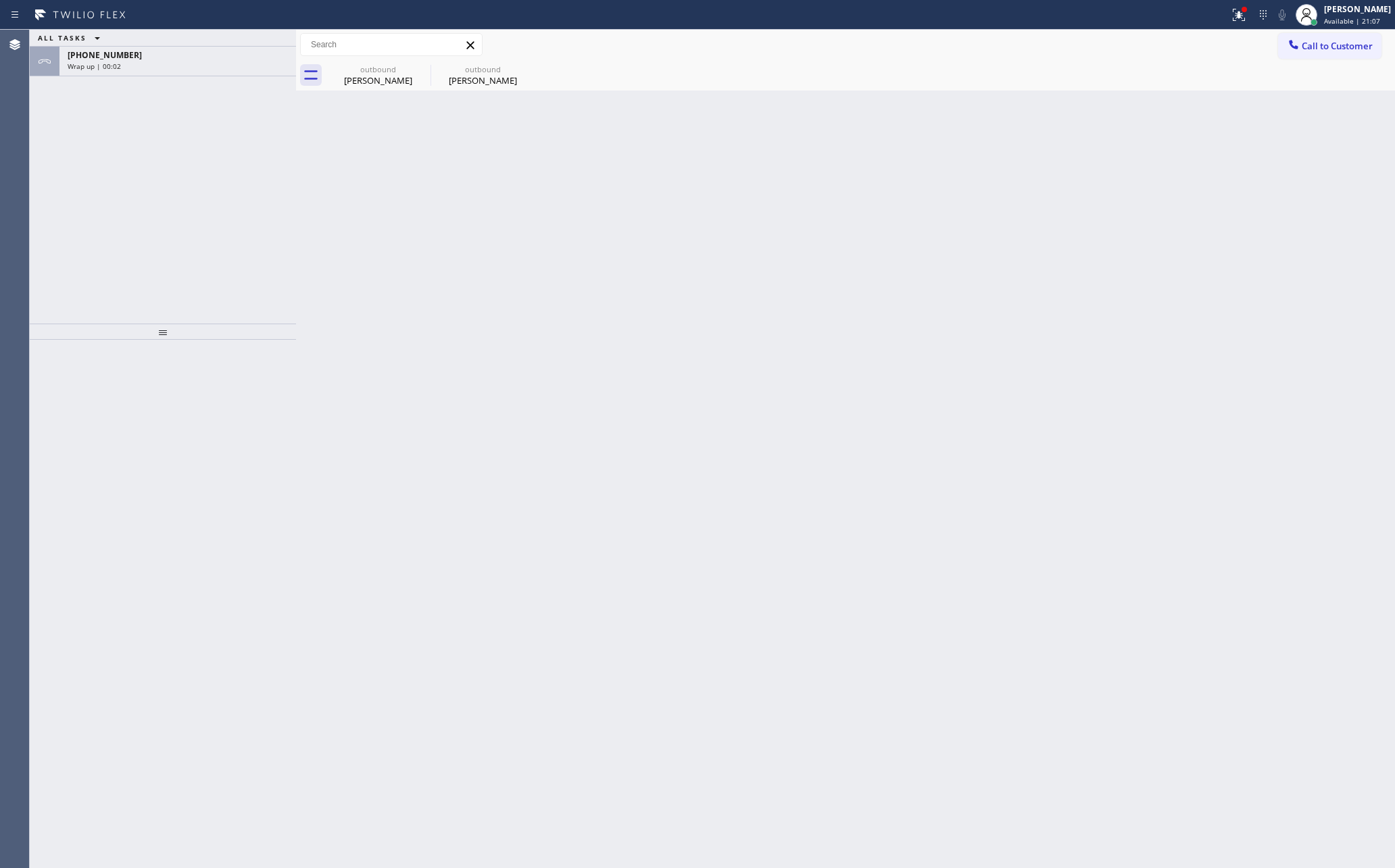
click at [564, 400] on div "Back to Dashboard Change Sender ID Customers Technicians Select a contact Outbo…" at bounding box center [845, 449] width 1099 height 838
click at [1364, 37] on button "Call to Customer" at bounding box center [1330, 46] width 103 height 26
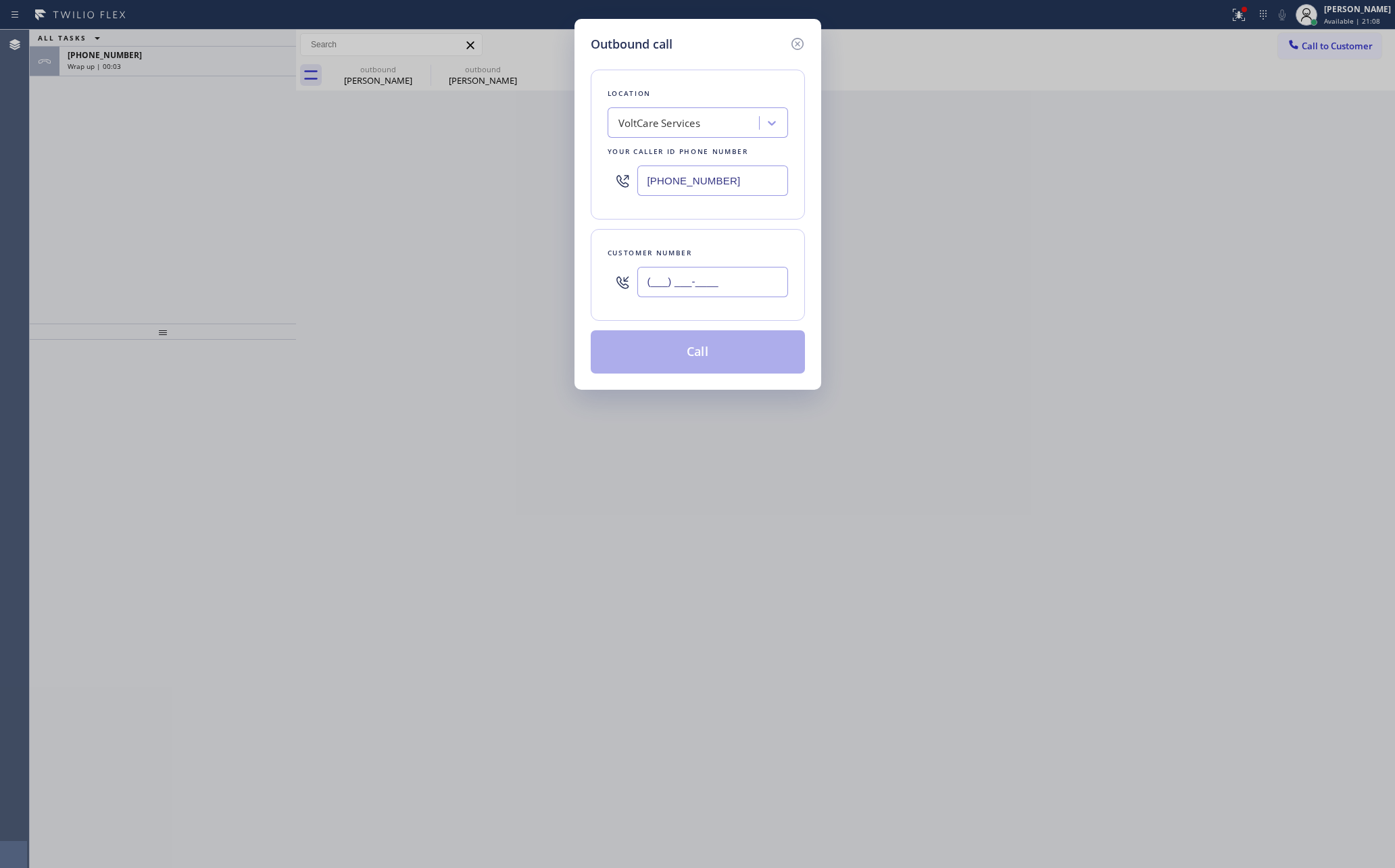
click at [726, 278] on input "(___) ___-____" at bounding box center [713, 282] width 151 height 31
paste input "562) 405-7869"
type input "[PHONE_NUMBER]"
click at [705, 368] on button "Call" at bounding box center [698, 352] width 214 height 44
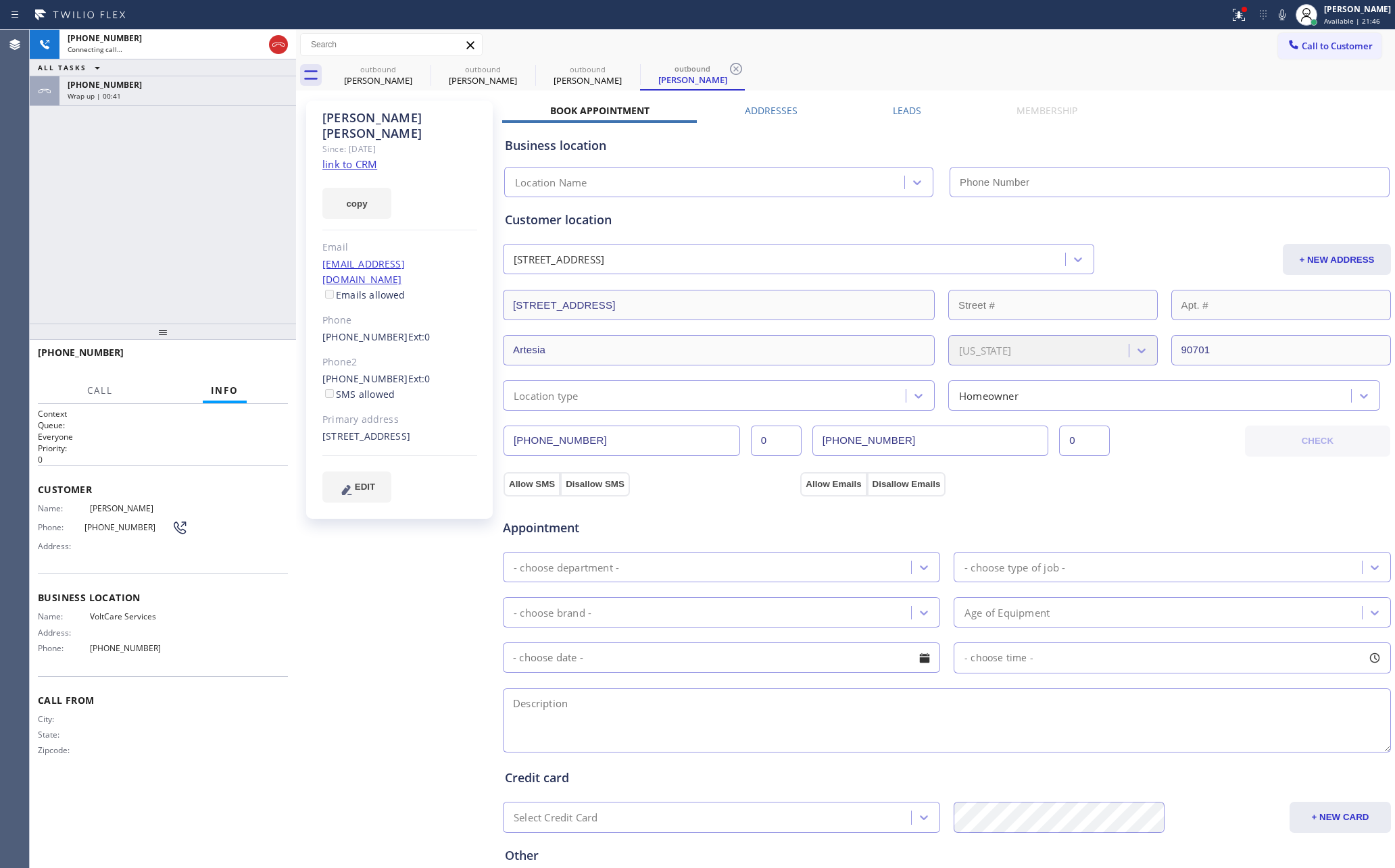
type input "[PHONE_NUMBER]"
click at [123, 225] on div "[PHONE_NUMBER] Connecting call… ALL TASKS ALL TASKS ACTIVE TASKS TASKS IN WRAP …" at bounding box center [163, 177] width 266 height 294
click at [152, 92] on div "Wrap up | 00:56" at bounding box center [177, 96] width 220 height 10
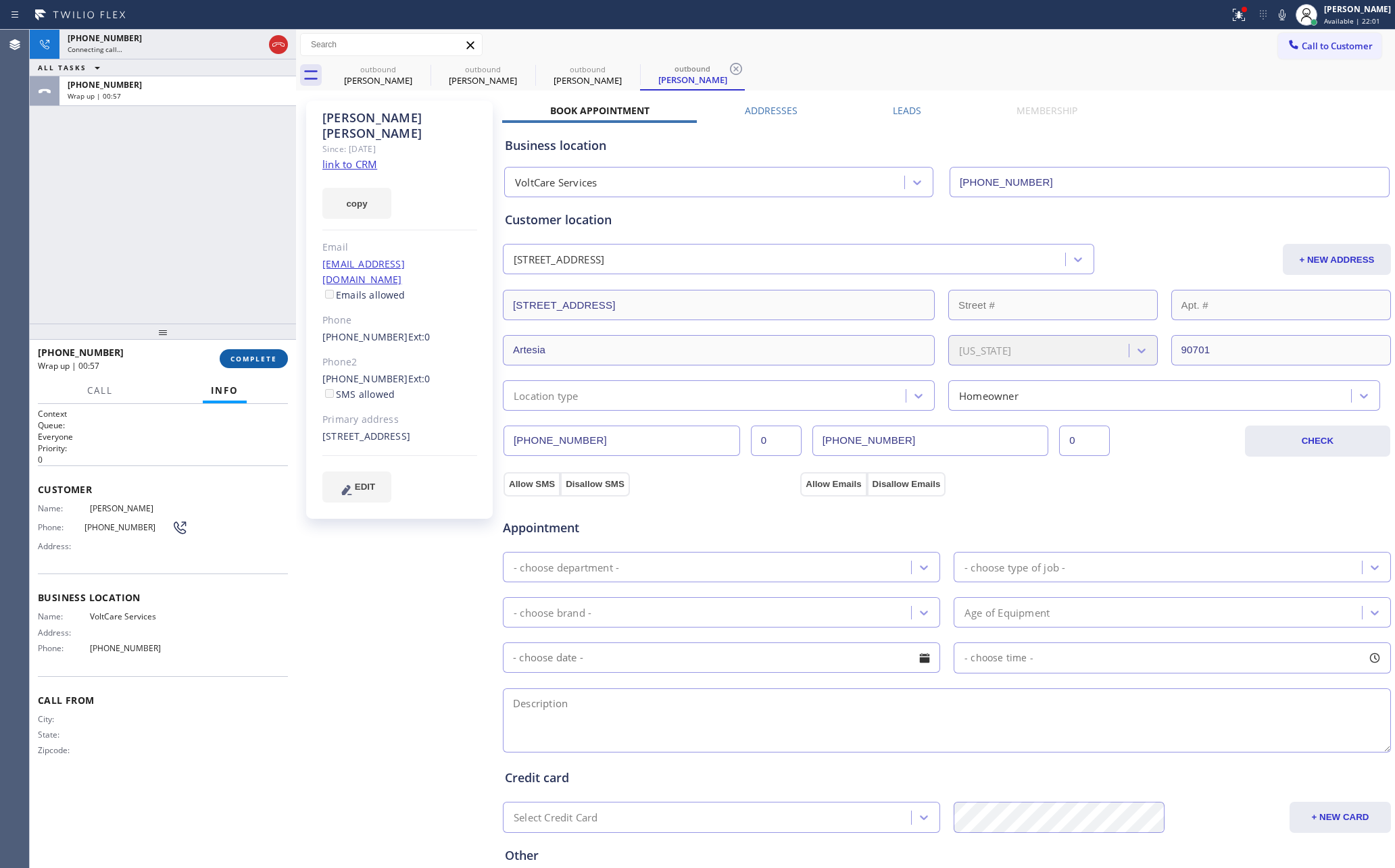
click at [240, 359] on span "COMPLETE" at bounding box center [254, 359] width 47 height 10
click at [207, 134] on div "[PHONE_NUMBER] Connecting call… ALL TASKS ALL TASKS ACTIVE TASKS TASKS IN WRAP …" at bounding box center [163, 177] width 266 height 294
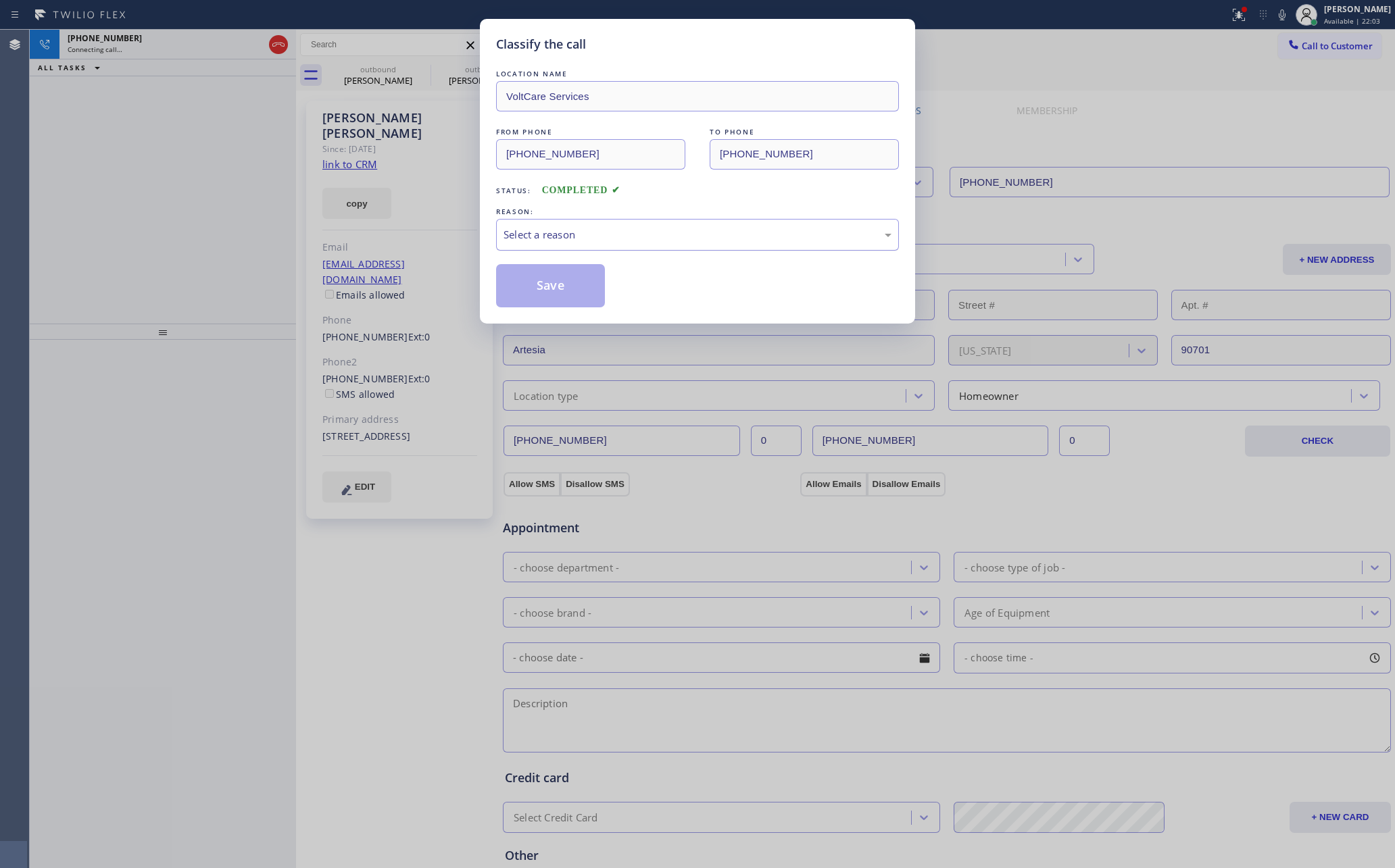
click at [605, 222] on div "Select a reason" at bounding box center [698, 235] width 403 height 31
click at [560, 290] on button "Save" at bounding box center [550, 286] width 109 height 44
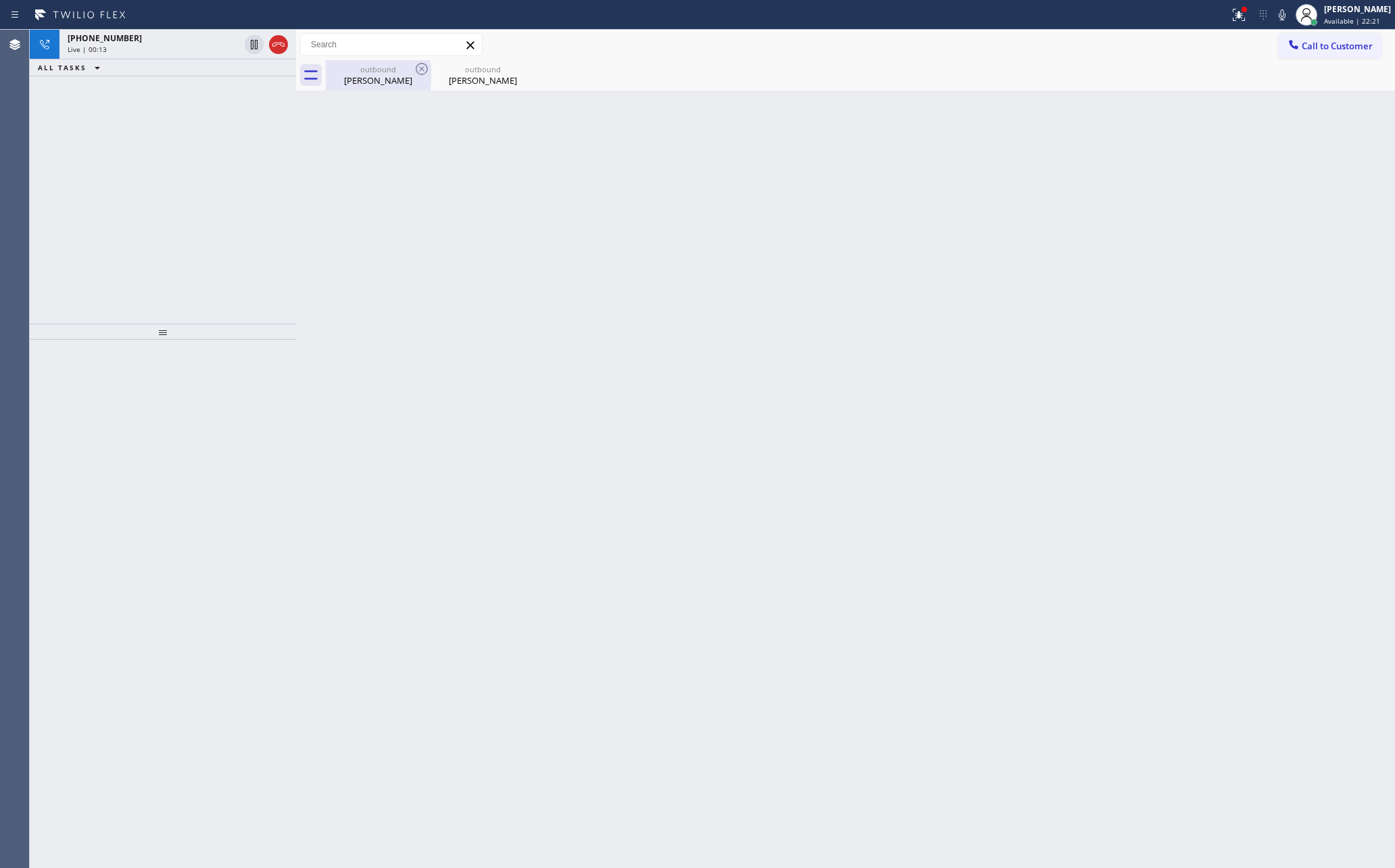
click at [373, 75] on div "[PERSON_NAME]" at bounding box center [378, 80] width 102 height 12
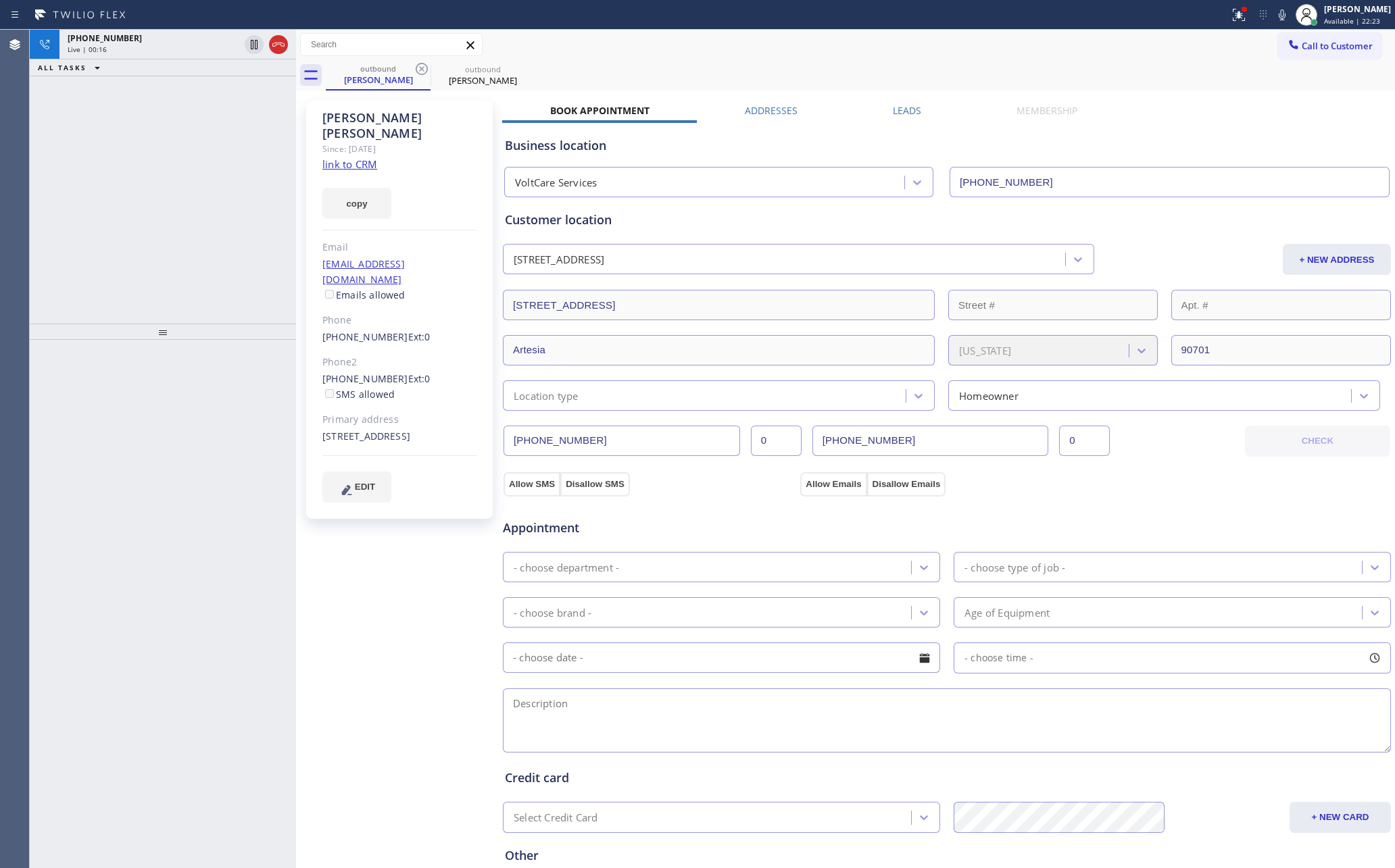
click at [237, 236] on div "[PHONE_NUMBER] Live | 00:16 ALL TASKS ALL TASKS ACTIVE TASKS TASKS IN WRAP UP" at bounding box center [163, 177] width 266 height 294
click at [237, 236] on div "[PHONE_NUMBER] Live | 00:20 ALL TASKS ALL TASKS ACTIVE TASKS TASKS IN WRAP UP" at bounding box center [163, 177] width 266 height 294
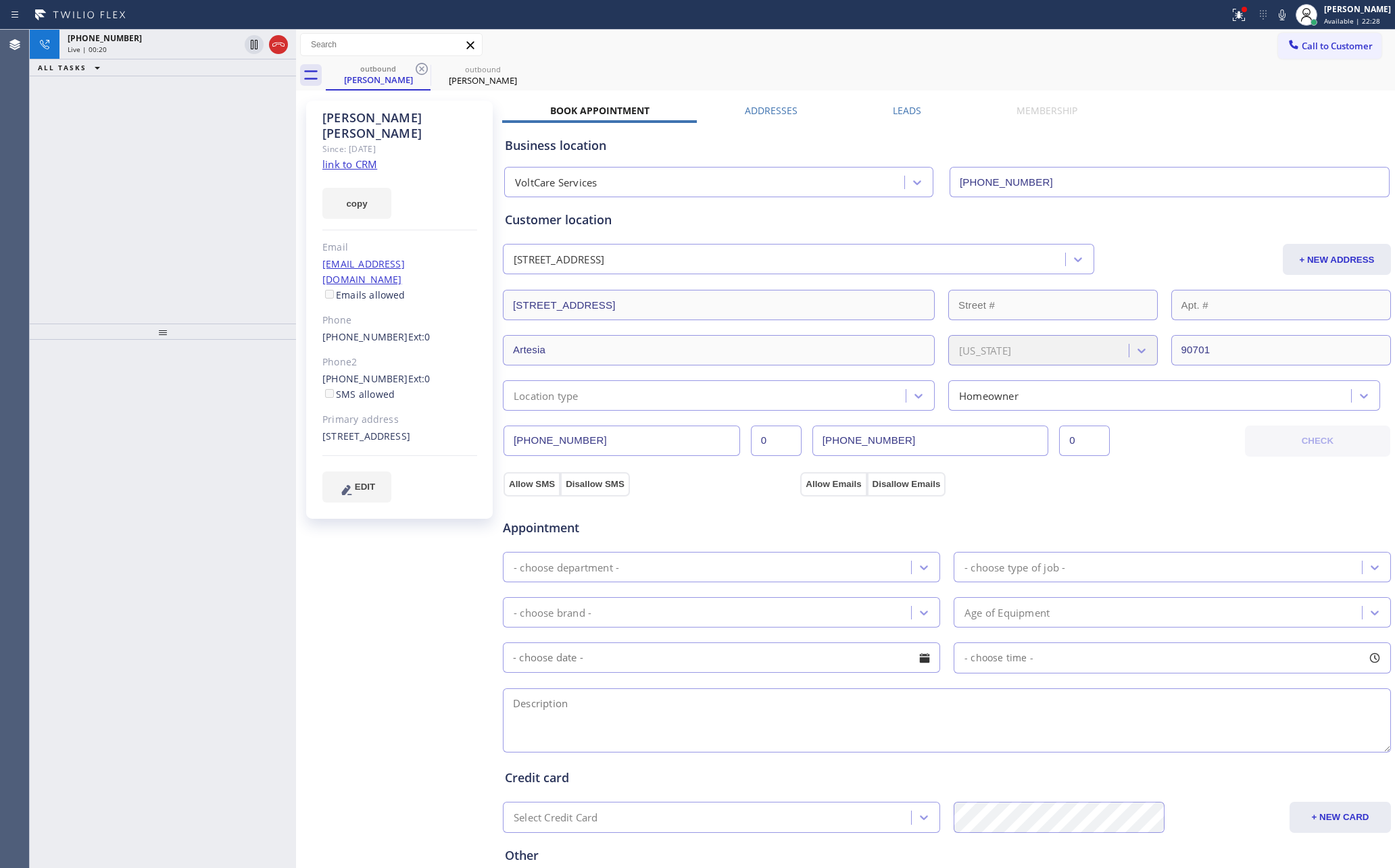
click at [237, 236] on div "[PHONE_NUMBER] Live | 00:20 ALL TASKS ALL TASKS ACTIVE TASKS TASKS IN WRAP UP" at bounding box center [163, 177] width 266 height 294
click at [237, 236] on div "[PHONE_NUMBER] Live | 00:21 ALL TASKS ALL TASKS ACTIVE TASKS TASKS IN WRAP UP" at bounding box center [163, 177] width 266 height 294
click at [237, 236] on div "[PHONE_NUMBER] Live | 00:24 ALL TASKS ALL TASKS ACTIVE TASKS TASKS IN WRAP UP" at bounding box center [163, 177] width 266 height 294
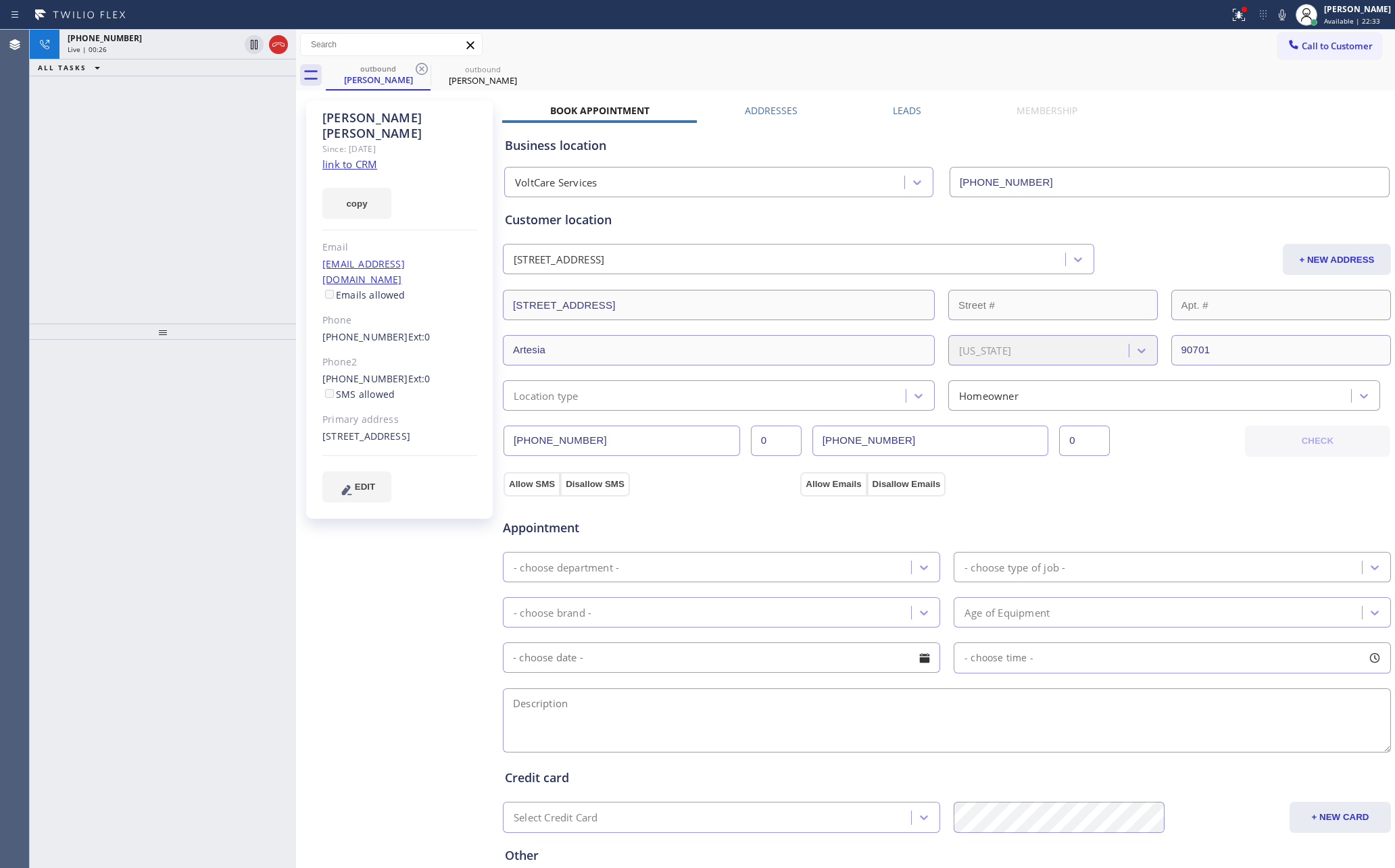
click at [848, 87] on div "outbound [PERSON_NAME] outbound [PERSON_NAME]" at bounding box center [860, 76] width 1069 height 31
click at [98, 128] on div "[PHONE_NUMBER] Live | 00:53 ALL TASKS ALL TASKS ACTIVE TASKS TASKS IN WRAP UP" at bounding box center [163, 177] width 266 height 294
click at [277, 37] on icon at bounding box center [278, 44] width 16 height 16
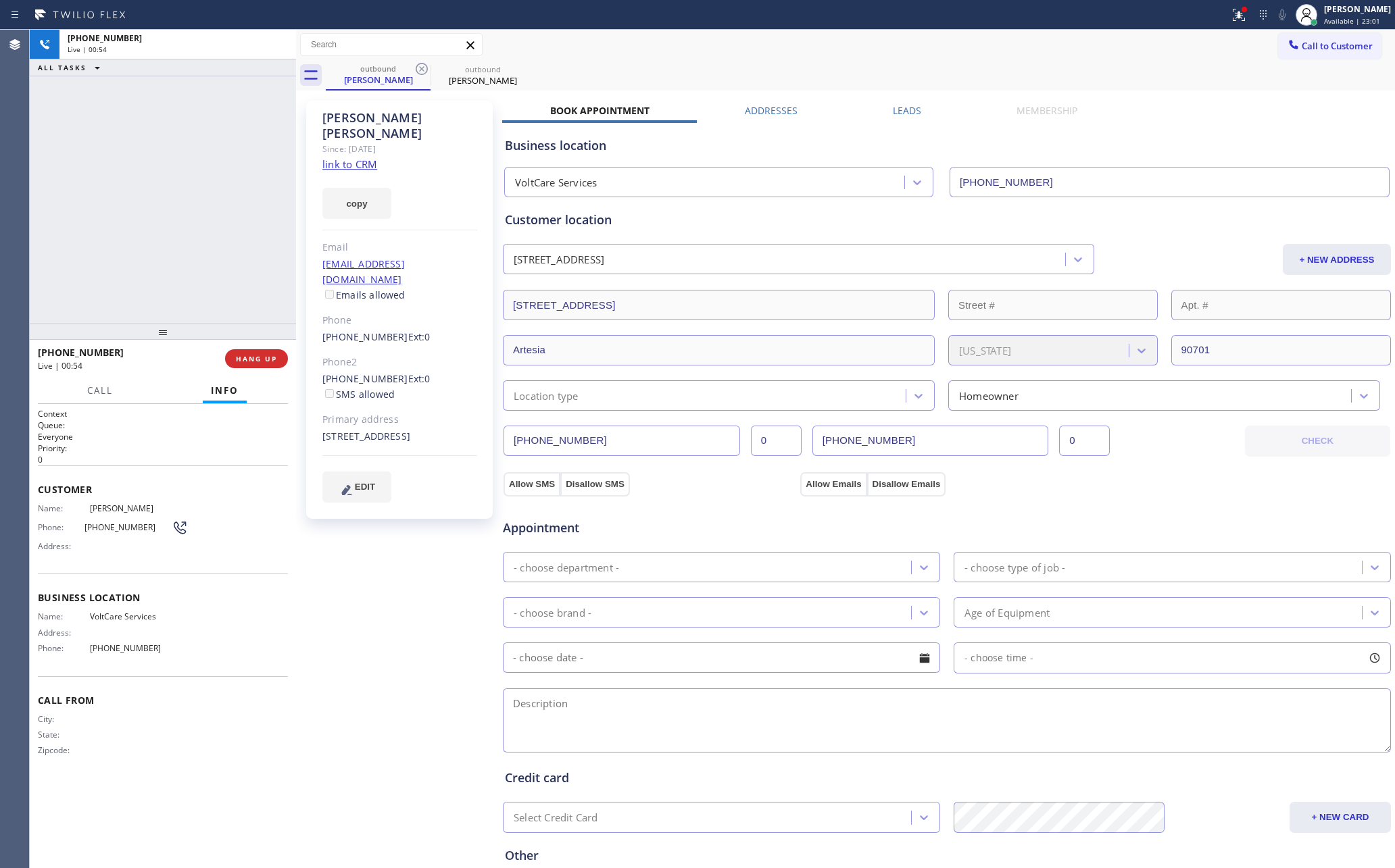
click at [245, 230] on div "[PHONE_NUMBER] Live | 00:54 ALL TASKS ALL TASKS ACTIVE TASKS TASKS IN WRAP UP" at bounding box center [163, 177] width 266 height 294
drag, startPoint x: 211, startPoint y: 236, endPoint x: 323, endPoint y: 256, distance: 113.8
click at [228, 242] on div "ALL TASKS ALL TASKS ACTIVE TASKS TASKS IN WRAP UP [PHONE_NUMBER] Wrap up | 00:00" at bounding box center [163, 177] width 266 height 294
click at [76, 233] on div "ALL TASKS ALL TASKS ACTIVE TASKS TASKS IN WRAP UP [PHONE_NUMBER] Wrap up | 02:19" at bounding box center [163, 177] width 266 height 294
click at [235, 357] on span "COMPLETE" at bounding box center [254, 359] width 47 height 10
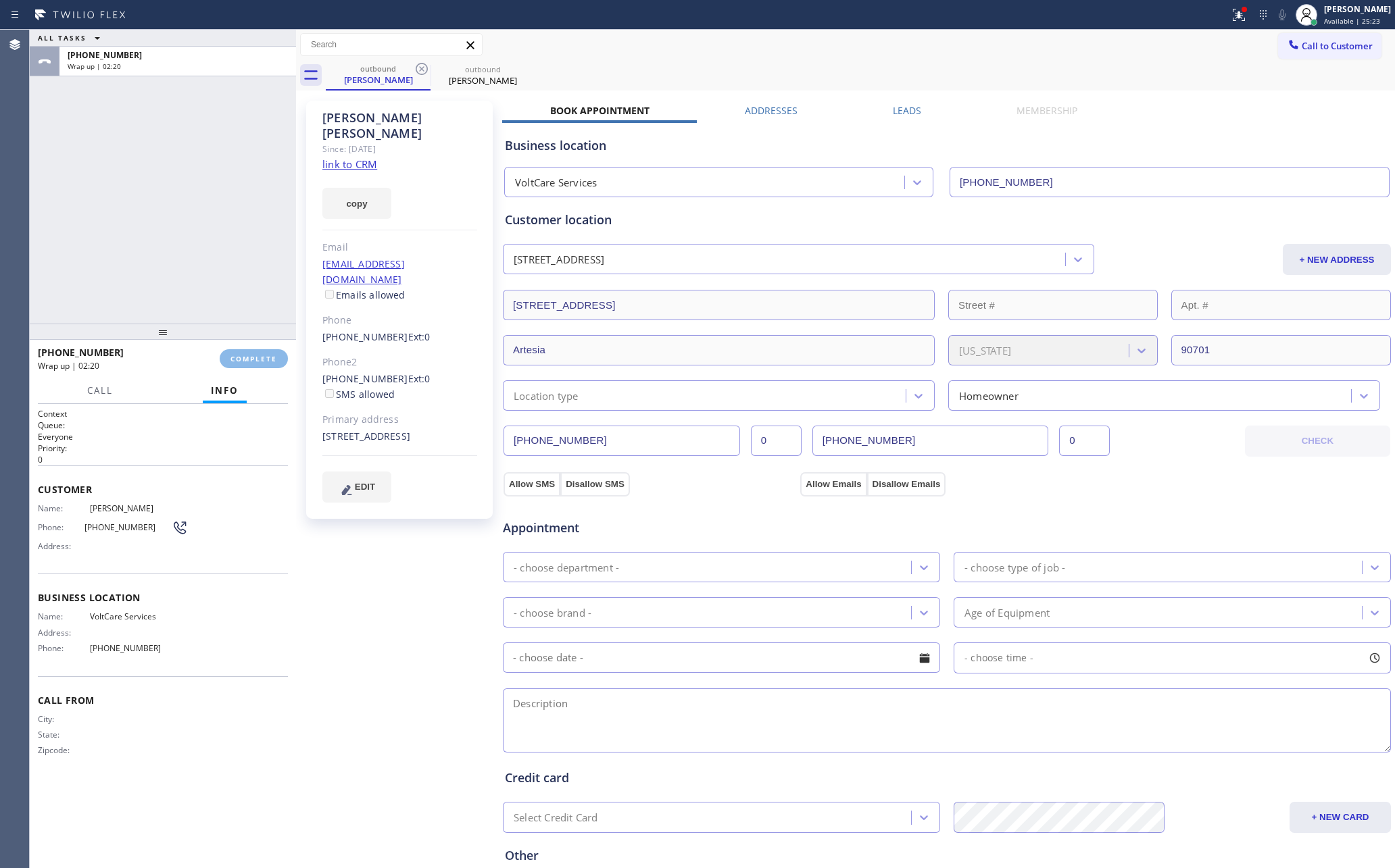
click at [179, 219] on div "ALL TASKS ALL TASKS ACTIVE TASKS TASKS IN WRAP UP [PHONE_NUMBER] Wrap up | 02:20" at bounding box center [163, 177] width 266 height 294
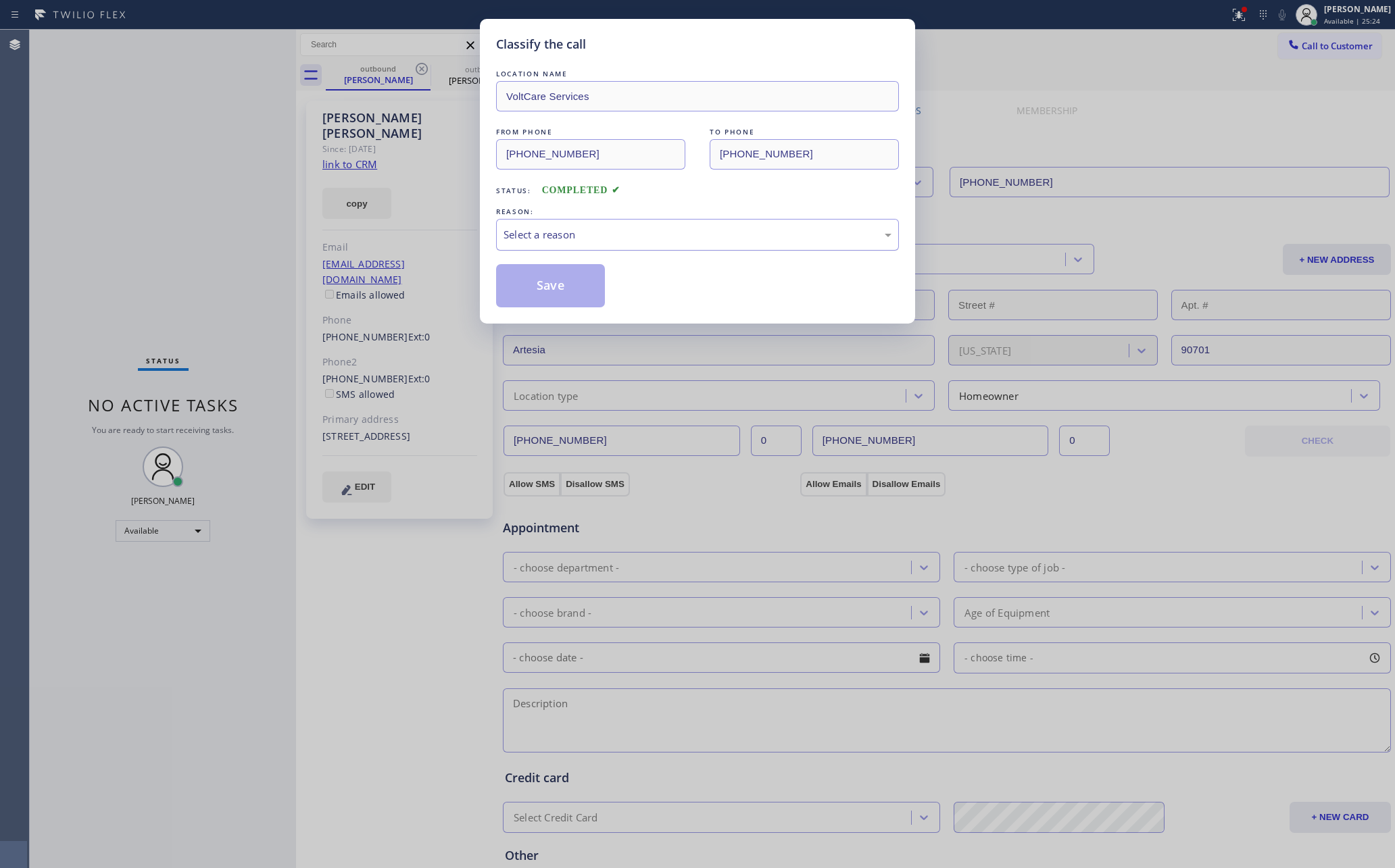
click at [596, 245] on div "Select a reason" at bounding box center [698, 235] width 403 height 31
click at [578, 290] on button "Save" at bounding box center [550, 286] width 109 height 44
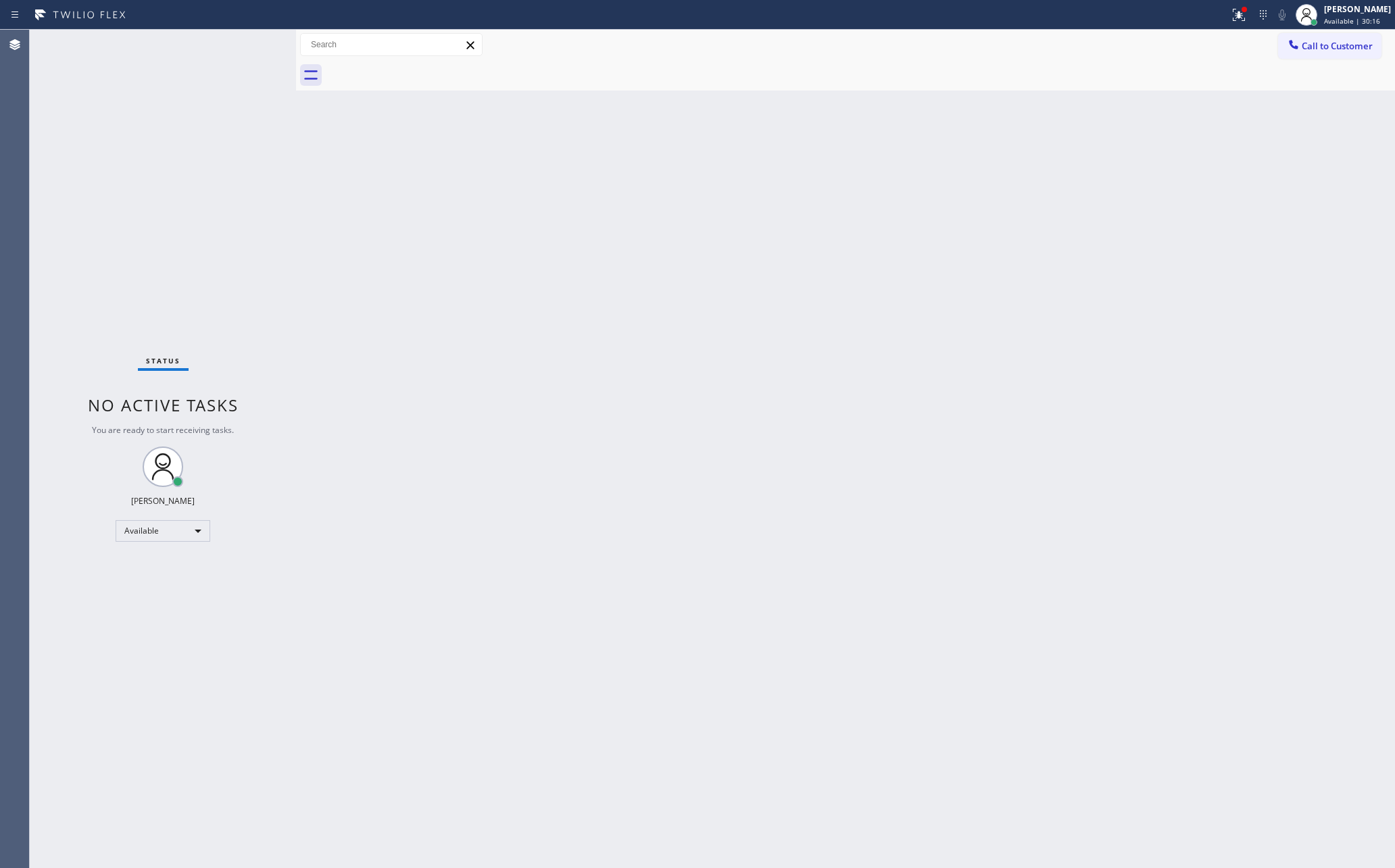
drag, startPoint x: 199, startPoint y: 258, endPoint x: 281, endPoint y: 302, distance: 93.1
click at [245, 284] on div "Status No active tasks You are ready to start receiving tasks. [PERSON_NAME] Av…" at bounding box center [163, 449] width 266 height 838
drag, startPoint x: 662, startPoint y: 501, endPoint x: 761, endPoint y: 390, distance: 148.7
click at [685, 500] on div "Back to Dashboard Change Sender ID Customers Technicians Select a contact Outbo…" at bounding box center [845, 449] width 1099 height 838
drag, startPoint x: 911, startPoint y: 493, endPoint x: 1223, endPoint y: 182, distance: 440.5
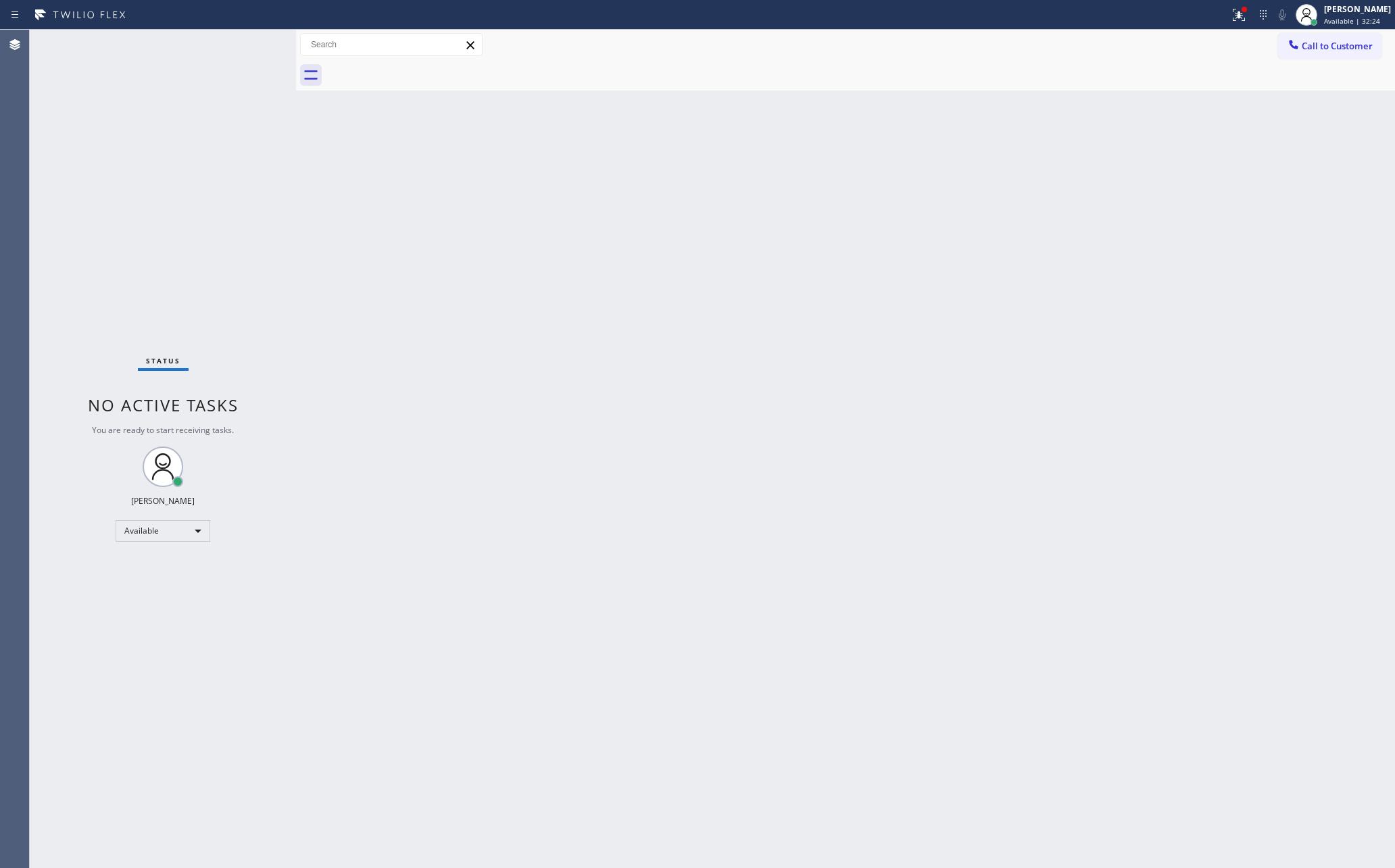
click at [980, 465] on div "Back to Dashboard Change Sender ID Customers Technicians Select a contact Outbo…" at bounding box center [845, 449] width 1099 height 838
click at [1330, 39] on button "Call to Customer" at bounding box center [1330, 46] width 103 height 26
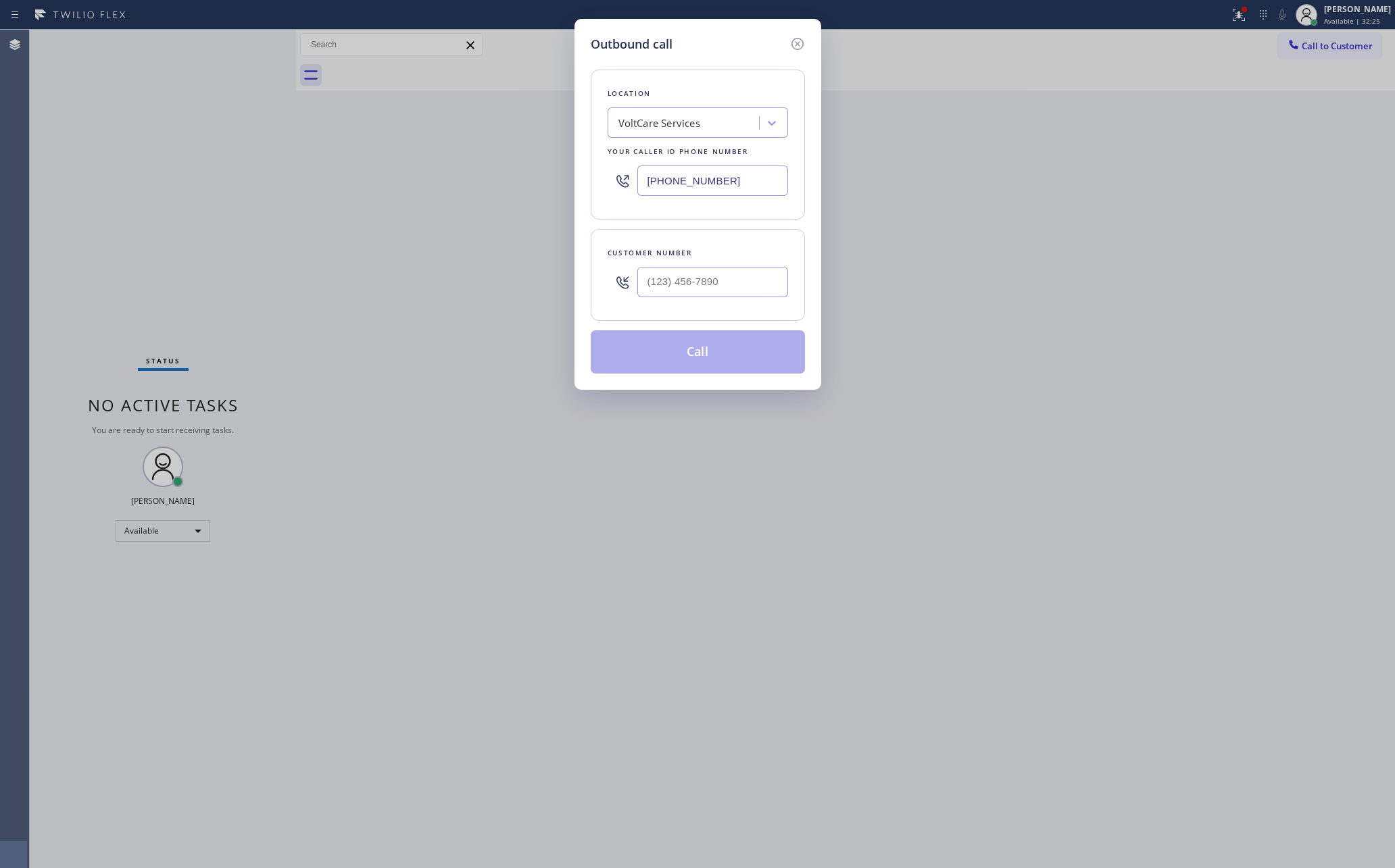
click at [730, 110] on div "VoltCare Services" at bounding box center [698, 123] width 181 height 31
paste input "Mission Viejo Air Conditioner Repair"
type input "Mission Viejo Air Conditioner Repair"
click at [705, 156] on div "Mission Viejo Air Conditioner Repair" at bounding box center [698, 158] width 181 height 38
type input "[PHONE_NUMBER]"
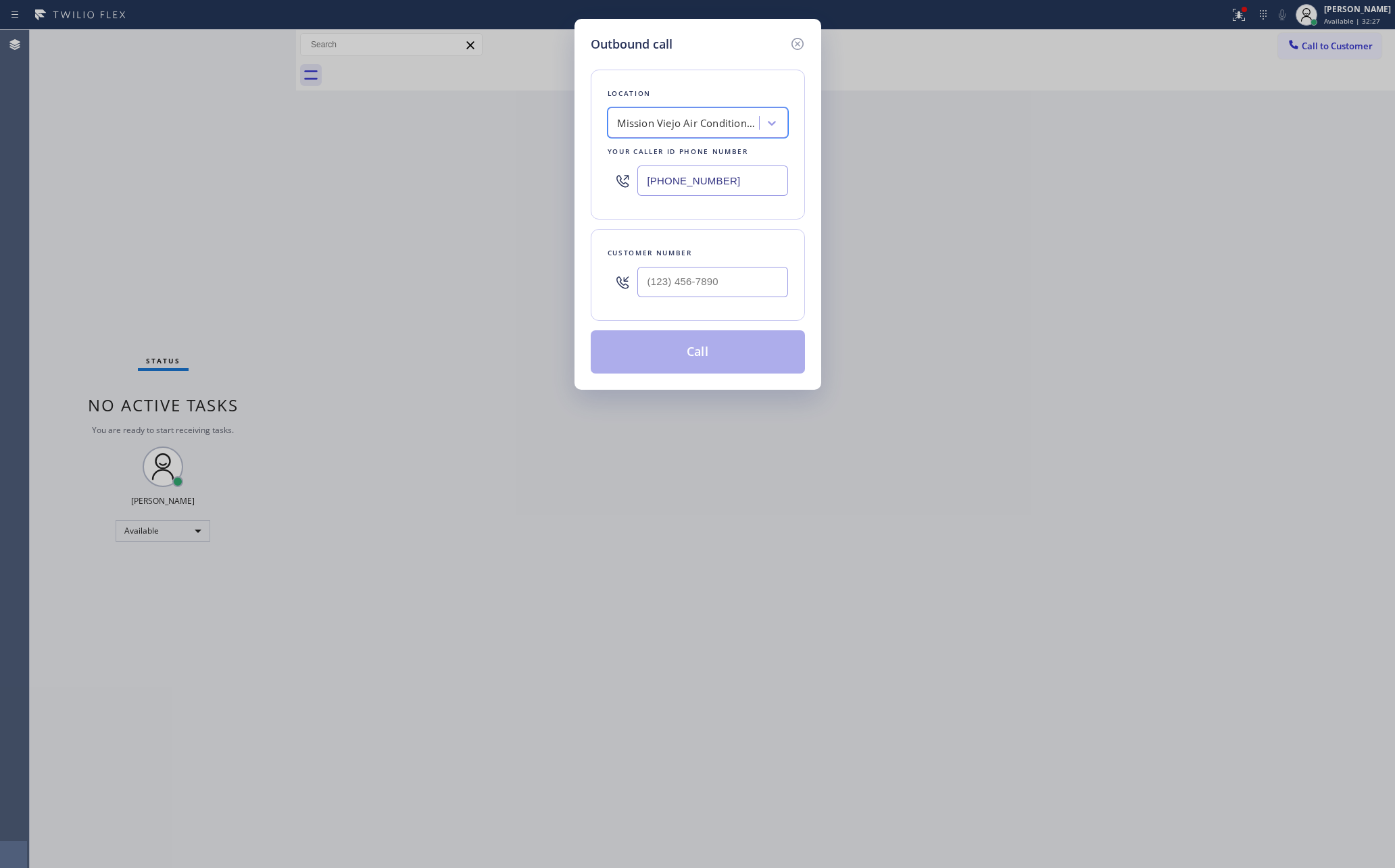
scroll to position [0, 1]
click at [747, 286] on input "(___) ___-____" at bounding box center [713, 282] width 151 height 31
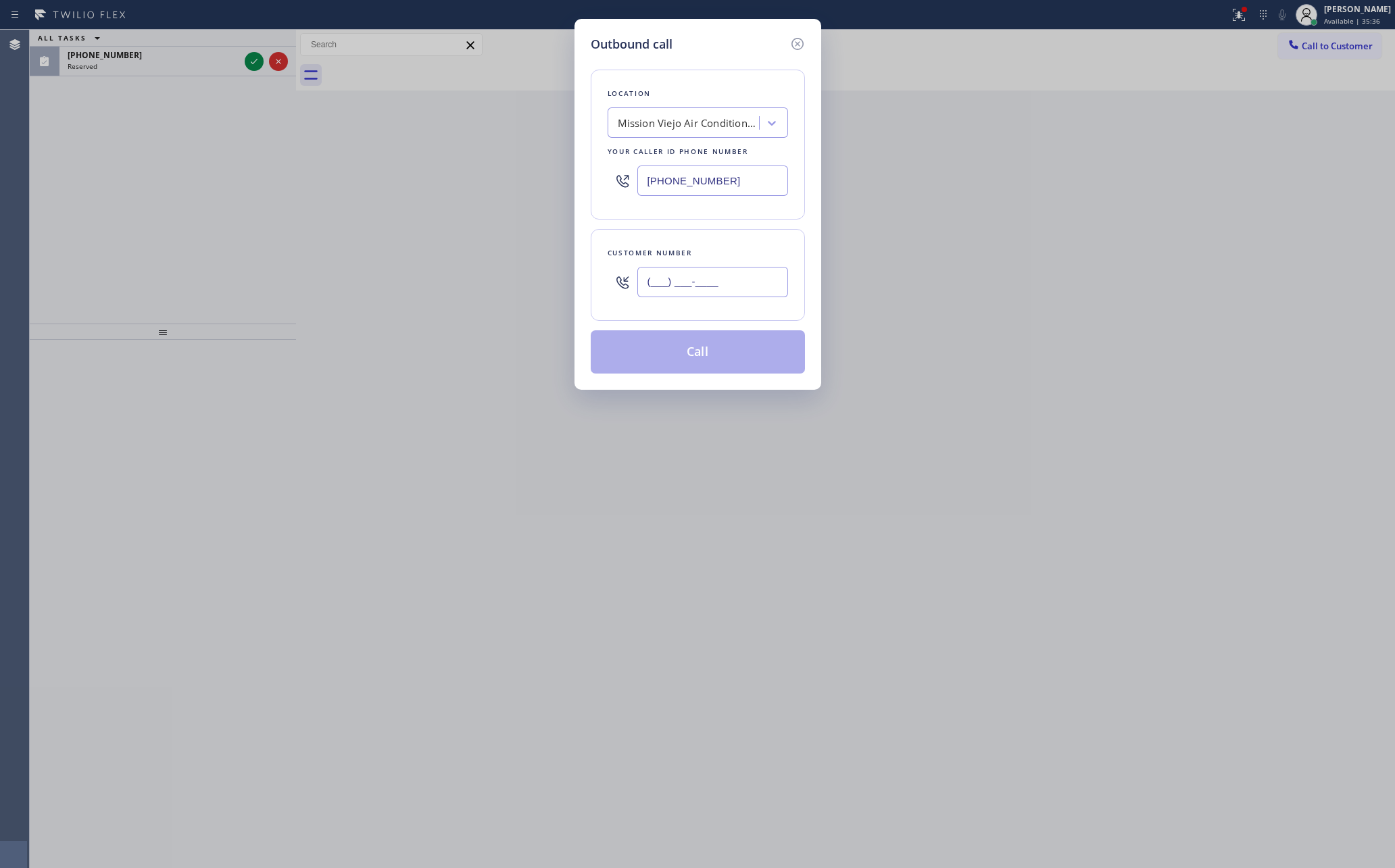
paste input "714) 813-2049"
type input "[PHONE_NUMBER]"
click at [702, 367] on button "Call" at bounding box center [698, 352] width 214 height 44
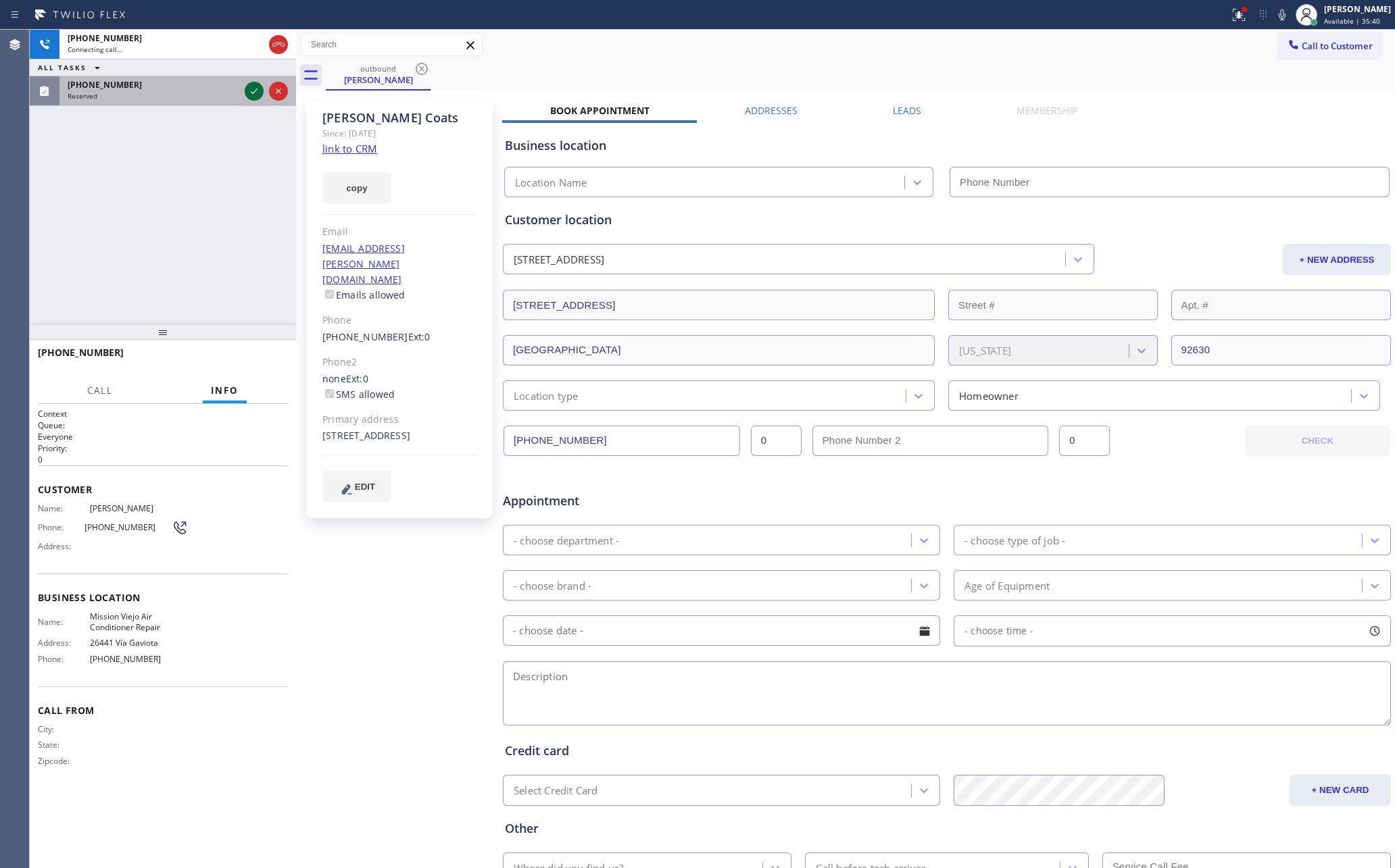
click at [203, 236] on div "[PHONE_NUMBER] Connecting call… ALL TASKS ALL TASKS ACTIVE TASKS TASKS IN WRAP …" at bounding box center [163, 177] width 266 height 294
click at [256, 88] on icon at bounding box center [254, 91] width 16 height 16
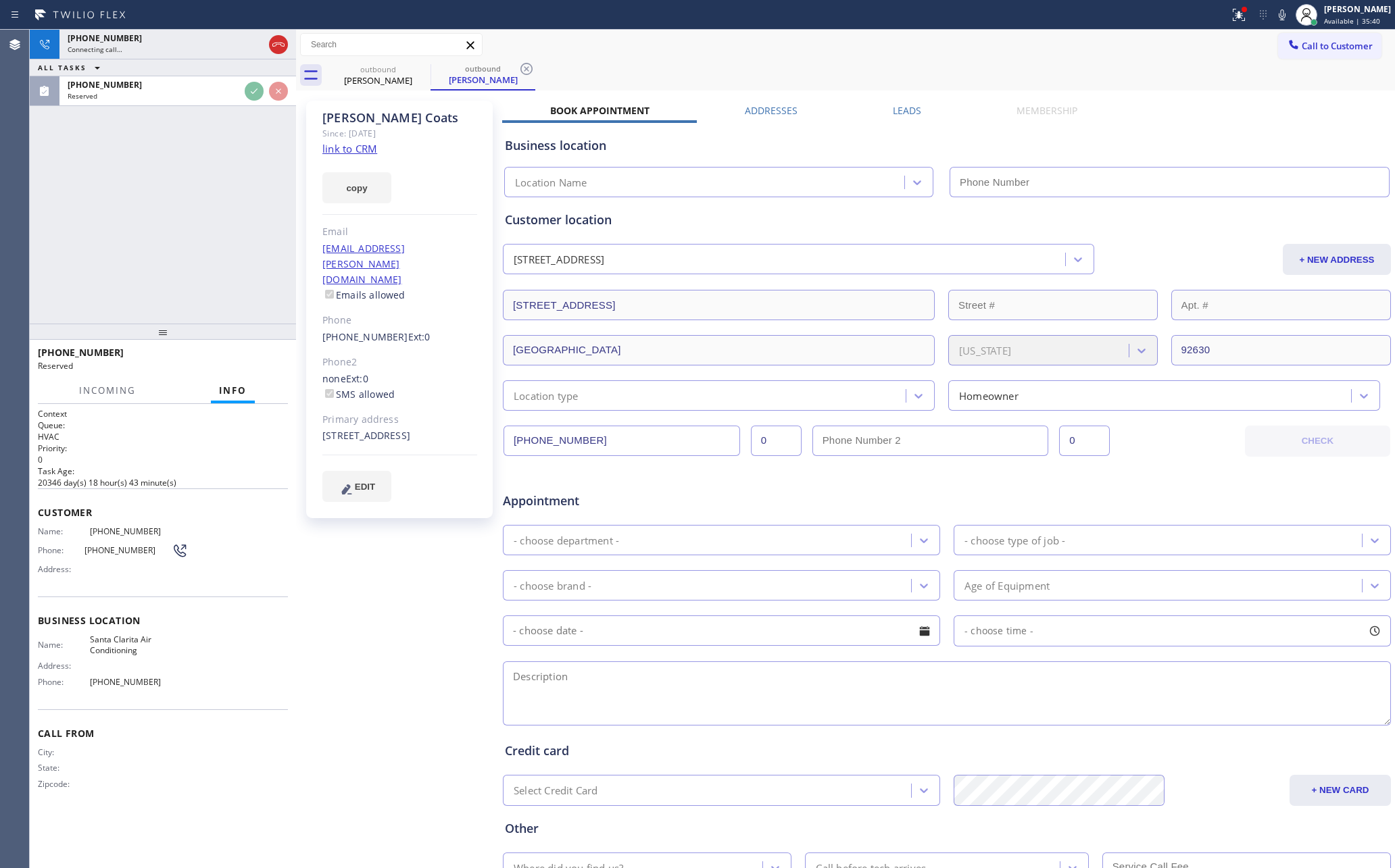
click at [252, 242] on div "[PHONE_NUMBER] Connecting call… ALL TASKS ALL TASKS ACTIVE TASKS TASKS IN WRAP …" at bounding box center [163, 177] width 266 height 294
click at [258, 240] on div "[PHONE_NUMBER] Connecting call… ALL TASKS ALL TASKS ACTIVE TASKS TASKS IN WRAP …" at bounding box center [163, 177] width 266 height 294
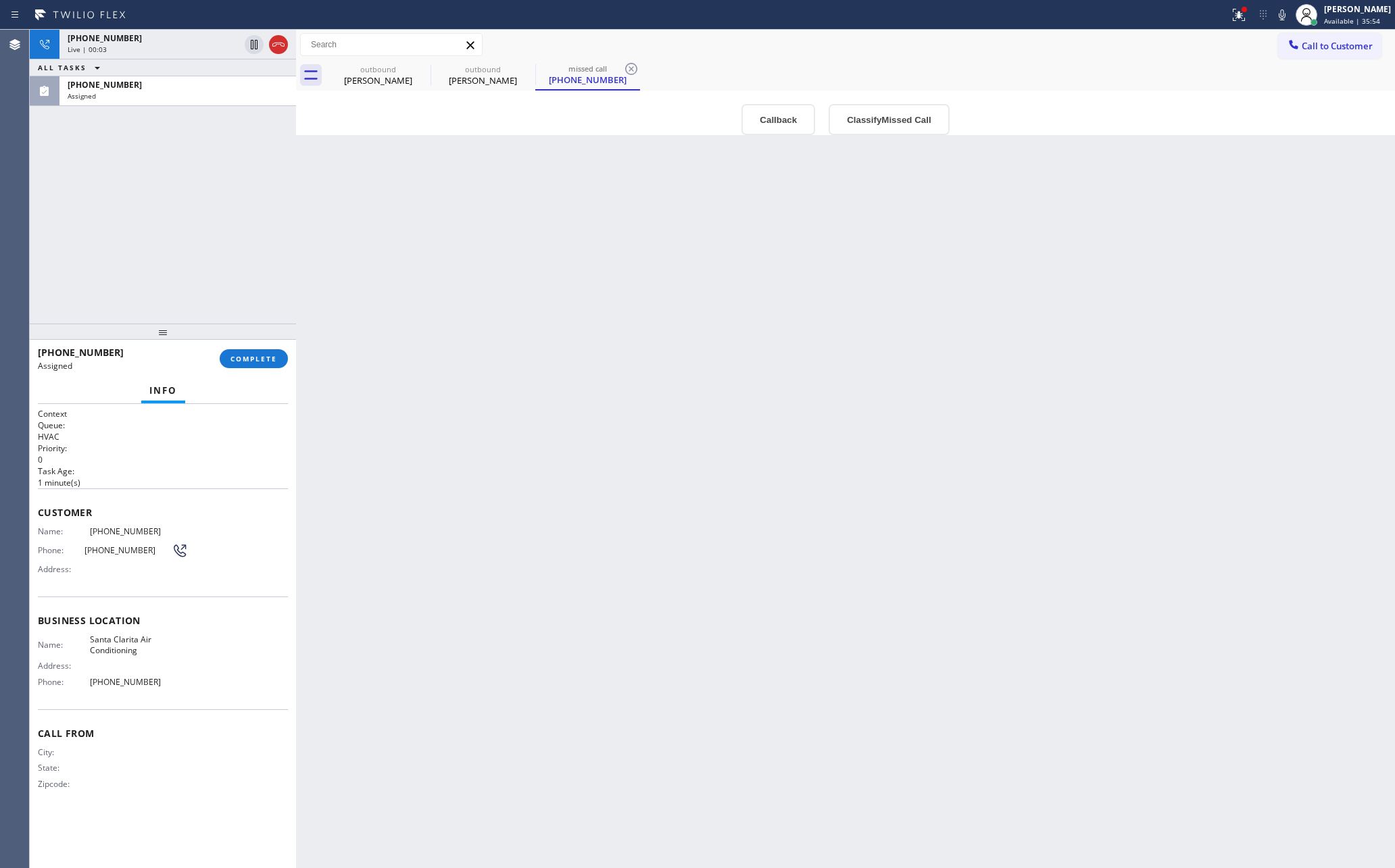
click at [737, 328] on div "Back to Dashboard Change Sender ID Customers Technicians Select a contact Outbo…" at bounding box center [845, 449] width 1099 height 838
click at [477, 81] on div "[PERSON_NAME]" at bounding box center [483, 80] width 102 height 12
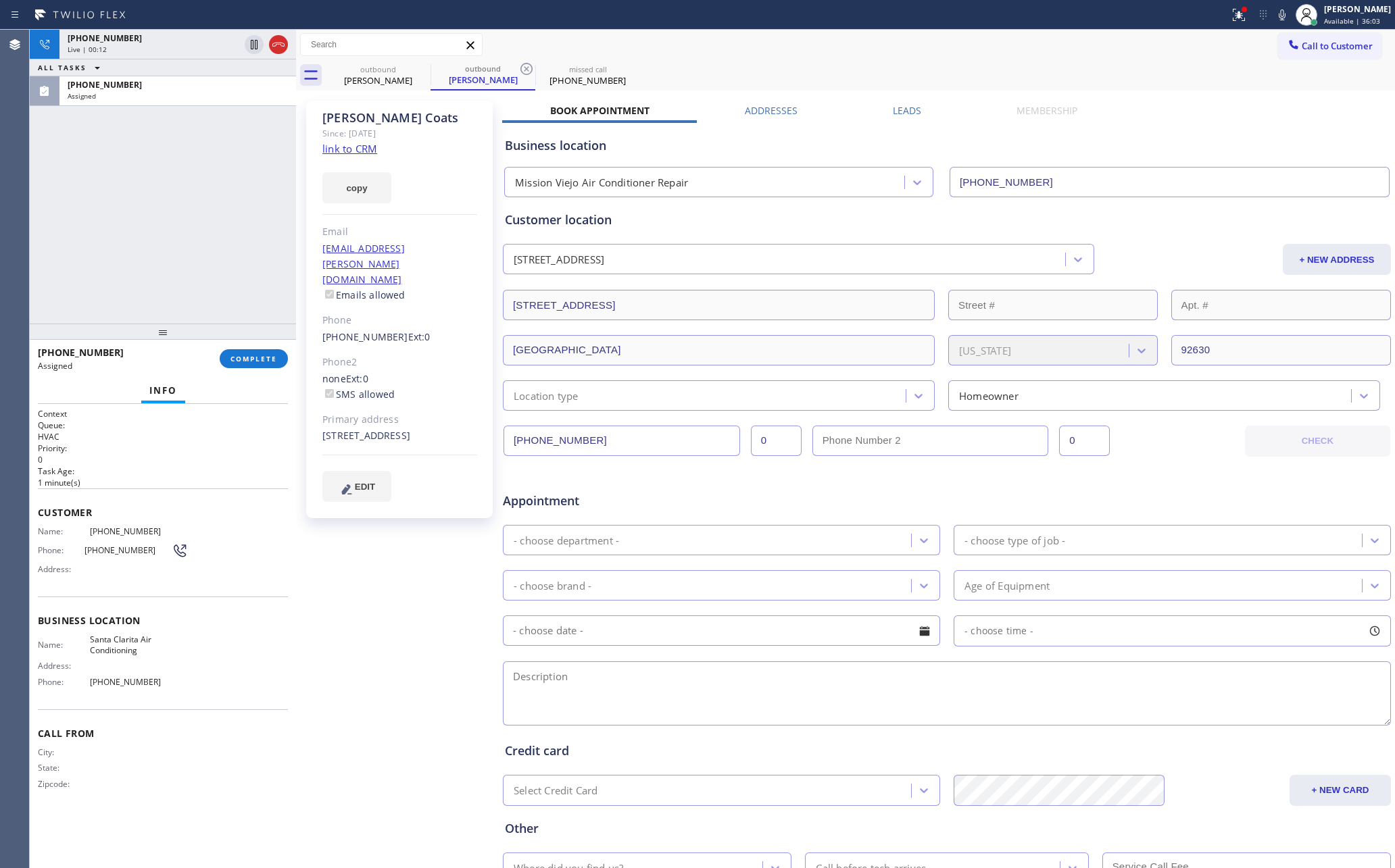
click at [181, 261] on div "[PHONE_NUMBER] Live | 00:12 ALL TASKS ALL TASKS ACTIVE TASKS TASKS IN WRAP UP […" at bounding box center [163, 177] width 266 height 294
click at [181, 261] on div "[PHONE_NUMBER] Live | 00:13 ALL TASKS ALL TASKS ACTIVE TASKS TASKS IN WRAP UP […" at bounding box center [163, 177] width 266 height 294
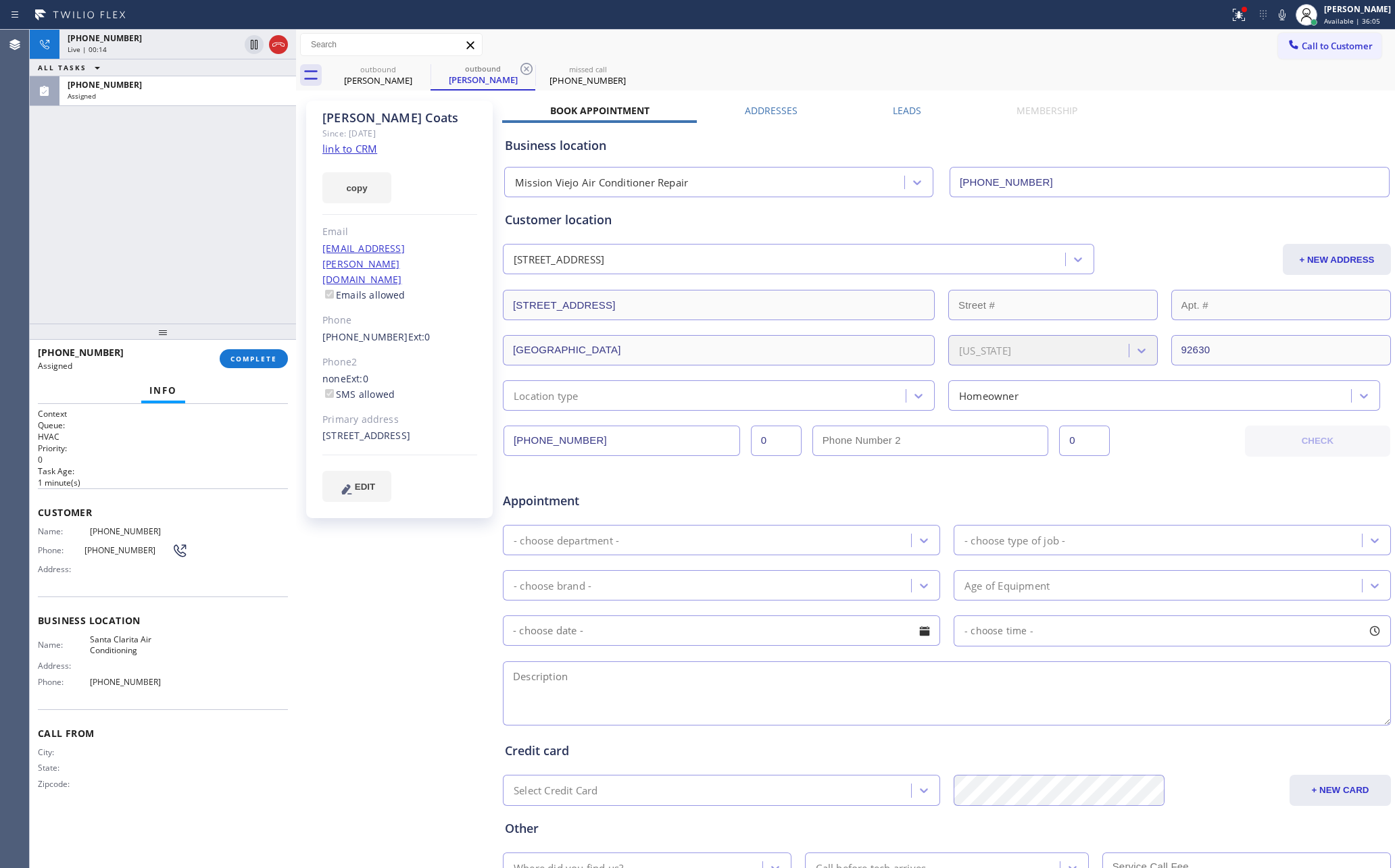
click at [182, 257] on div "[PHONE_NUMBER] Live | 00:14 ALL TASKS ALL TASKS ACTIVE TASKS TASKS IN WRAP UP […" at bounding box center [163, 177] width 266 height 294
click at [193, 44] on div "Live | 00:15" at bounding box center [153, 49] width 172 height 10
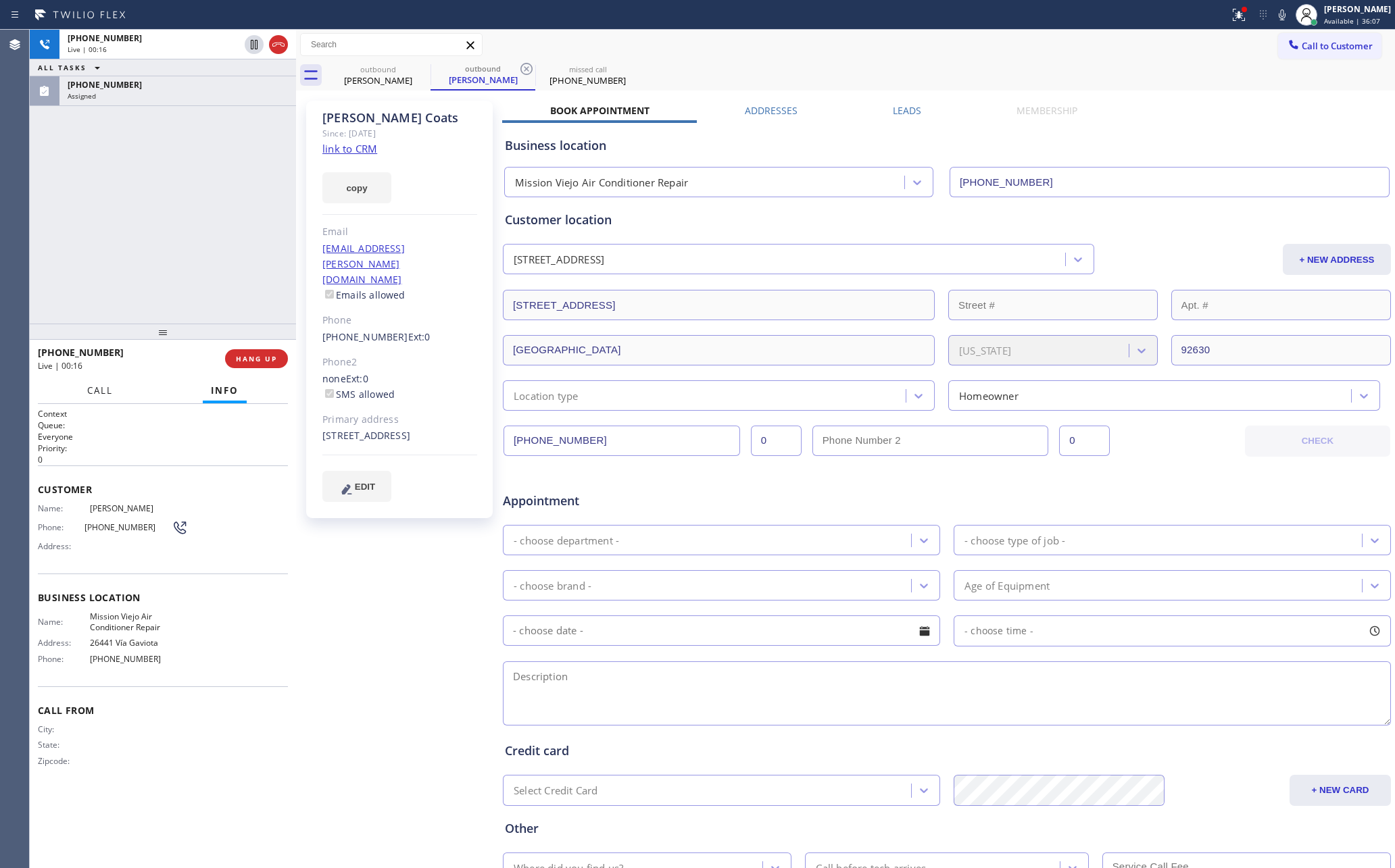
click at [94, 386] on span "Call" at bounding box center [100, 390] width 26 height 12
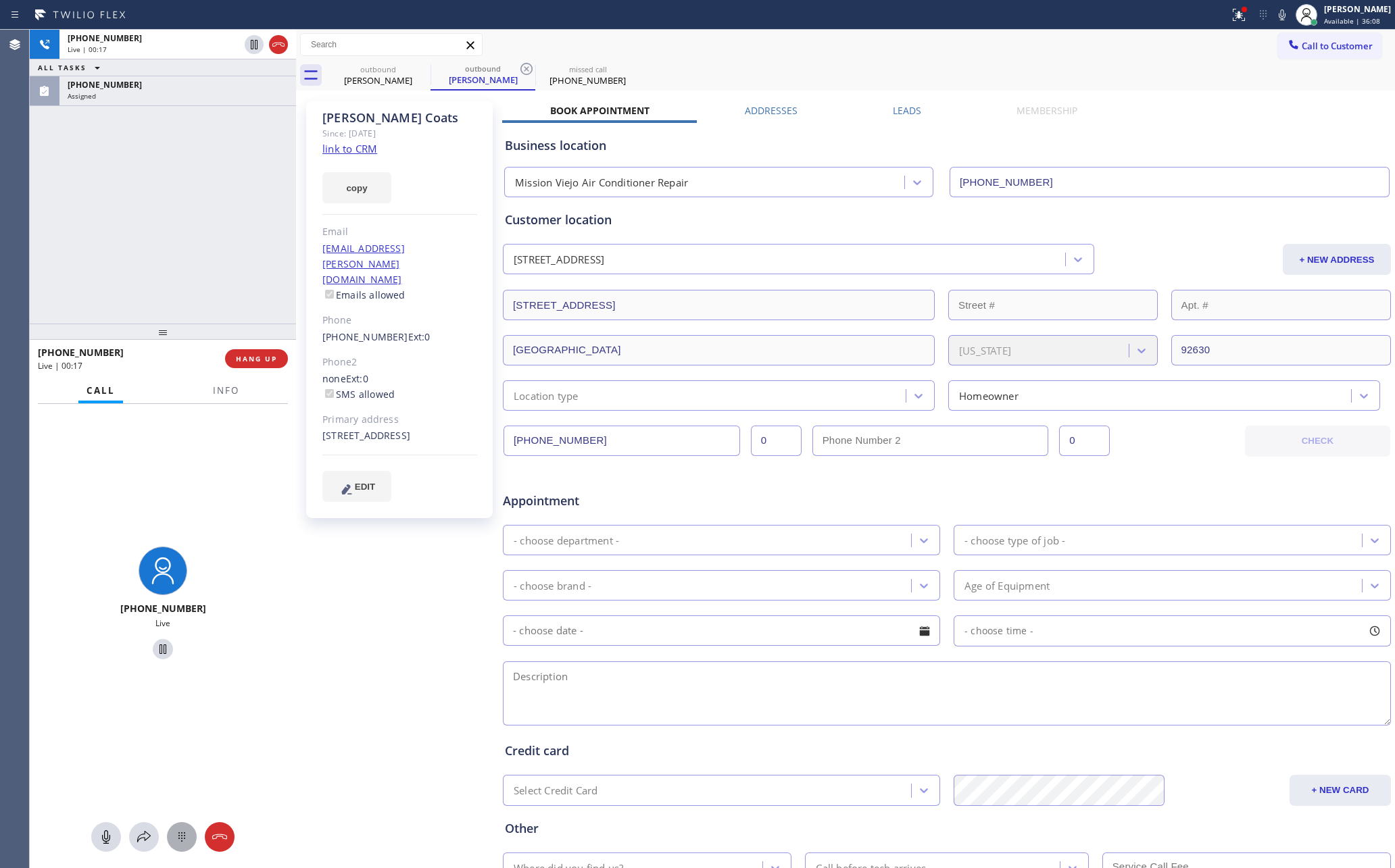
click at [179, 843] on icon at bounding box center [181, 837] width 16 height 16
click at [110, 563] on div "1 —" at bounding box center [106, 563] width 56 height 38
click at [882, 228] on div "Customer location" at bounding box center [947, 220] width 885 height 19
click at [84, 174] on div "[PHONE_NUMBER] Live | 01:28 ALL TASKS ALL TASKS ACTIVE TASKS TASKS IN WRAP UP […" at bounding box center [163, 177] width 266 height 294
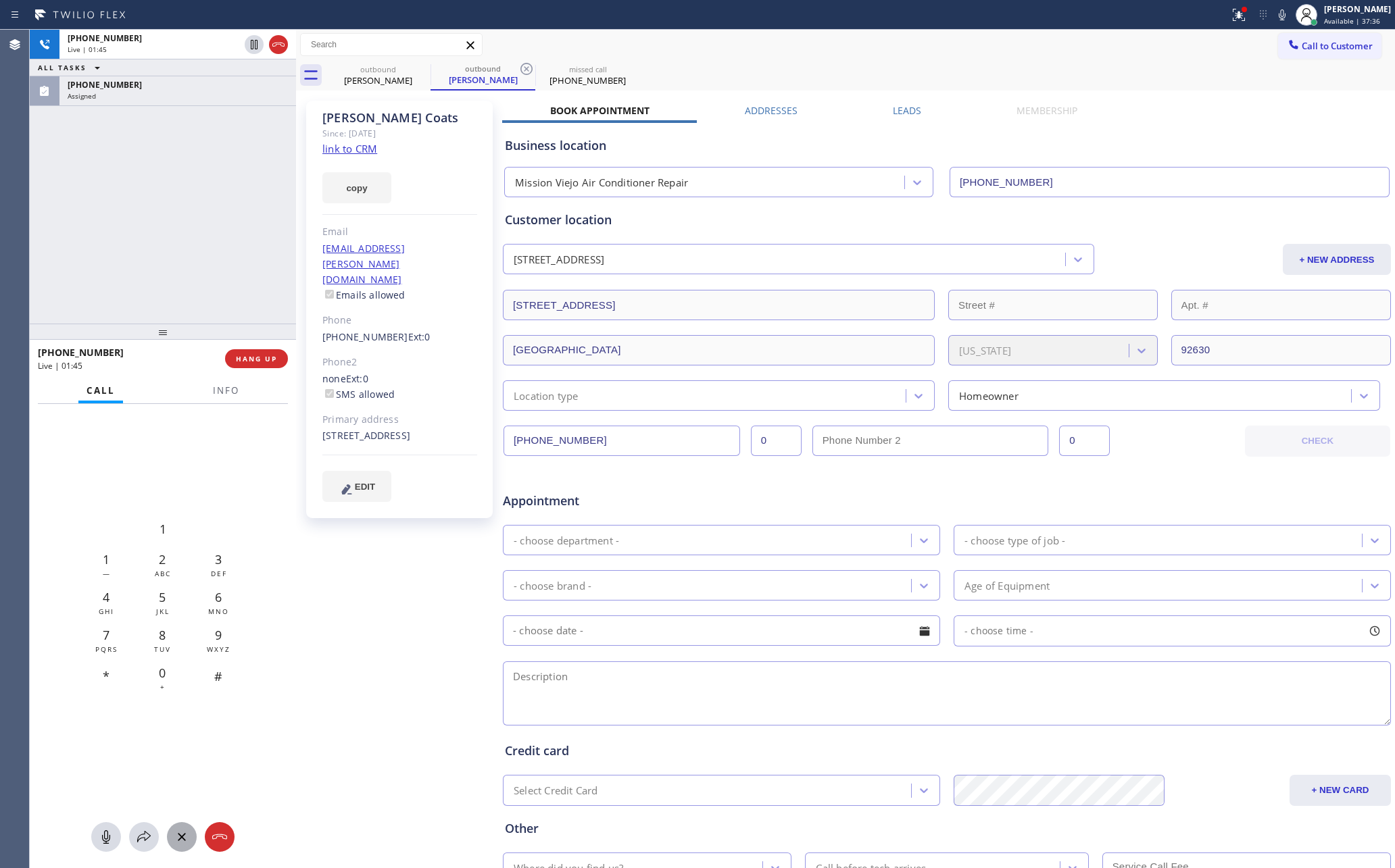
drag, startPoint x: 165, startPoint y: 272, endPoint x: 211, endPoint y: 335, distance: 78.0
click at [185, 290] on div "[PHONE_NUMBER] Live | 01:45 ALL TASKS ALL TASKS ACTIVE TASKS TASKS IN WRAP UP […" at bounding box center [163, 177] width 266 height 294
click at [246, 359] on span "HANG UP" at bounding box center [256, 359] width 41 height 10
click at [152, 211] on div "[PHONE_NUMBER] Live | 01:47 ALL TASKS ALL TASKS ACTIVE TASKS TASKS IN WRAP UP […" at bounding box center [163, 177] width 266 height 294
drag, startPoint x: 152, startPoint y: 211, endPoint x: 887, endPoint y: 0, distance: 764.7
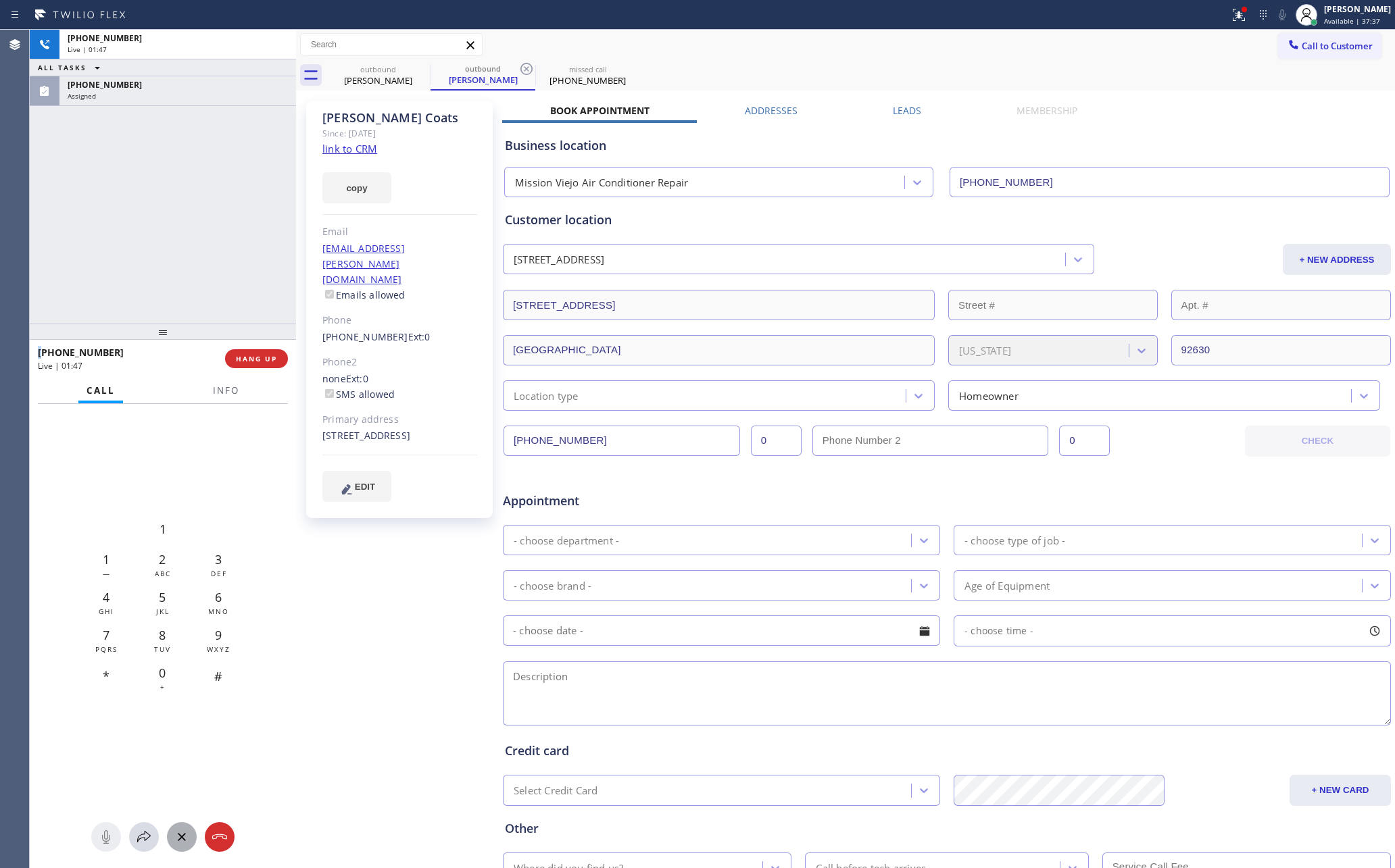
click at [154, 211] on div "[PHONE_NUMBER] Live | 01:47 ALL TASKS ALL TASKS ACTIVE TASKS TASKS IN WRAP UP […" at bounding box center [163, 177] width 266 height 294
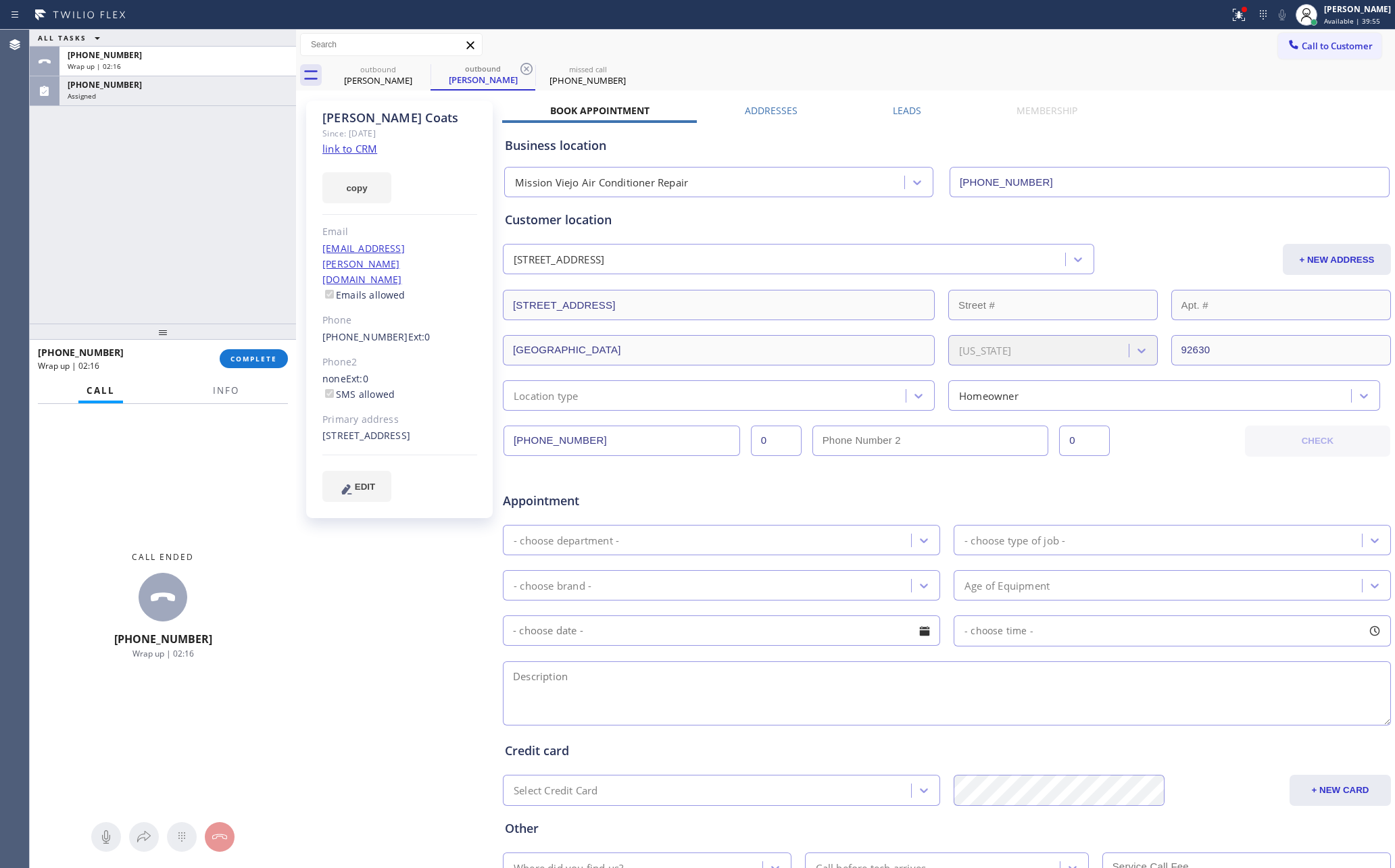
drag, startPoint x: 185, startPoint y: 207, endPoint x: 219, endPoint y: 334, distance: 131.5
click at [189, 232] on div "ALL TASKS ALL TASKS ACTIVE TASKS TASKS IN WRAP UP [PHONE_NUMBER] Wrap up | 02:[…" at bounding box center [163, 177] width 266 height 294
click at [269, 359] on span "COMPLETE" at bounding box center [254, 359] width 47 height 10
click at [234, 227] on div "ALL TASKS ALL TASKS ACTIVE TASKS TASKS IN WRAP UP [PHONE_NUMBER] Wrap up | 02:[…" at bounding box center [163, 177] width 266 height 294
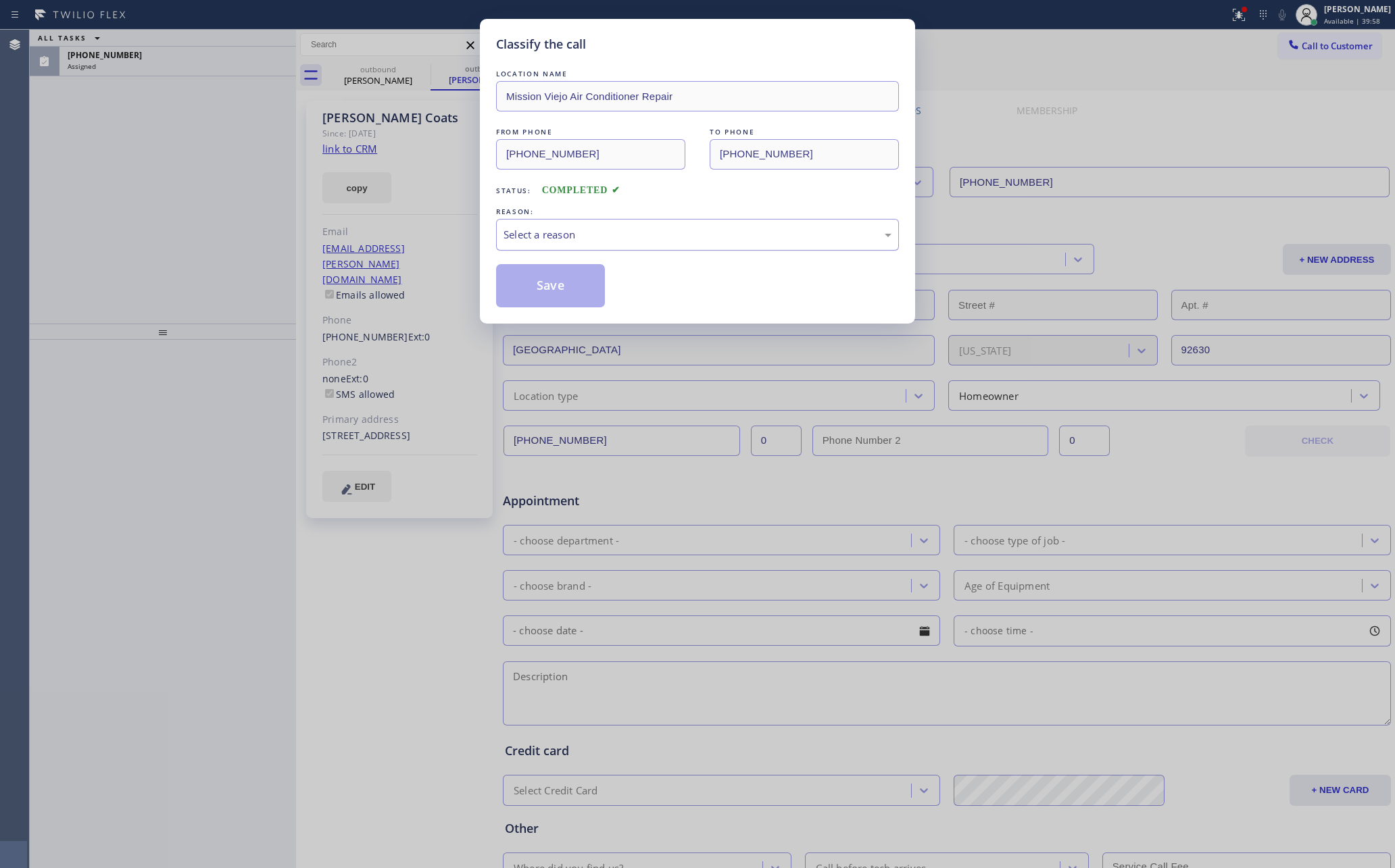
click at [578, 241] on div "Select a reason" at bounding box center [698, 235] width 388 height 15
click at [550, 293] on button "Save" at bounding box center [550, 286] width 109 height 44
drag, startPoint x: 550, startPoint y: 293, endPoint x: 163, endPoint y: 183, distance: 402.3
click at [539, 294] on button "Save" at bounding box center [550, 286] width 109 height 44
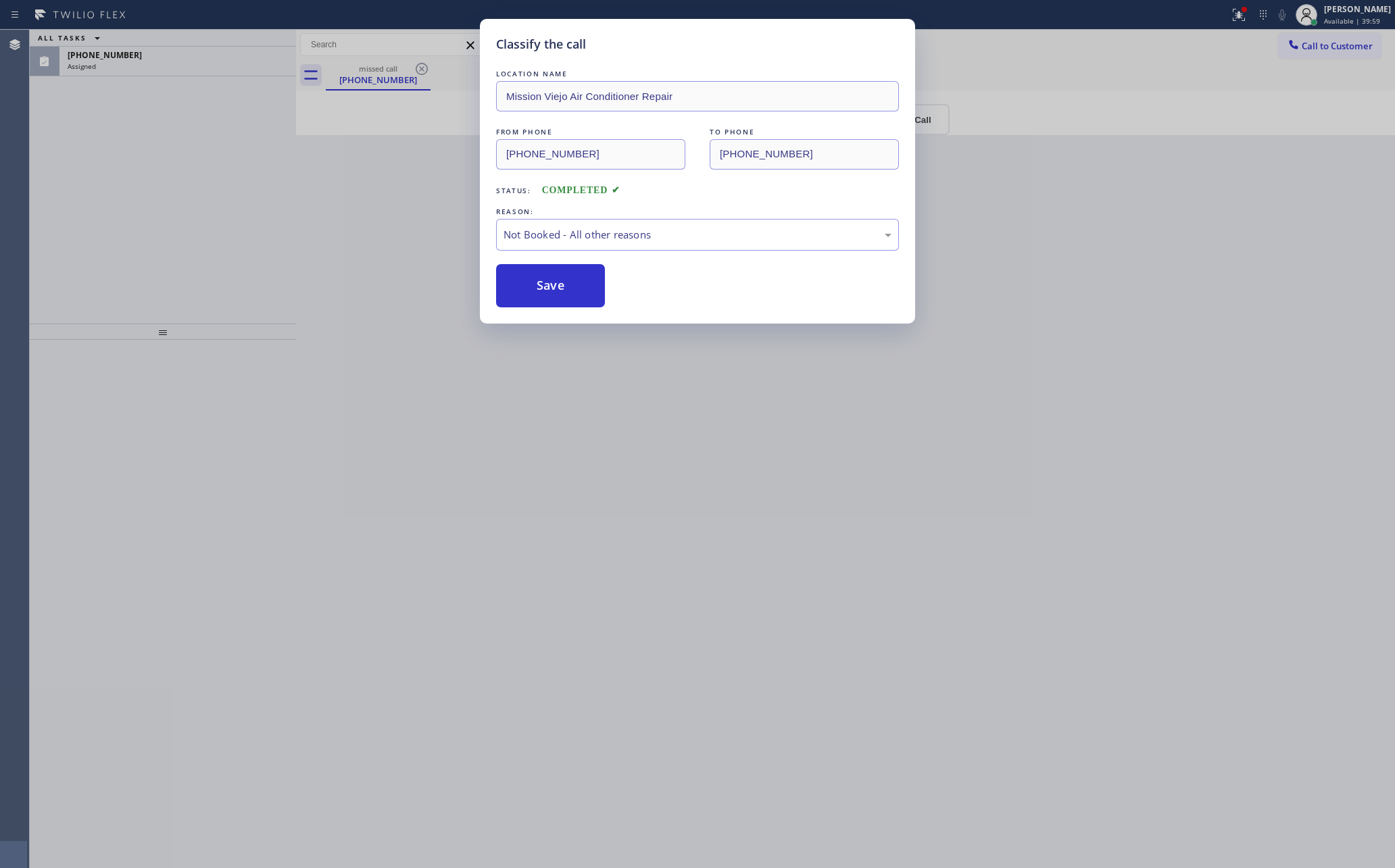
click at [132, 179] on div "Classify the call LOCATION NAME Mission Viejo Air Conditioner Repair FROM PHONE…" at bounding box center [698, 434] width 1395 height 868
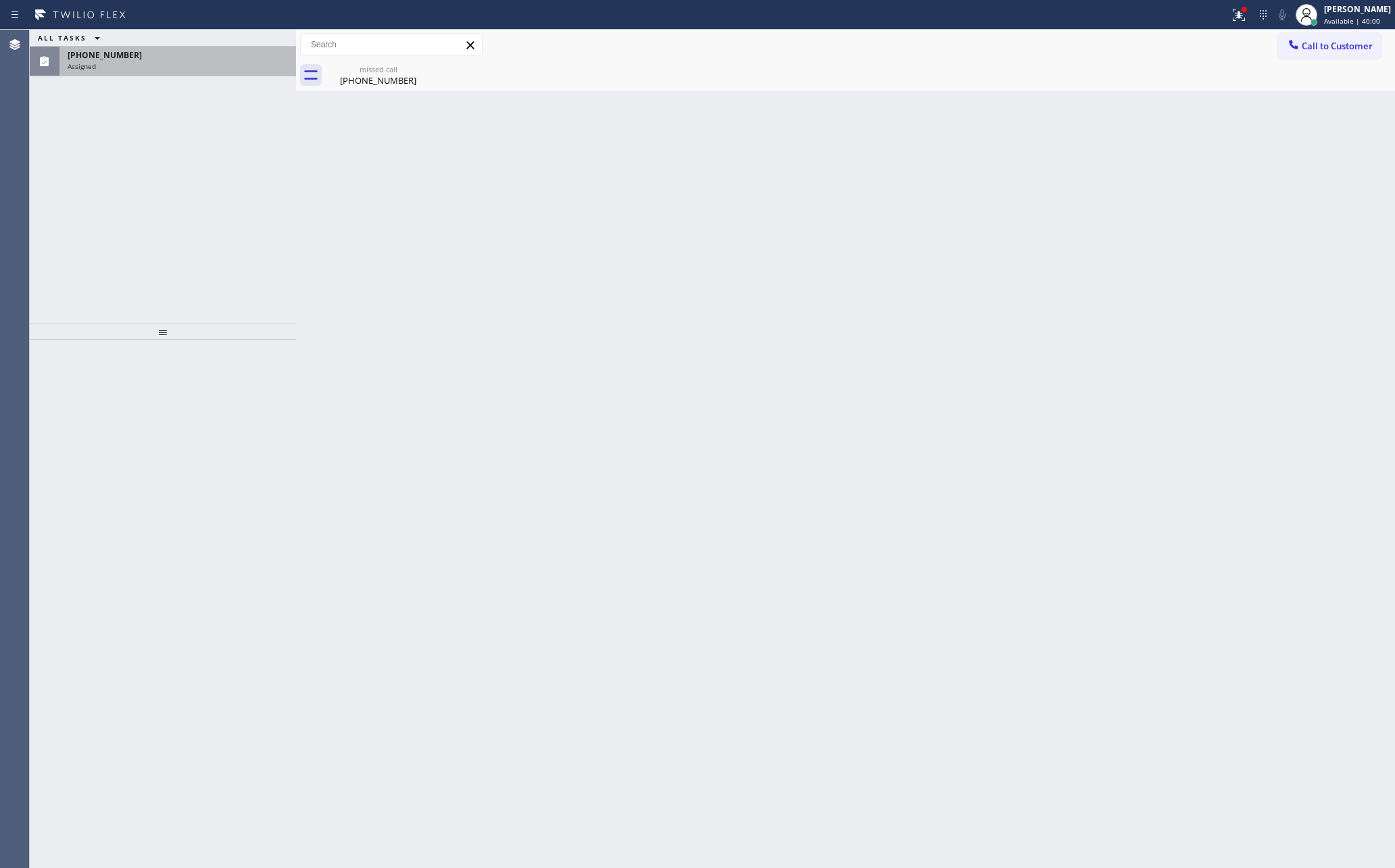
click at [154, 56] on div "[PHONE_NUMBER]" at bounding box center [177, 55] width 220 height 11
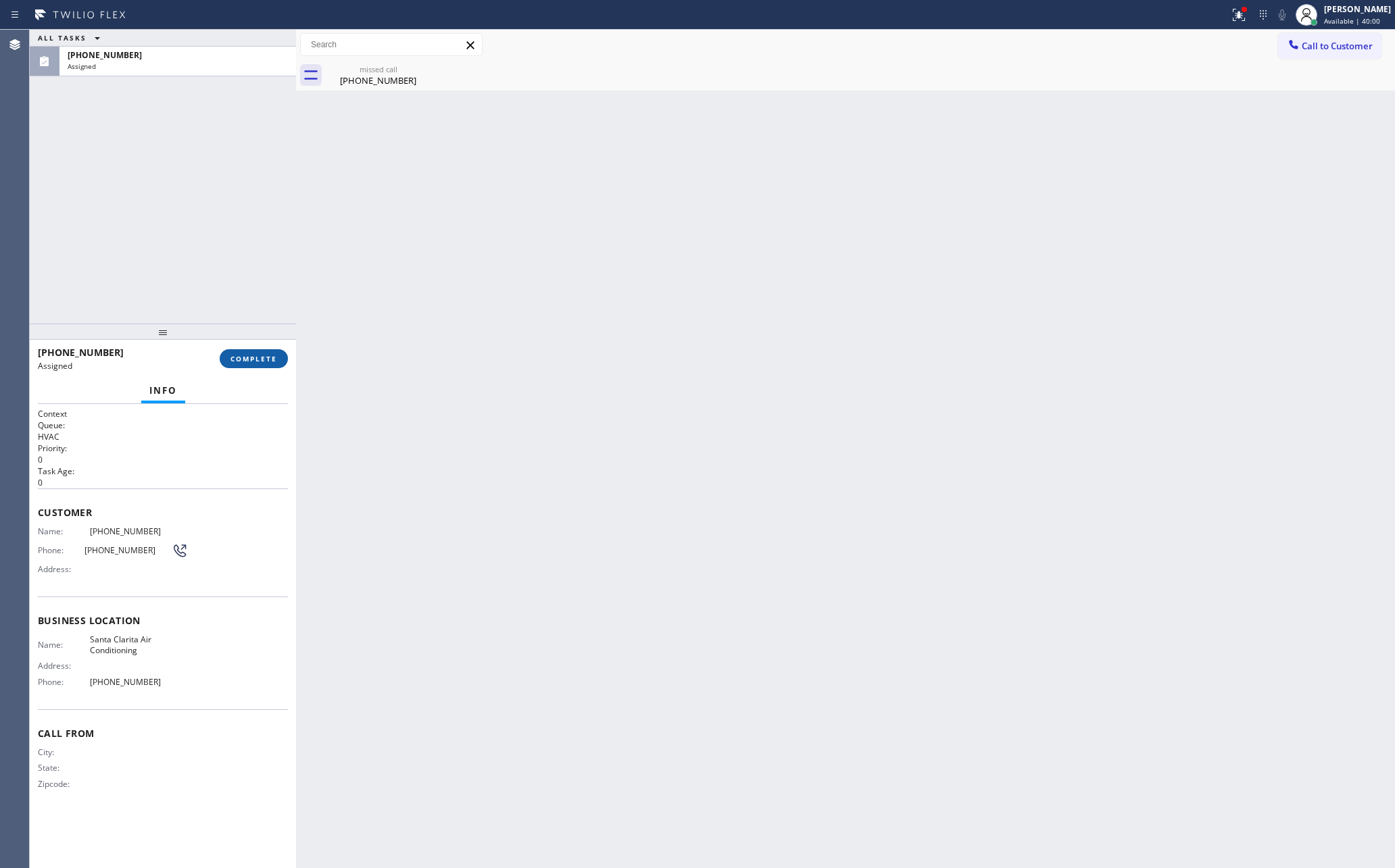
click at [244, 349] on button "COMPLETE" at bounding box center [253, 358] width 69 height 19
click at [248, 341] on div "ALL TASKS ALL TASKS ACTIVE TASKS TASKS IN WRAP UP [PHONE_NUMBER] Assigned [PHON…" at bounding box center [163, 449] width 266 height 838
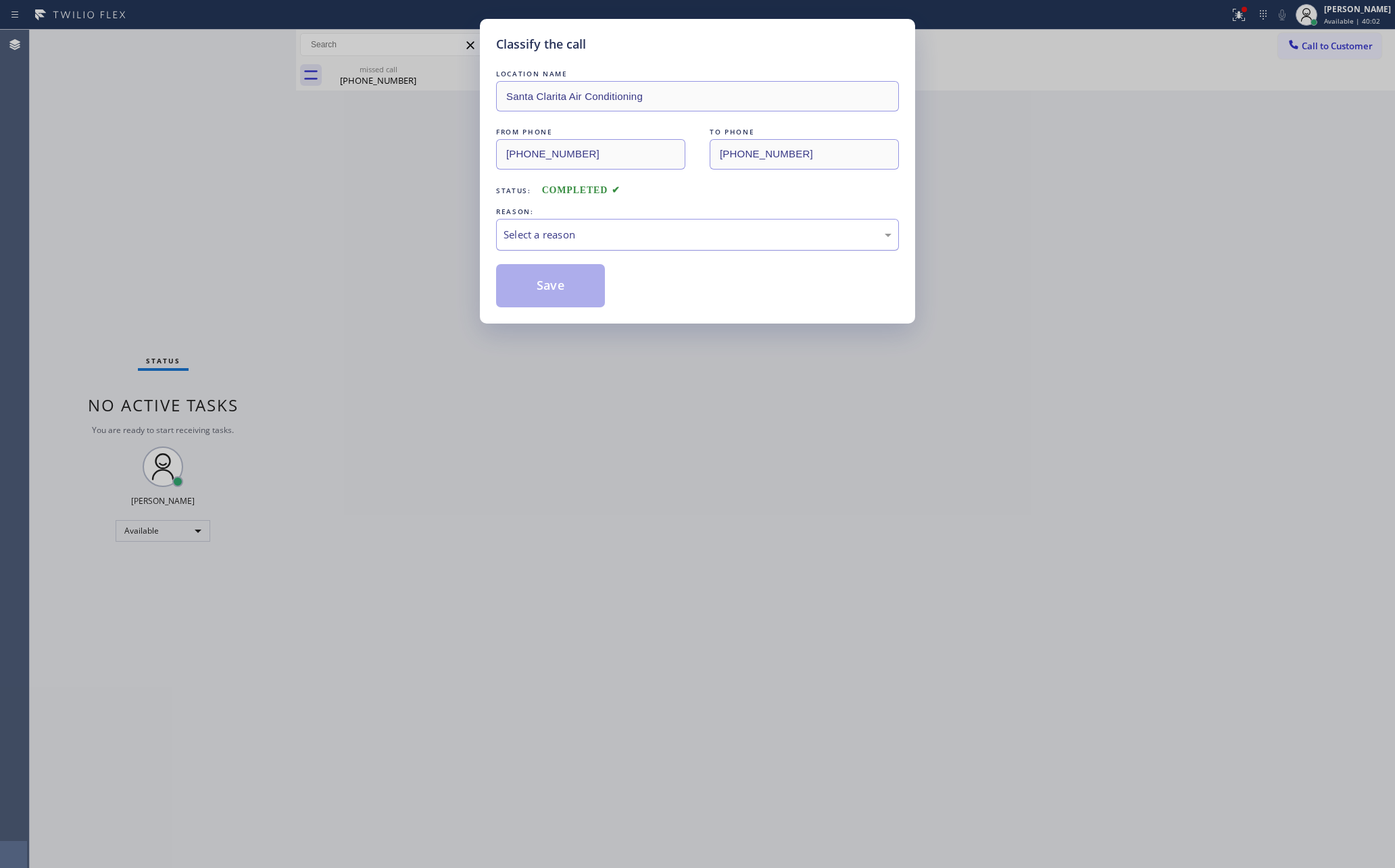
click at [560, 241] on div "Select a reason" at bounding box center [698, 235] width 388 height 15
click at [526, 292] on button "Save" at bounding box center [550, 286] width 109 height 44
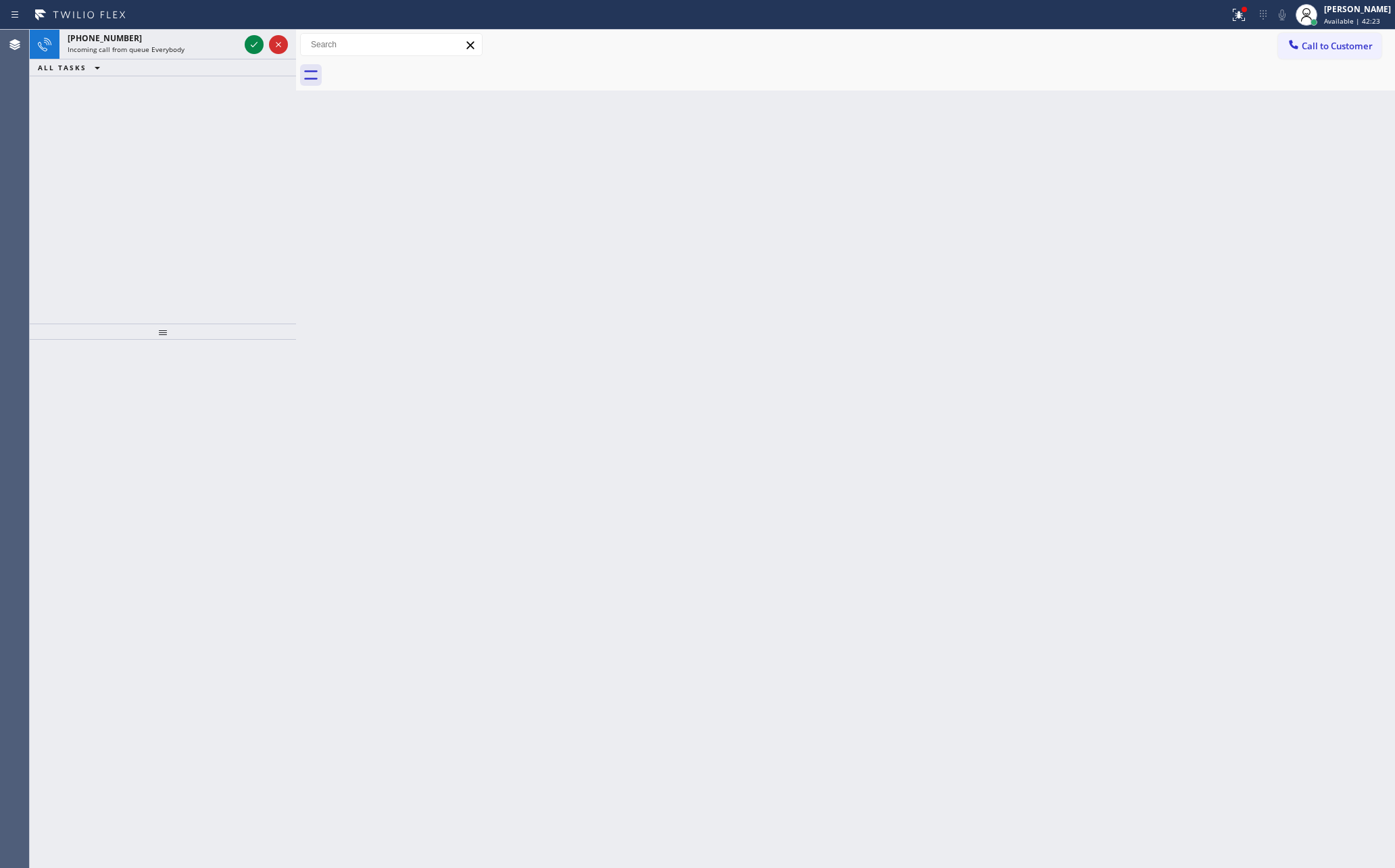
click at [231, 258] on div "[PHONE_NUMBER] Incoming call from queue Everybody ALL TASKS ALL TASKS ACTIVE TA…" at bounding box center [163, 177] width 266 height 294
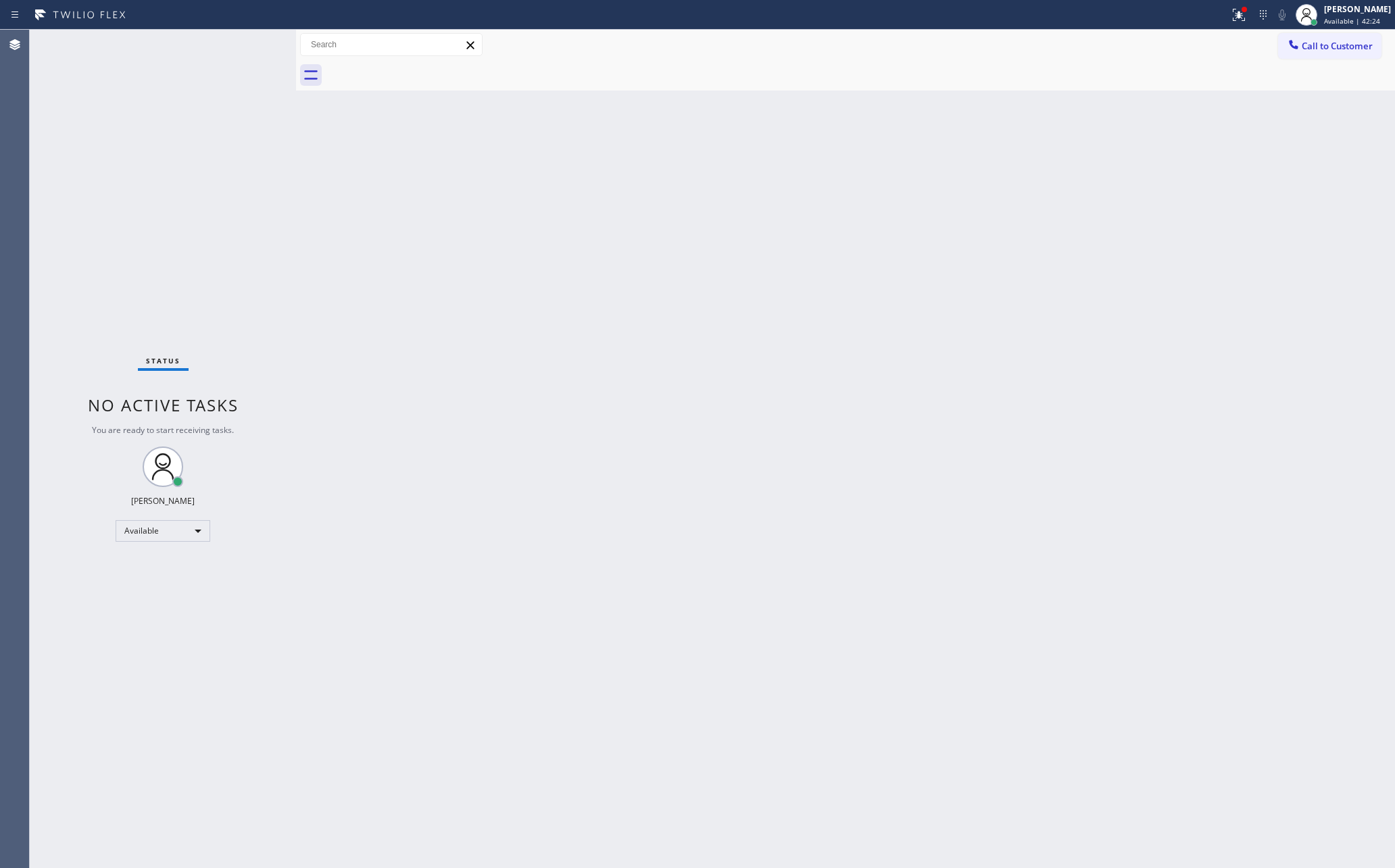
click at [189, 27] on div "Status report Issue detected This issue could affect your workflow. Please cont…" at bounding box center [698, 15] width 1395 height 30
click at [211, 270] on div "Status No active tasks You are ready to start receiving tasks. [PERSON_NAME] Av…" at bounding box center [163, 449] width 266 height 838
click at [215, 270] on div "Status No active tasks You are ready to start receiving tasks. [PERSON_NAME] Av…" at bounding box center [163, 449] width 266 height 838
click at [1364, 51] on span "Call to Customer" at bounding box center [1338, 45] width 71 height 12
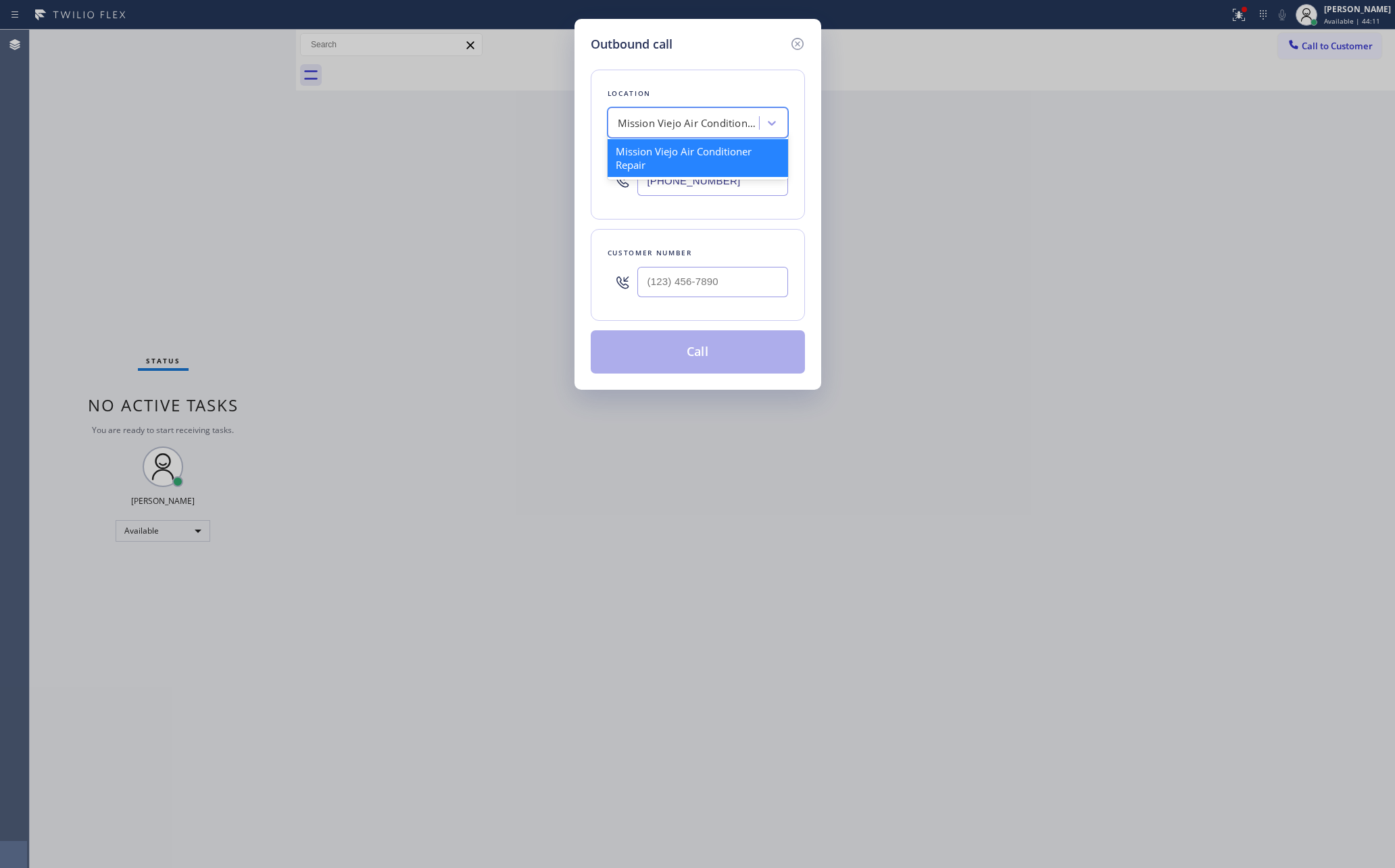
click at [735, 115] on div "Mission Viejo Air Conditioner Repair" at bounding box center [689, 123] width 142 height 15
paste input "Oasis Plumbers [GEOGRAPHIC_DATA]"
type input "Oasis Plumbers [GEOGRAPHIC_DATA]"
click at [712, 152] on div "Oasis Plumbers [GEOGRAPHIC_DATA]" at bounding box center [698, 158] width 181 height 38
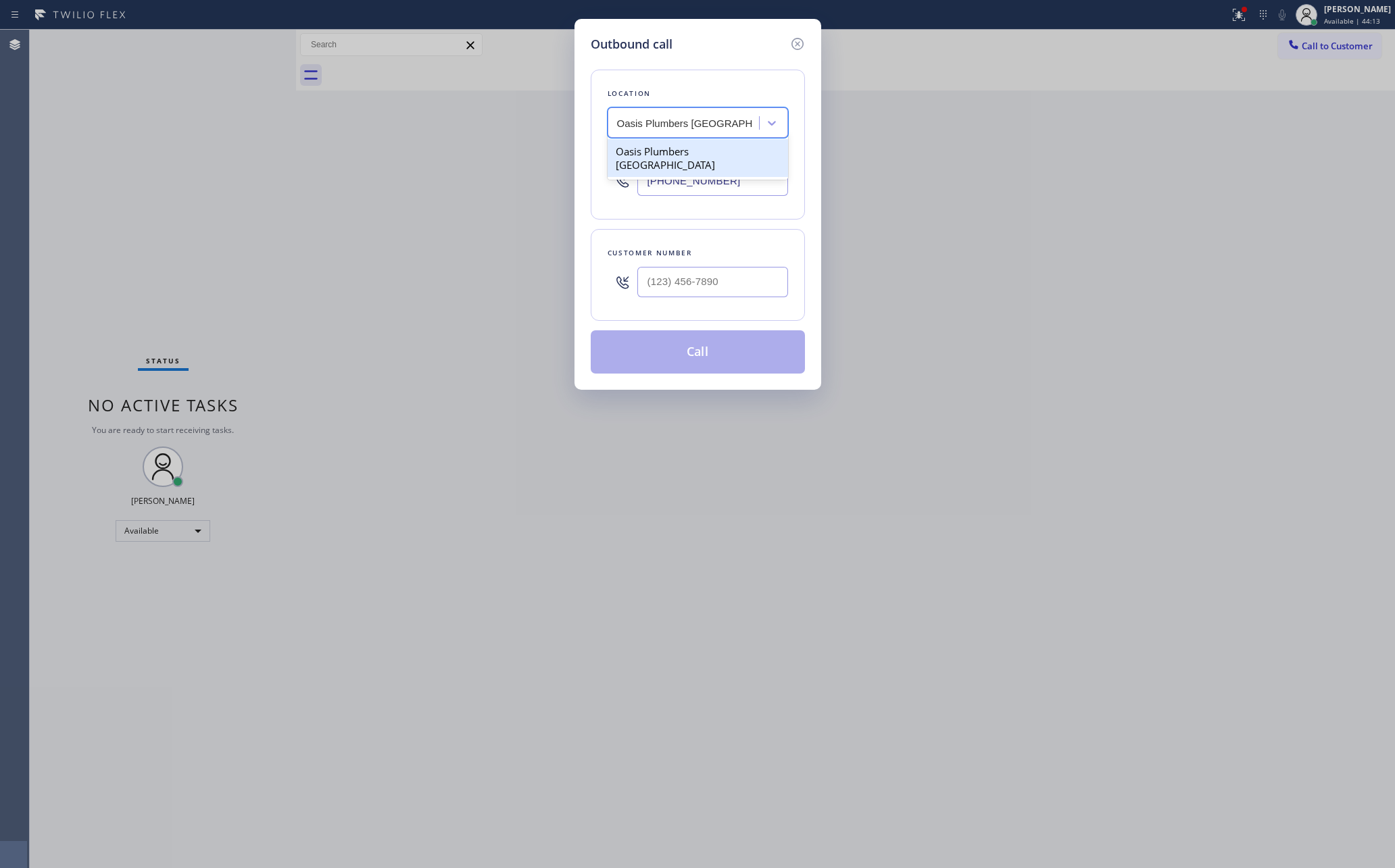
type input "[PHONE_NUMBER]"
click at [735, 293] on input "(___) ___-____" at bounding box center [713, 282] width 151 height 31
paste input "949) 636-2535"
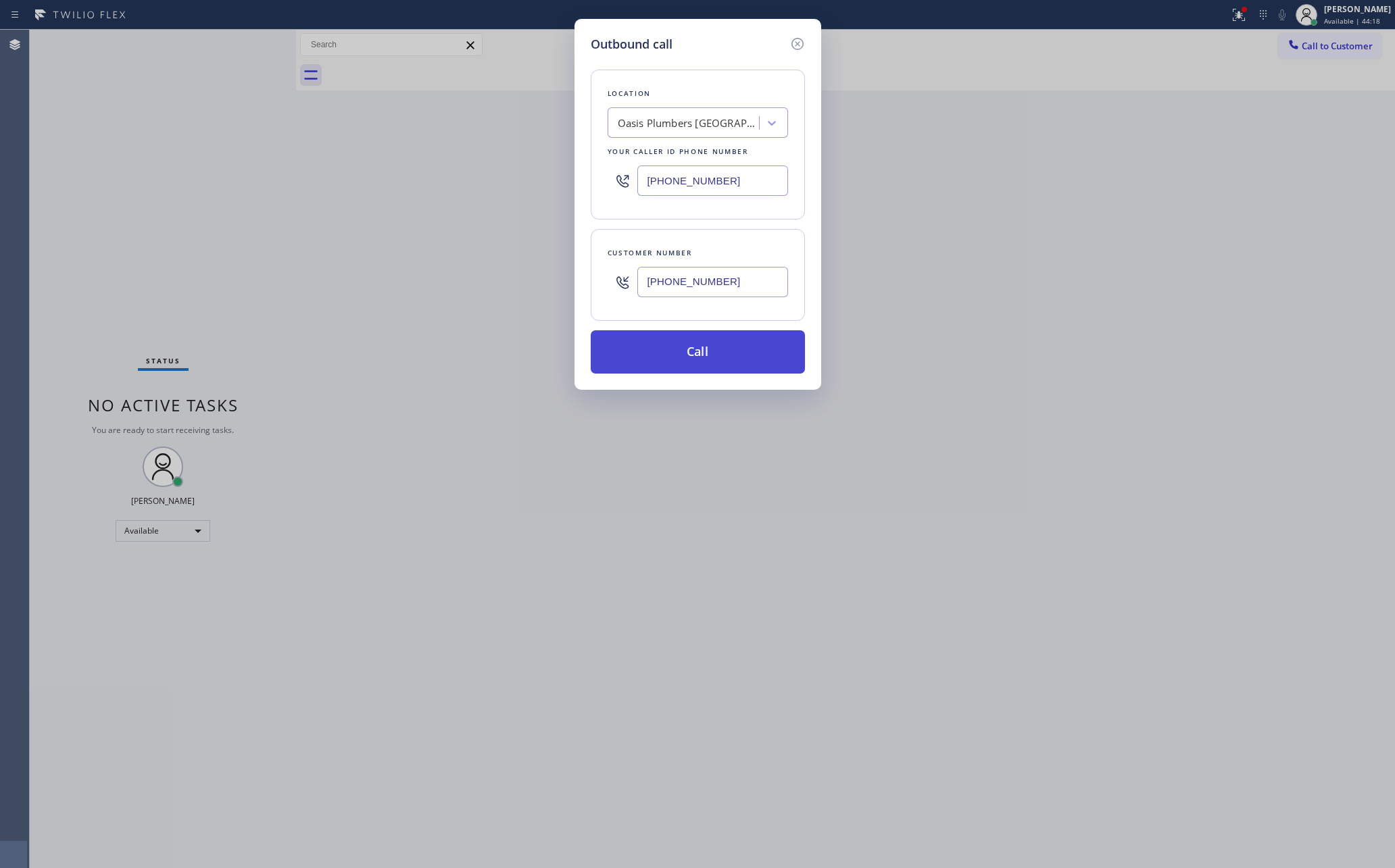
type input "[PHONE_NUMBER]"
click at [733, 365] on button "Call" at bounding box center [698, 352] width 214 height 44
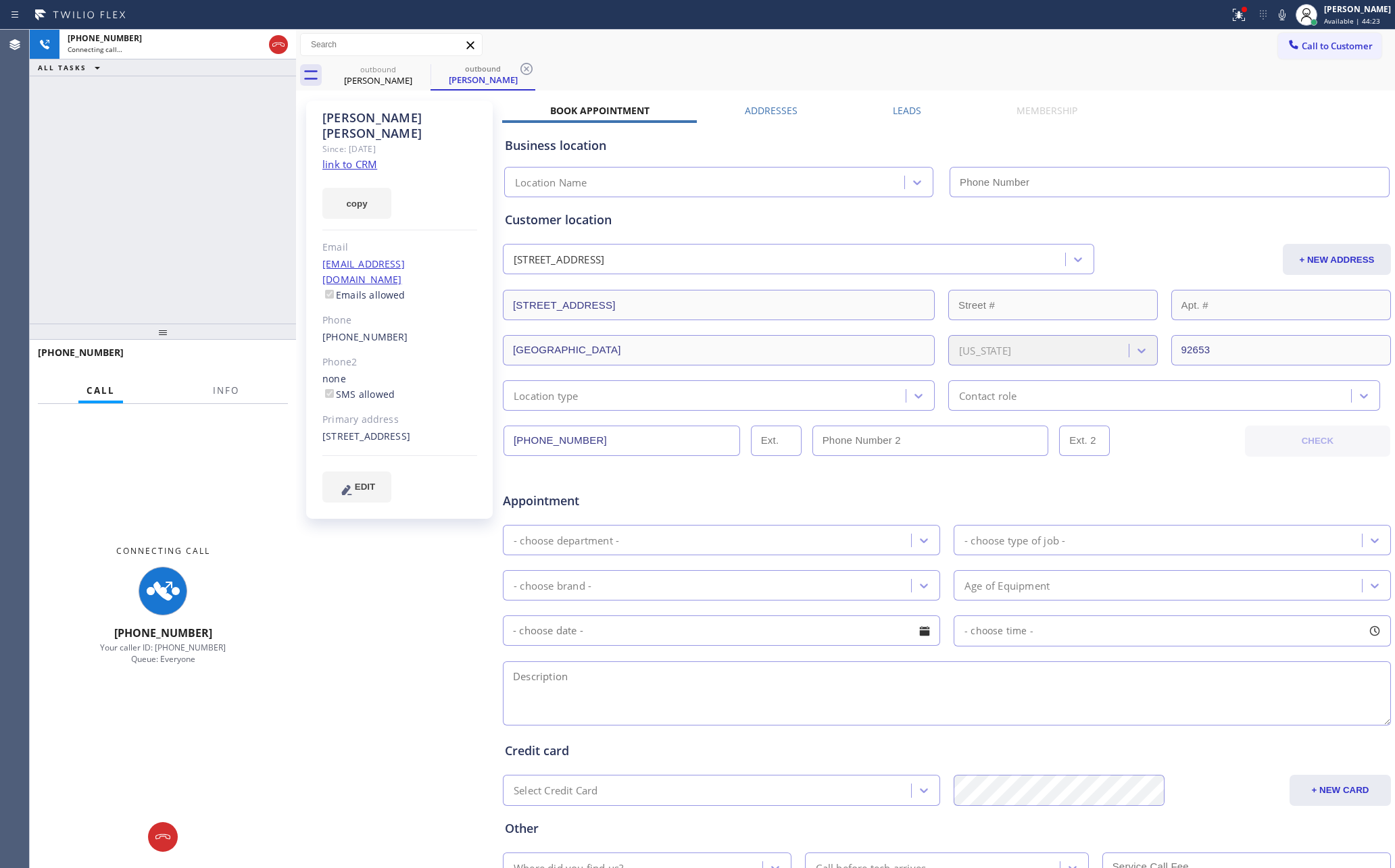
type input "[PHONE_NUMBER]"
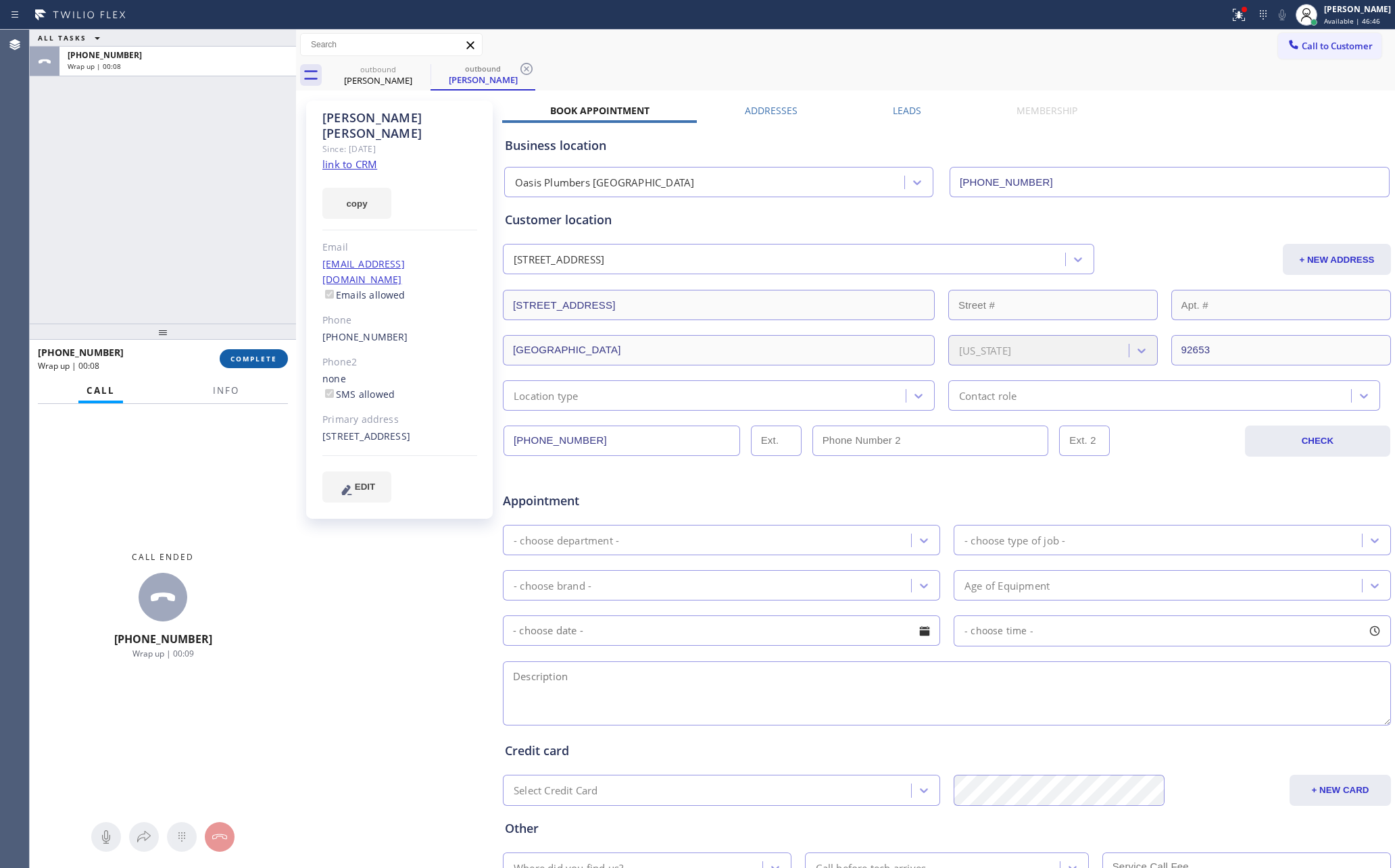
click at [253, 363] on span "COMPLETE" at bounding box center [254, 359] width 47 height 10
click at [268, 217] on div "ALL TASKS ALL TASKS ACTIVE TASKS TASKS IN WRAP UP [PHONE_NUMBER] Wrap up | 00:09" at bounding box center [163, 177] width 266 height 294
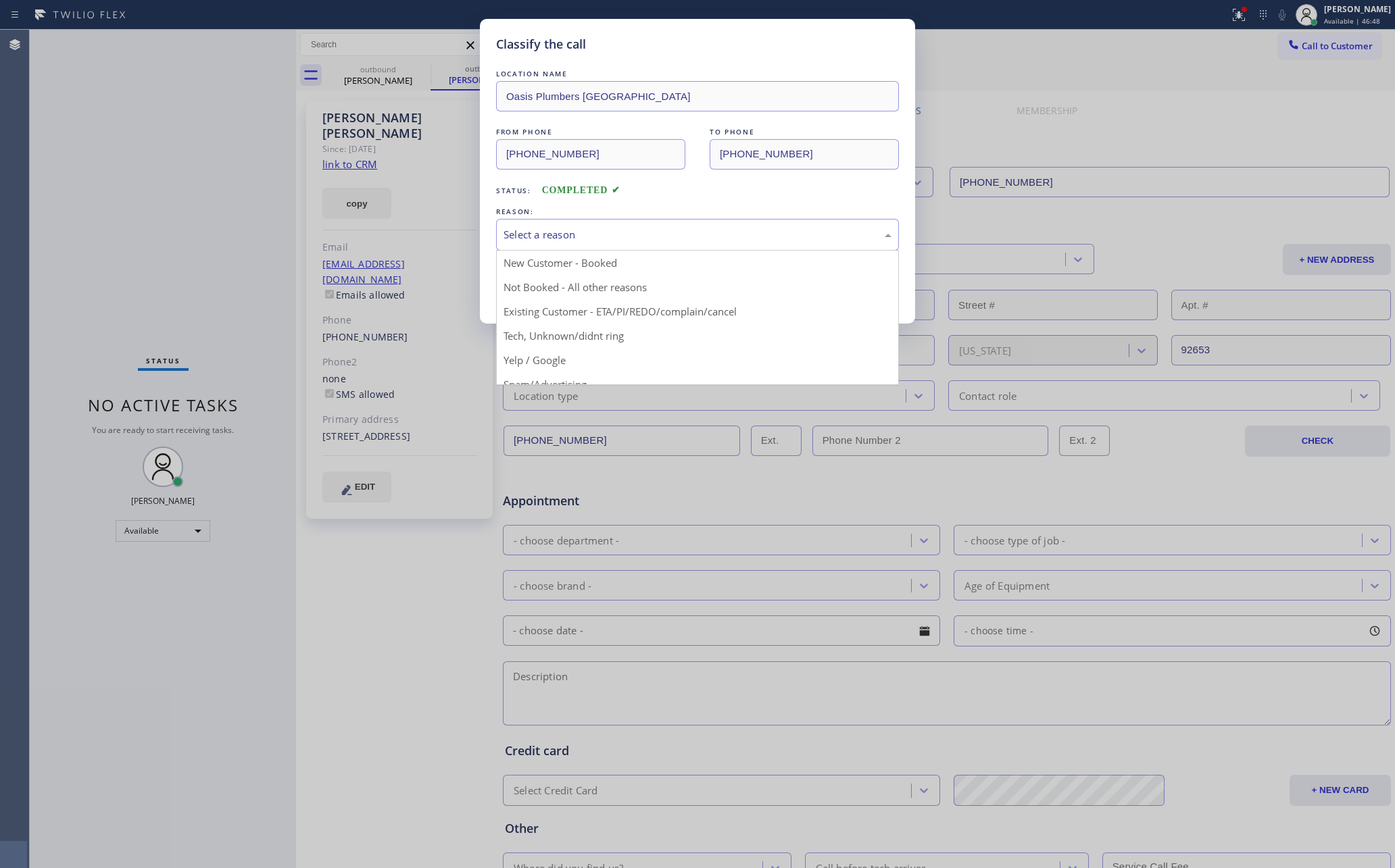
click at [548, 235] on div "Select a reason" at bounding box center [698, 235] width 388 height 15
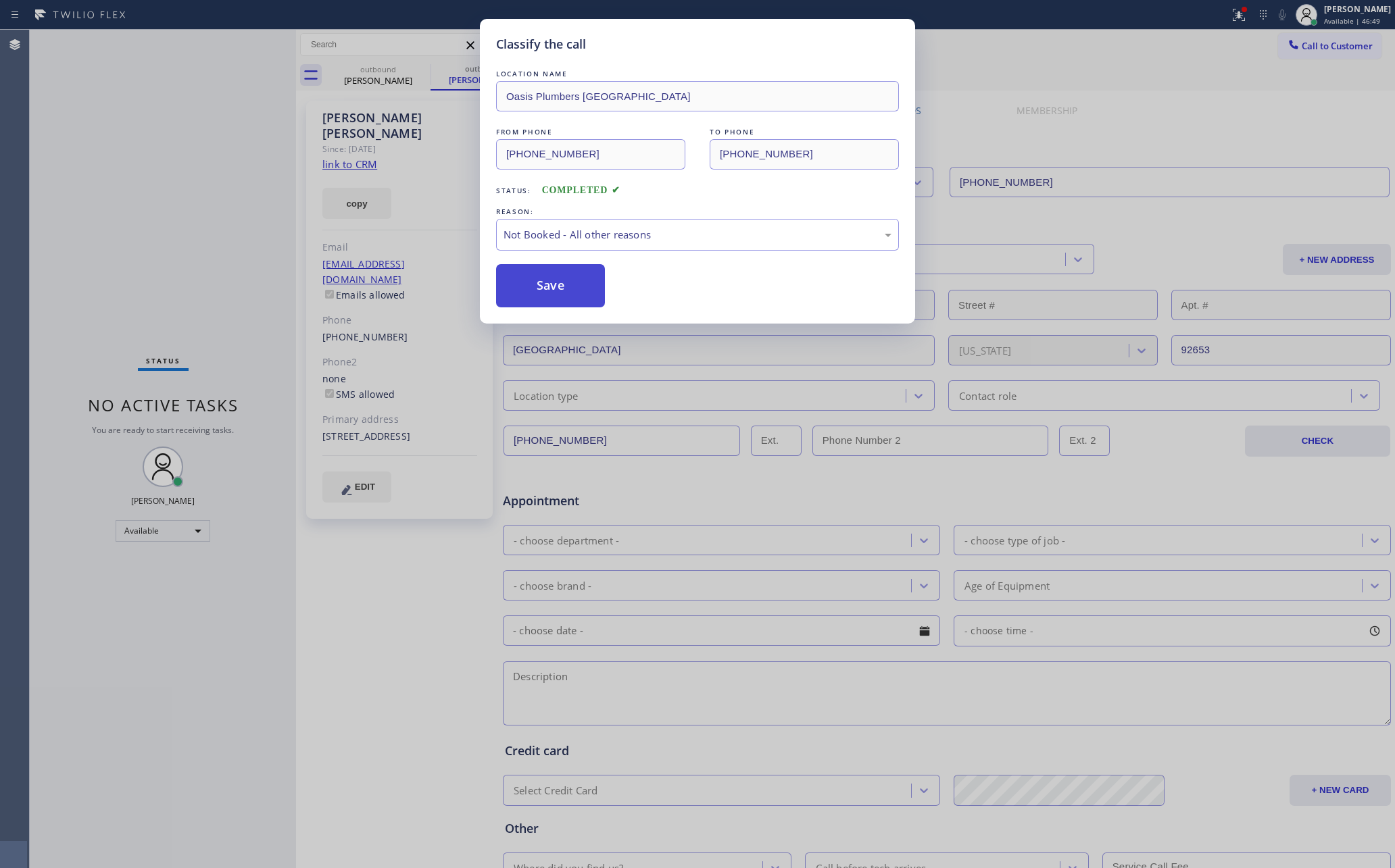
click at [588, 293] on button "Save" at bounding box center [550, 286] width 109 height 44
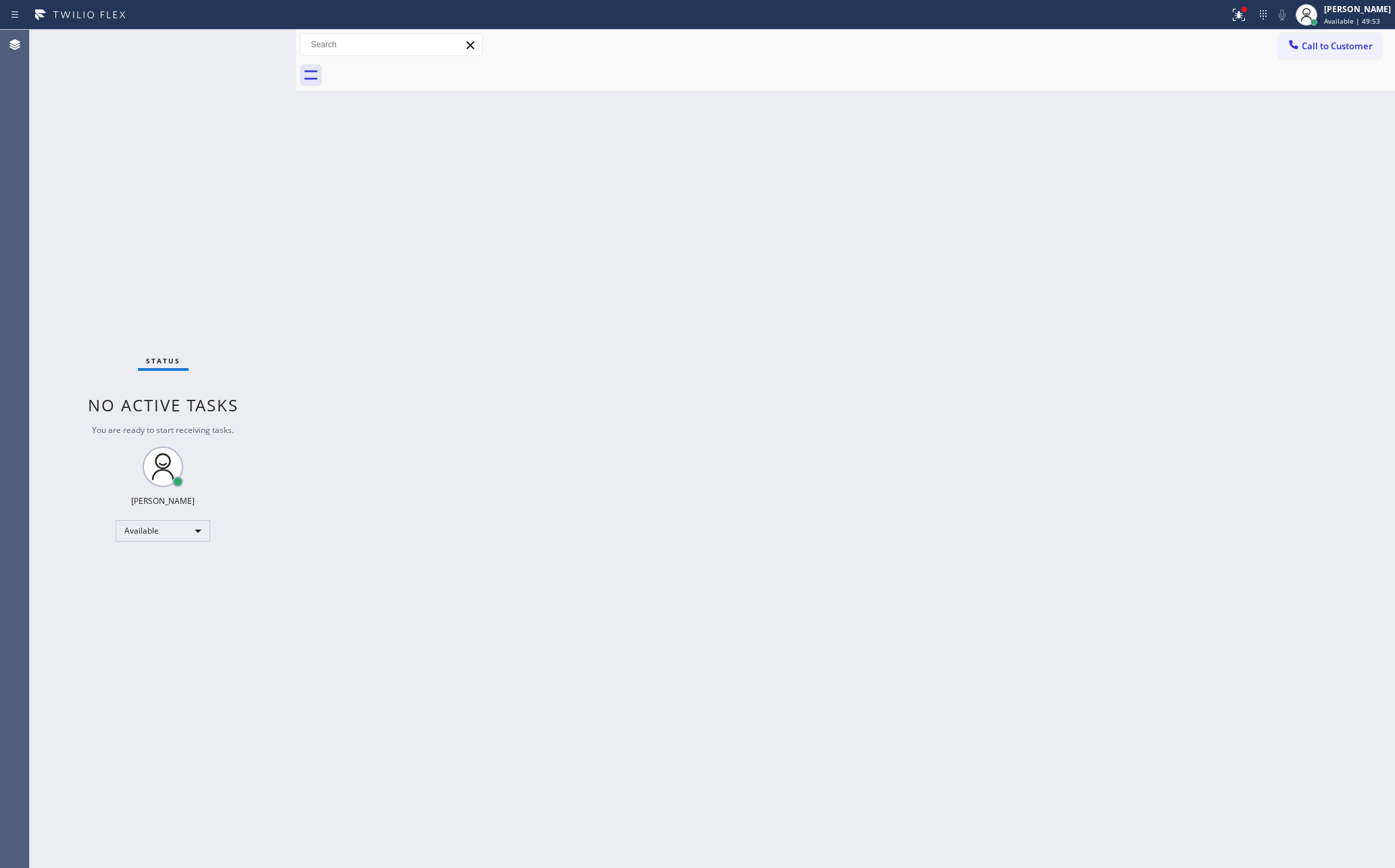
click at [254, 190] on div "Status No active tasks You are ready to start receiving tasks. [PERSON_NAME] Av…" at bounding box center [163, 449] width 266 height 838
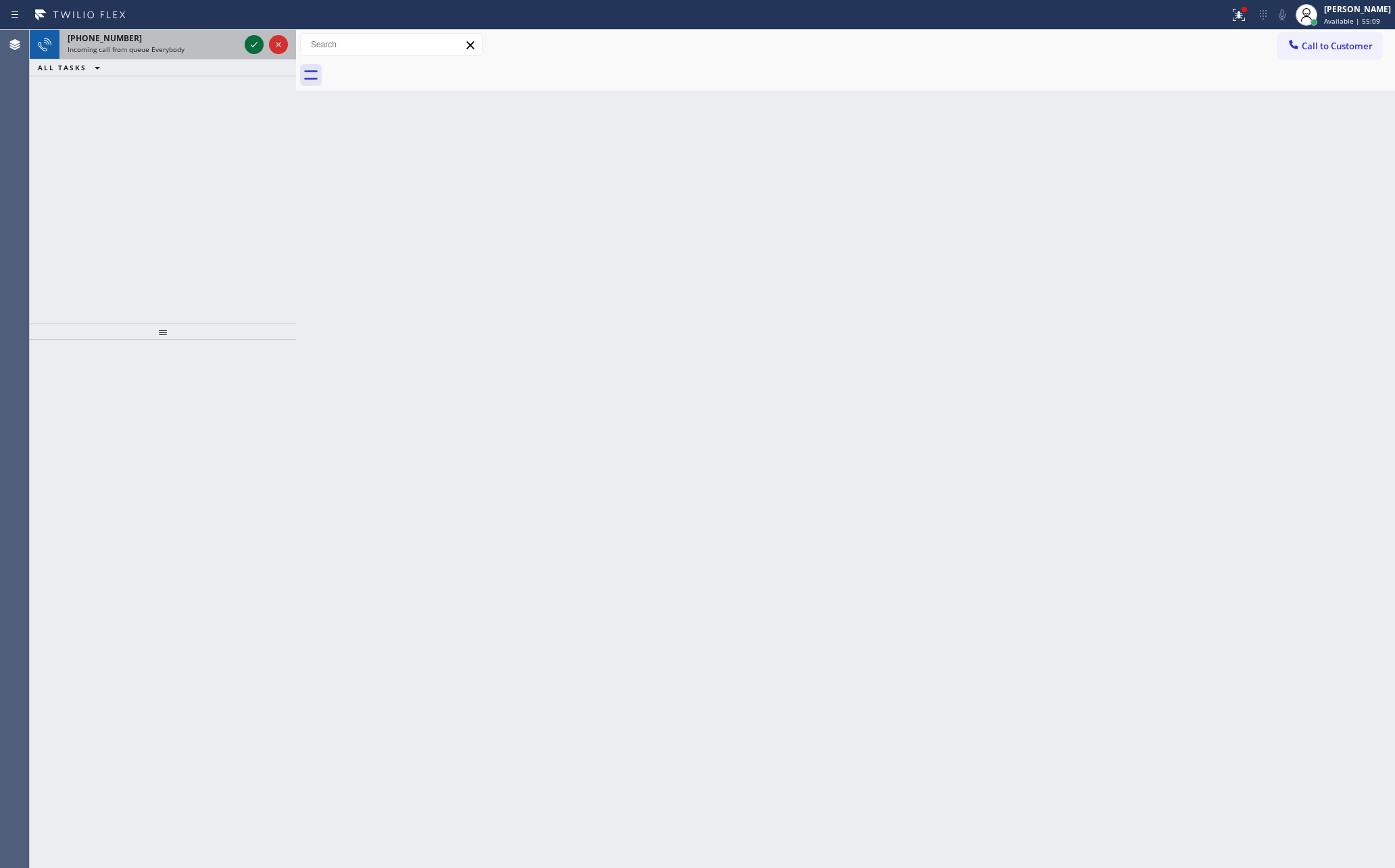
click at [260, 44] on icon at bounding box center [254, 44] width 16 height 16
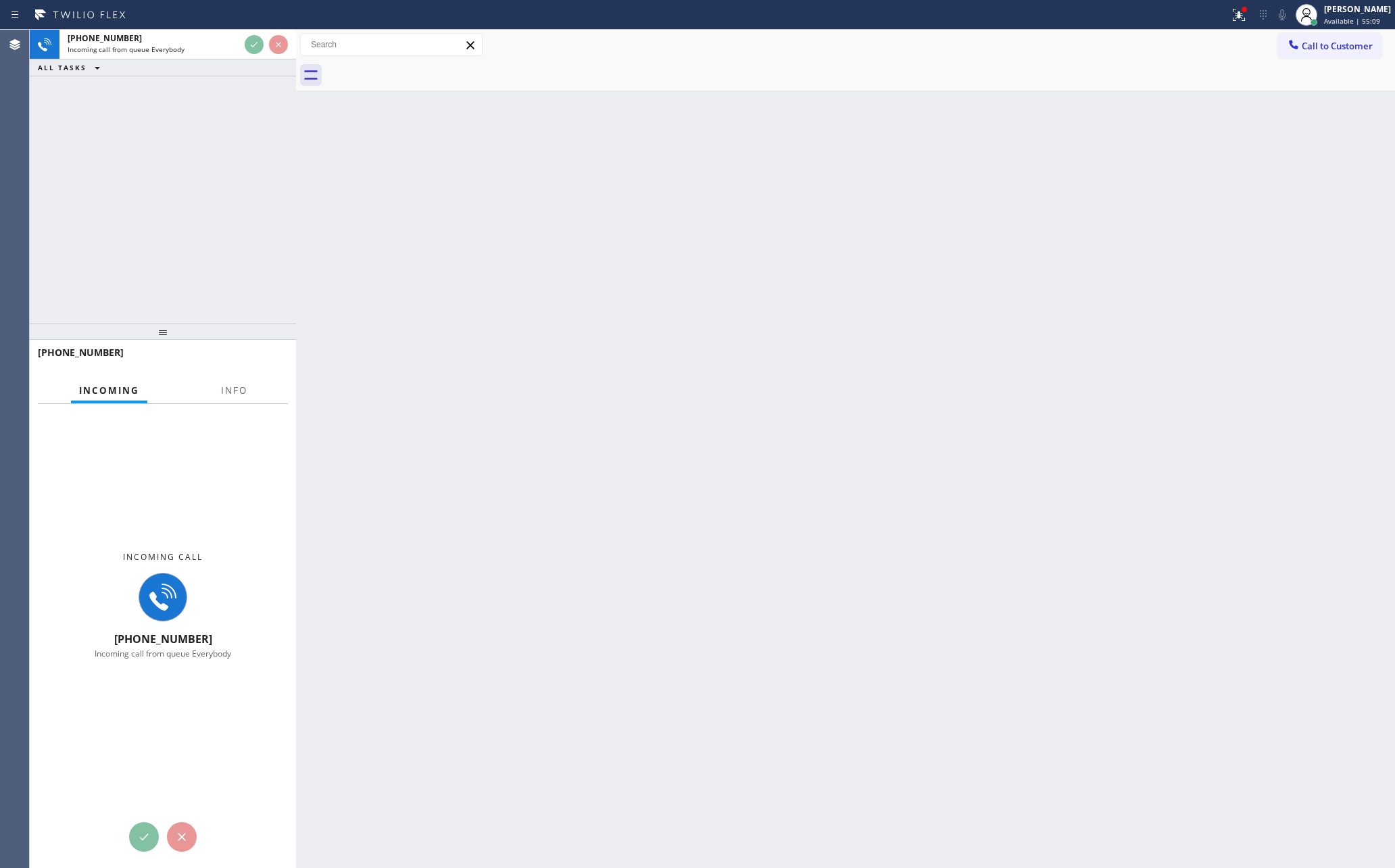
drag, startPoint x: 236, startPoint y: 142, endPoint x: 238, endPoint y: 152, distance: 10.2
click at [237, 148] on div "[PHONE_NUMBER] Incoming call from queue Everybody ALL TASKS ALL TASKS ACTIVE TA…" at bounding box center [163, 177] width 266 height 294
click at [241, 158] on div "[PHONE_NUMBER] Incoming call from queue Everybody ALL TASKS ALL TASKS ACTIVE TA…" at bounding box center [163, 177] width 266 height 294
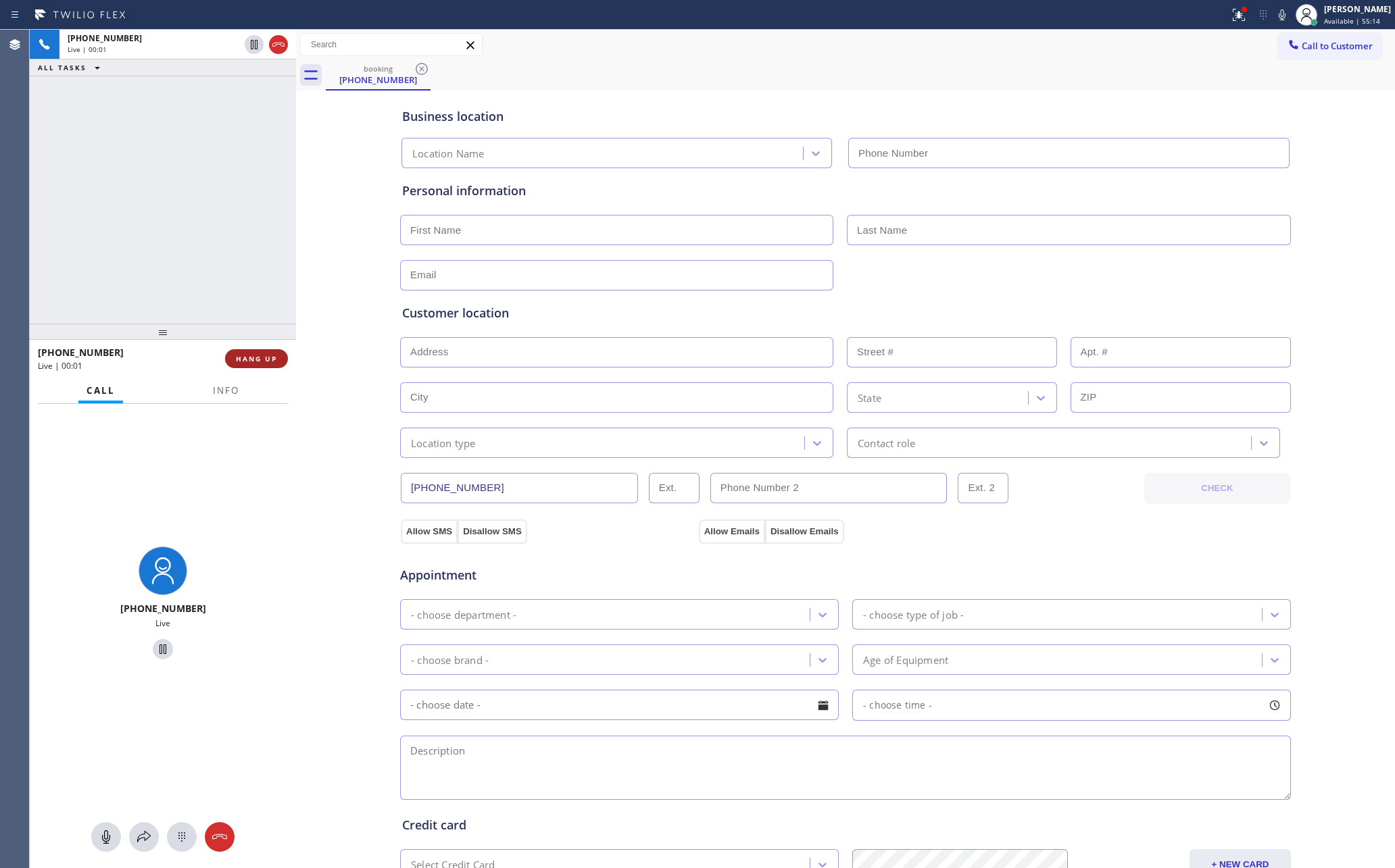
click at [270, 355] on span "HANG UP" at bounding box center [256, 359] width 41 height 10
click at [170, 177] on div "[PHONE_NUMBER] Live | 00:02 ALL TASKS ALL TASKS ACTIVE TASKS TASKS IN WRAP UP" at bounding box center [163, 177] width 266 height 294
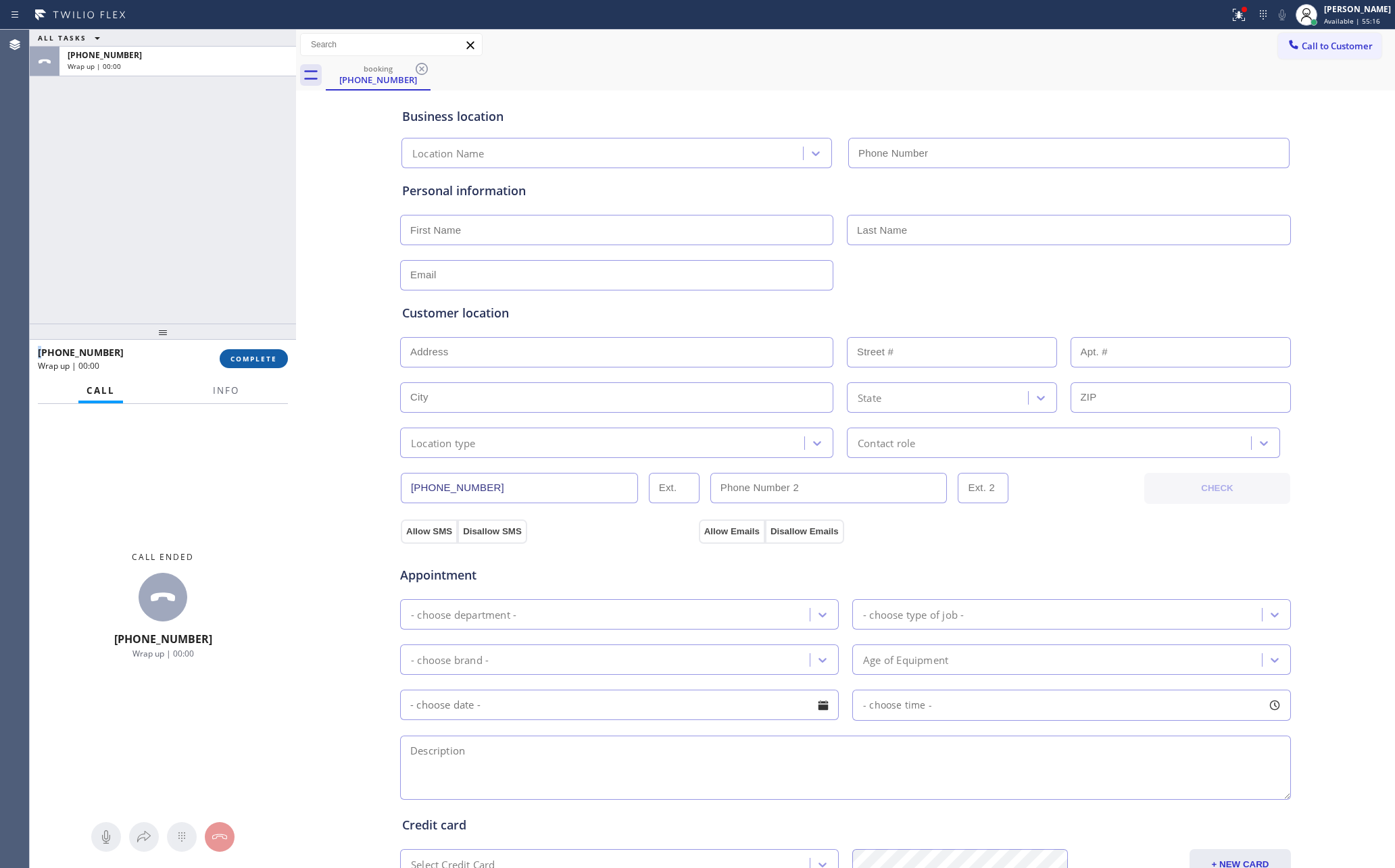
click at [245, 355] on span "COMPLETE" at bounding box center [254, 359] width 47 height 10
click at [189, 167] on div "ALL TASKS ALL TASKS ACTIVE TASKS TASKS IN WRAP UP [PHONE_NUMBER] Wrap up | 00:01" at bounding box center [163, 177] width 266 height 294
click at [191, 164] on div "ALL TASKS ALL TASKS ACTIVE TASKS TASKS IN WRAP UP [PHONE_NUMBER] Wrap up | 00:01" at bounding box center [163, 177] width 266 height 294
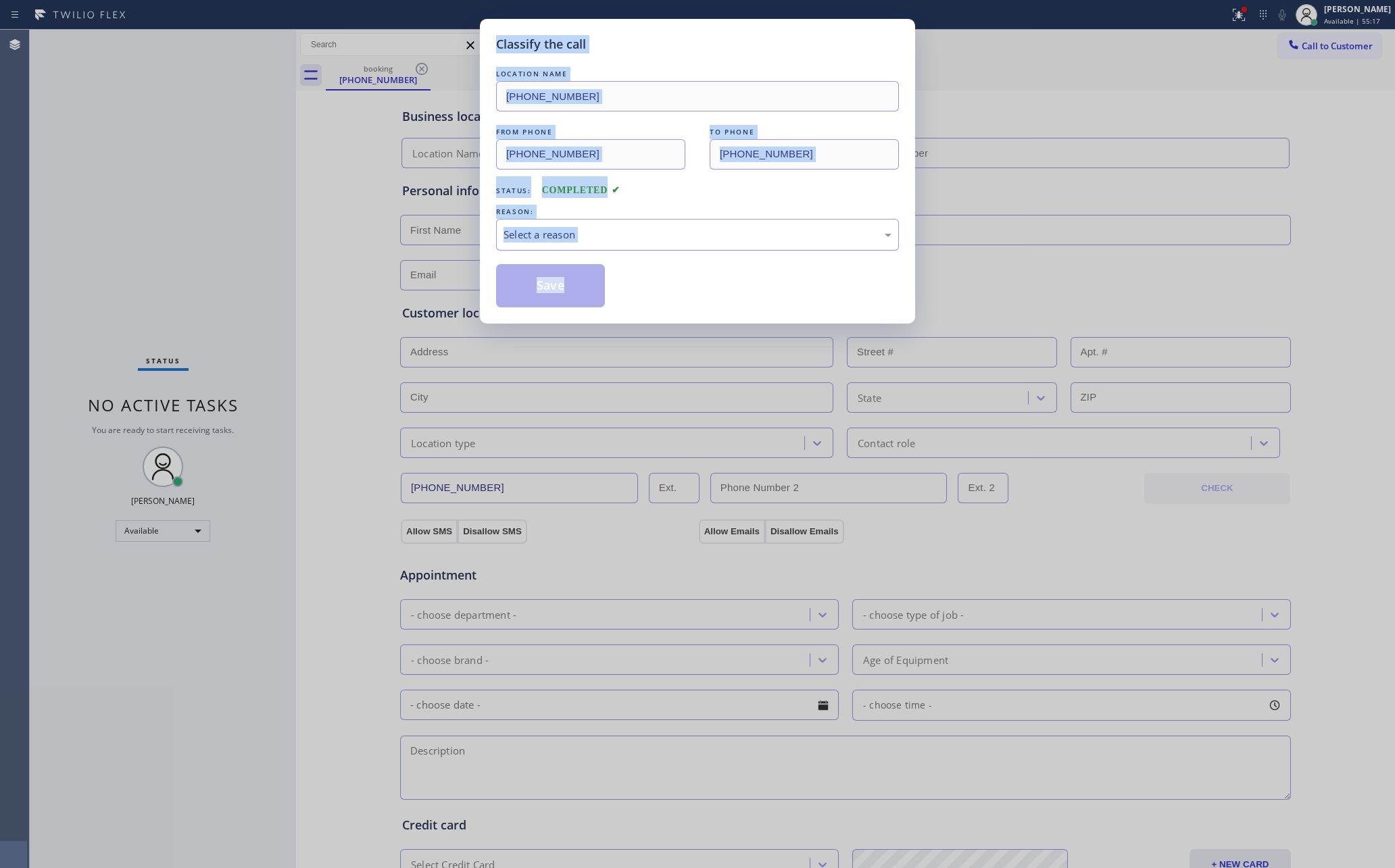
drag, startPoint x: 580, startPoint y: 237, endPoint x: 580, endPoint y: 248, distance: 11.0
click at [580, 245] on div "Select a reason" at bounding box center [698, 235] width 403 height 31
click at [563, 292] on button "Save" at bounding box center [550, 286] width 109 height 44
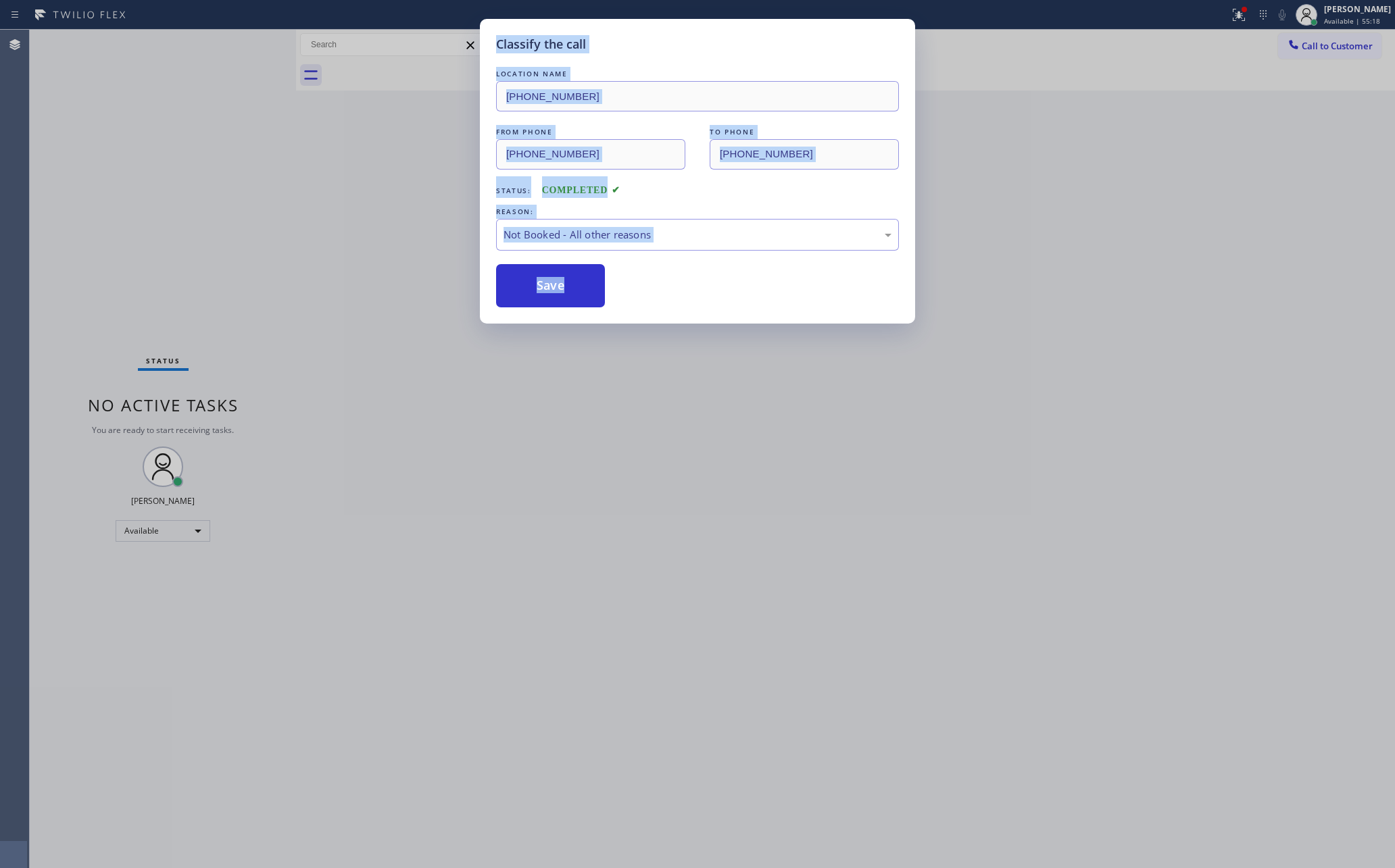
click at [563, 292] on button "Save" at bounding box center [550, 286] width 109 height 44
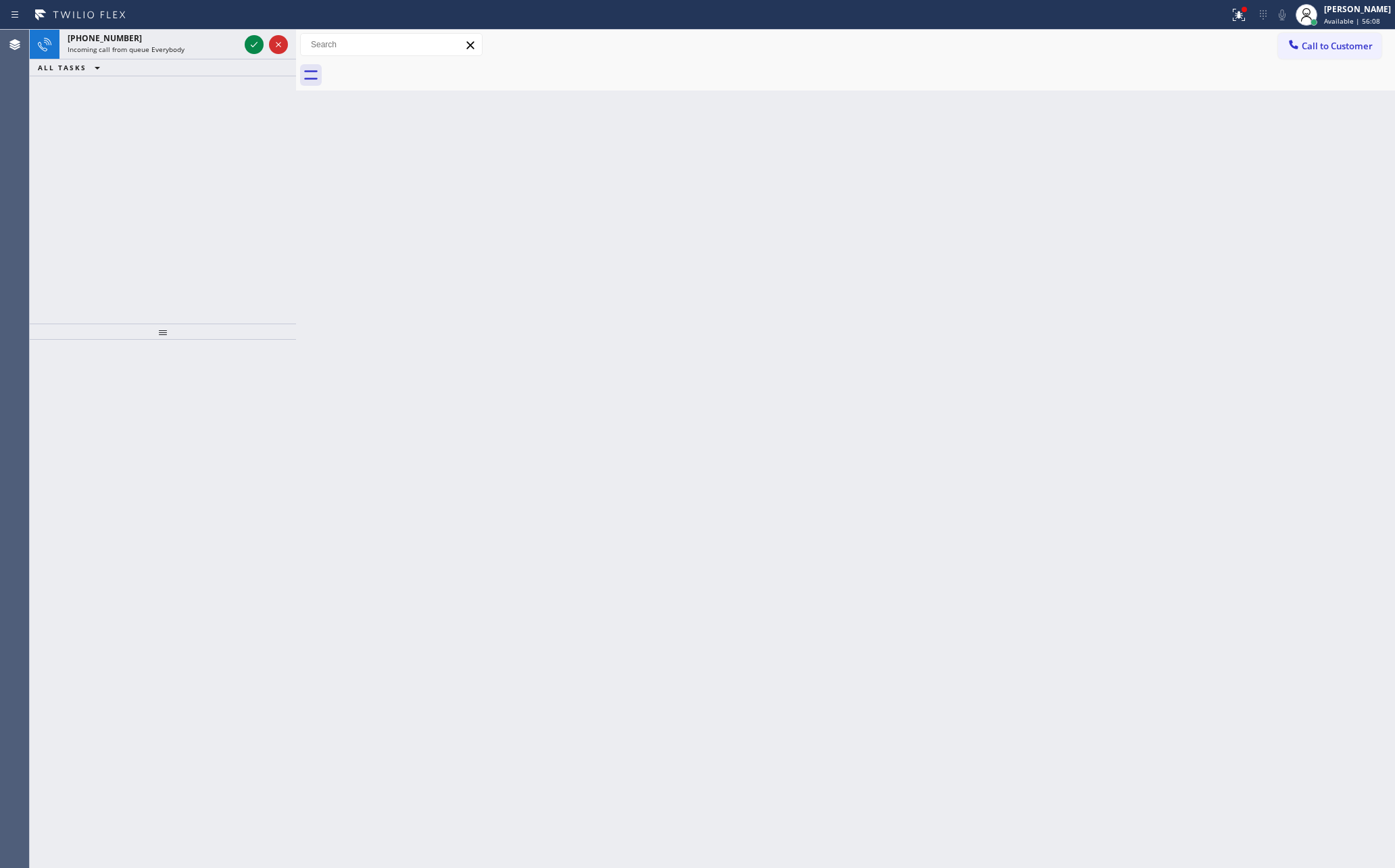
click at [194, 203] on div "[PHONE_NUMBER] Incoming call from queue Everybody ALL TASKS ALL TASKS ACTIVE TA…" at bounding box center [163, 177] width 266 height 294
drag, startPoint x: 206, startPoint y: 207, endPoint x: 205, endPoint y: 193, distance: 14.0
click at [211, 207] on div "[PHONE_NUMBER] Incoming call from queue Everybody ALL TASKS ALL TASKS ACTIVE TA…" at bounding box center [163, 177] width 266 height 294
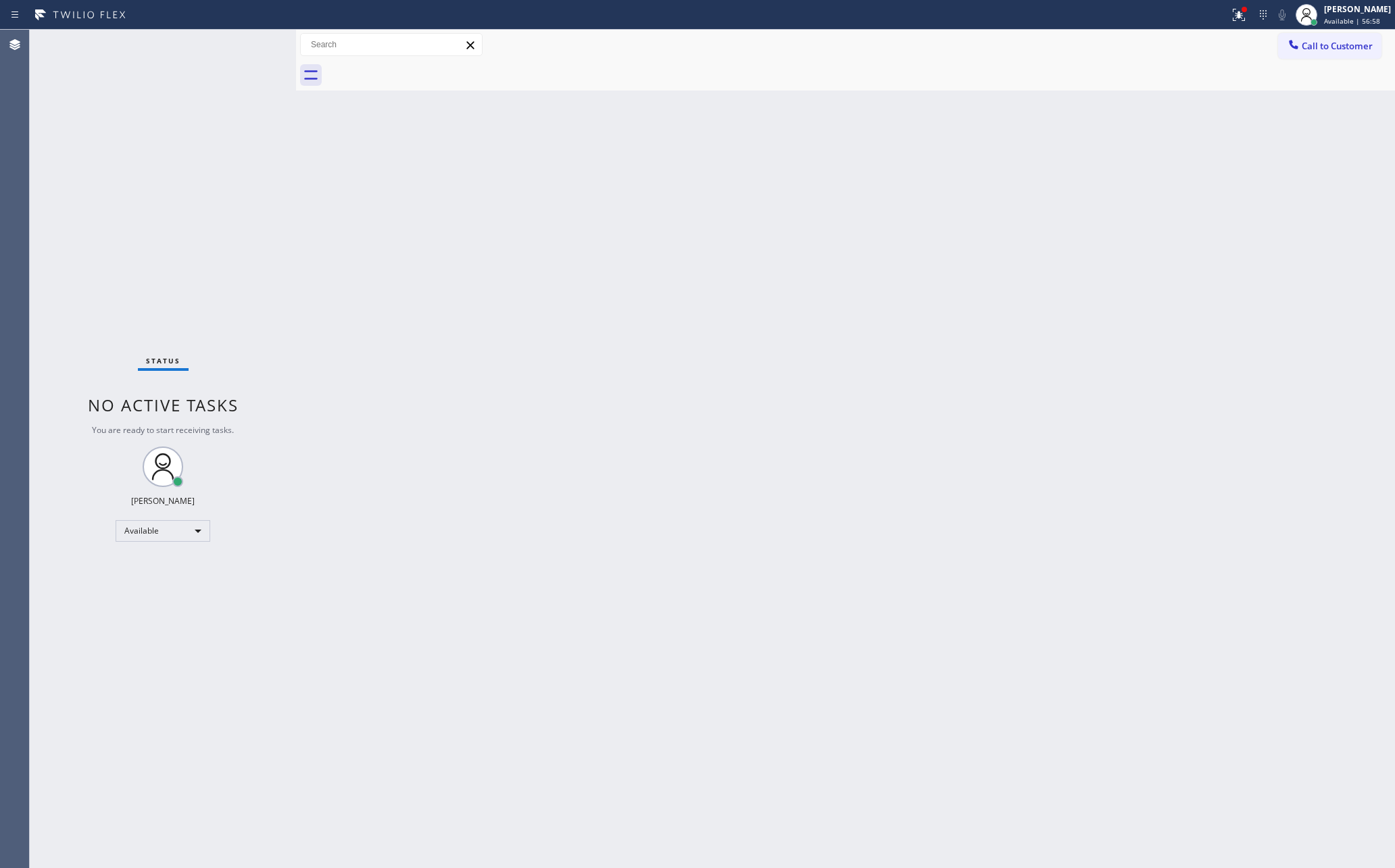
drag, startPoint x: 483, startPoint y: 535, endPoint x: 499, endPoint y: 531, distance: 16.5
click at [491, 532] on div "Back to Dashboard Change Sender ID Customers Technicians Select a contact Outbo…" at bounding box center [845, 449] width 1099 height 838
click at [500, 531] on div "Back to Dashboard Change Sender ID Customers Technicians Select a contact Outbo…" at bounding box center [845, 449] width 1099 height 838
click at [502, 525] on div "Back to Dashboard Change Sender ID Customers Technicians Select a contact Outbo…" at bounding box center [845, 449] width 1099 height 838
click at [144, 536] on div "Available" at bounding box center [162, 531] width 94 height 22
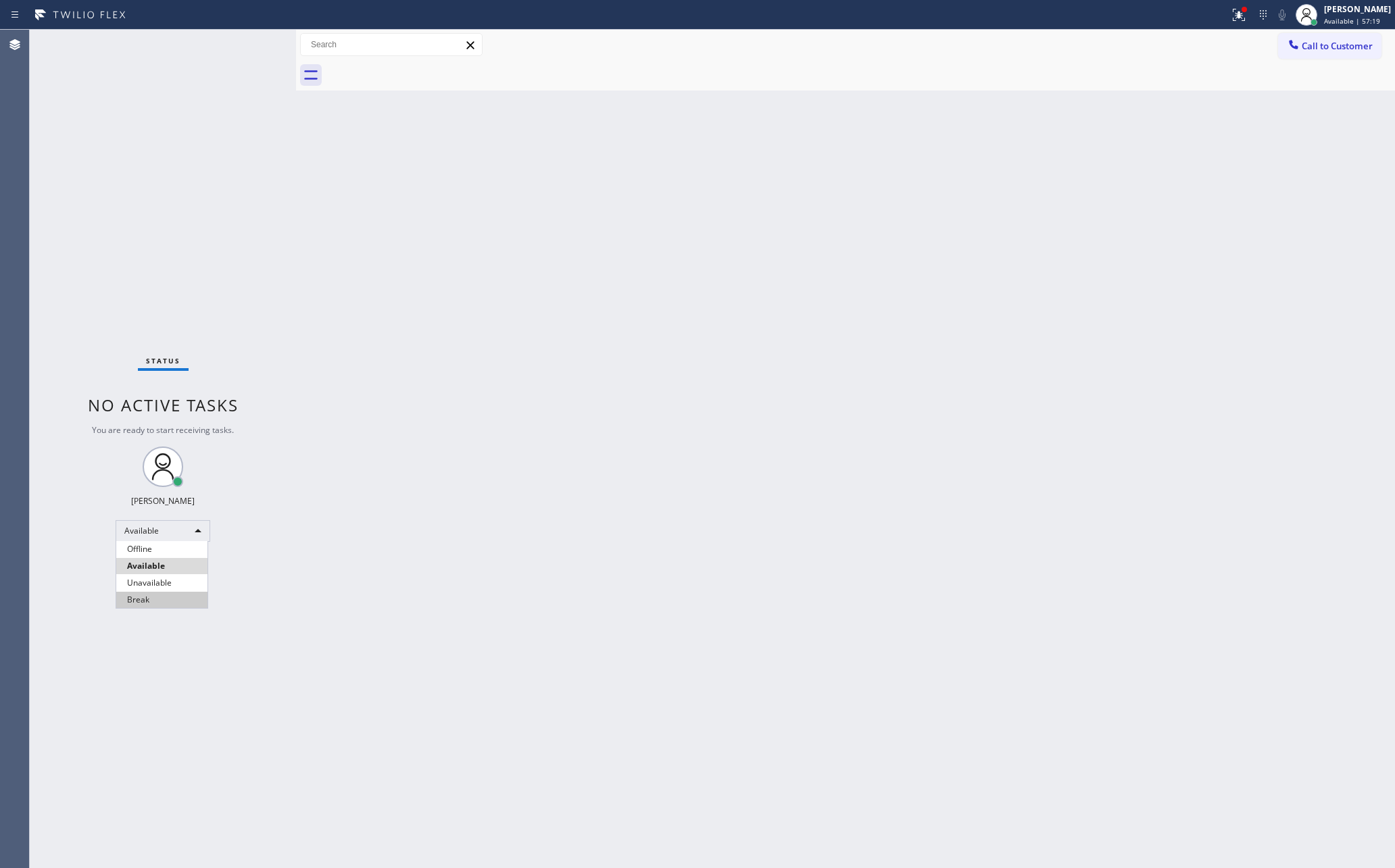
drag, startPoint x: 174, startPoint y: 600, endPoint x: 843, endPoint y: 459, distance: 683.7
click at [177, 600] on li "Break" at bounding box center [161, 600] width 91 height 16
click at [851, 454] on div "Back to Dashboard Change Sender ID Customers Technicians Select a contact Outbo…" at bounding box center [845, 449] width 1099 height 838
